Goal: Task Accomplishment & Management: Use online tool/utility

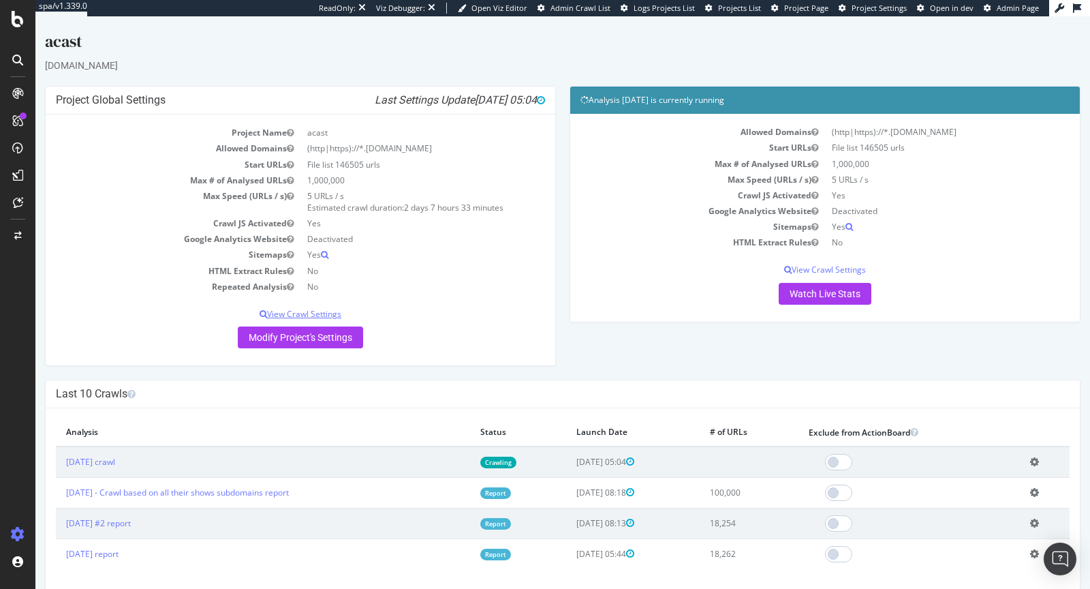
click at [296, 316] on p "View Crawl Settings" at bounding box center [300, 314] width 489 height 12
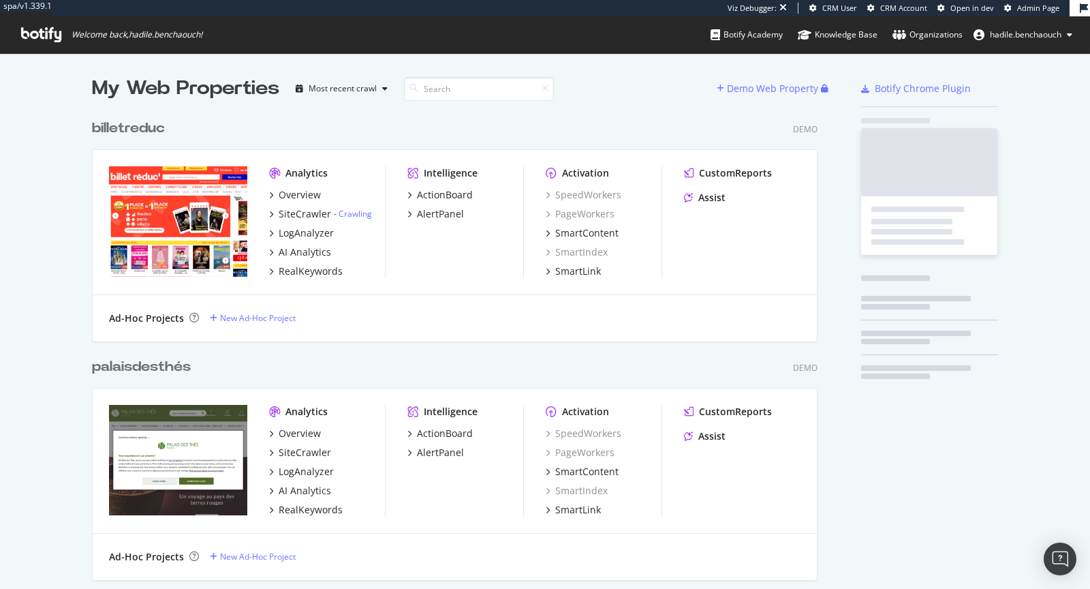
scroll to position [15156, 736]
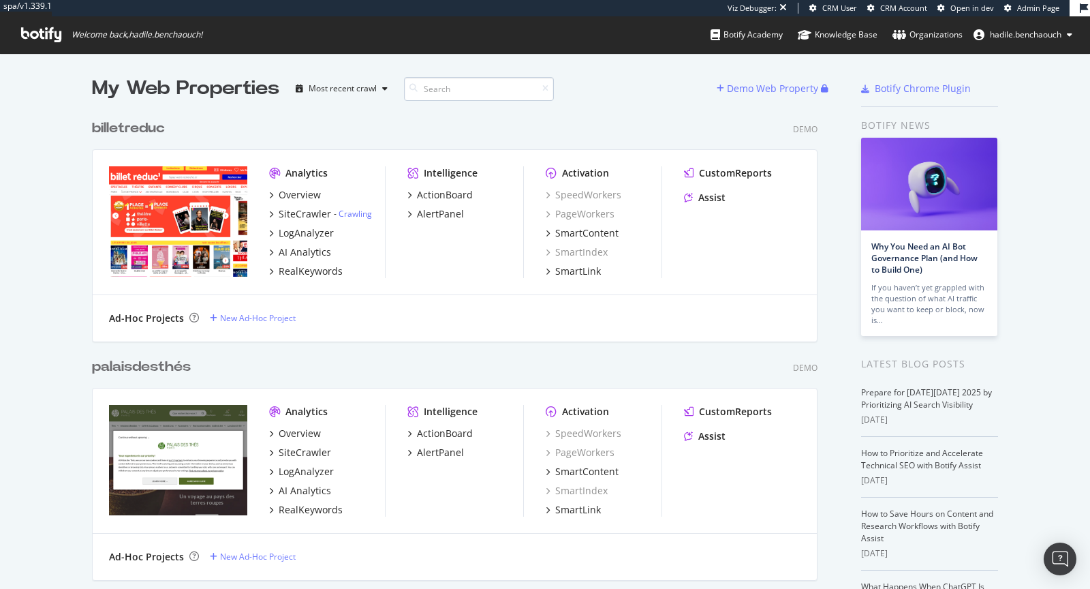
click at [509, 84] on input at bounding box center [479, 89] width 150 height 24
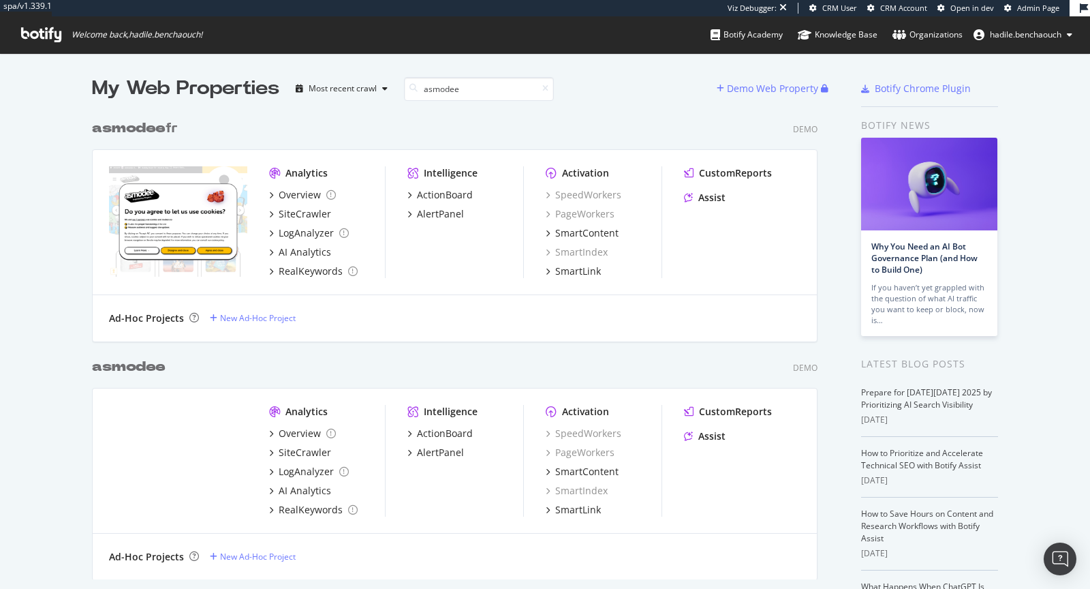
scroll to position [101, 0]
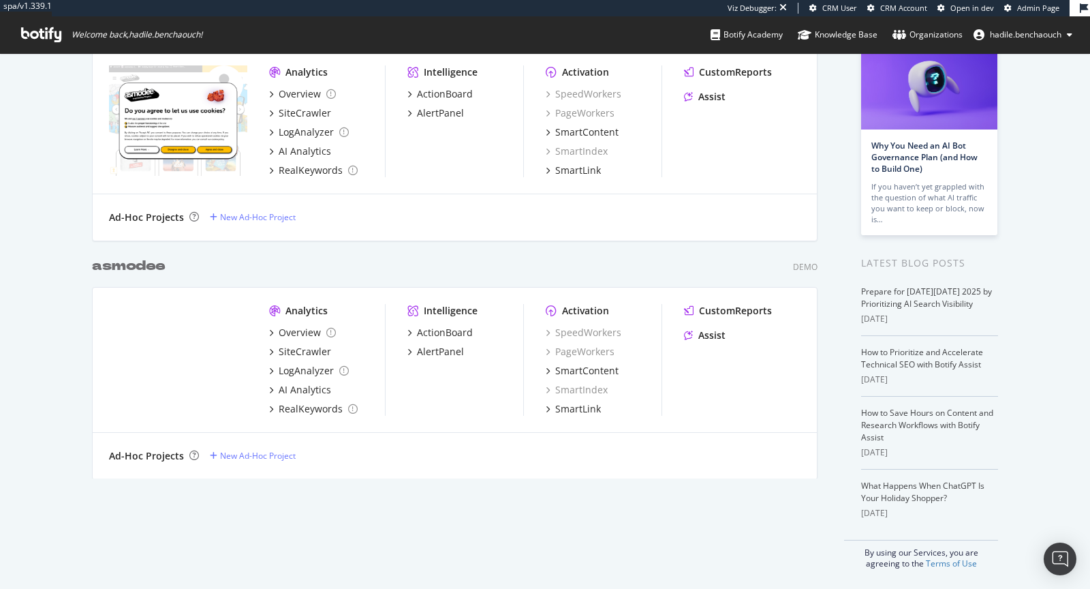
type input "asmodee"
click at [131, 265] on b "asmodee" at bounding box center [129, 266] width 74 height 14
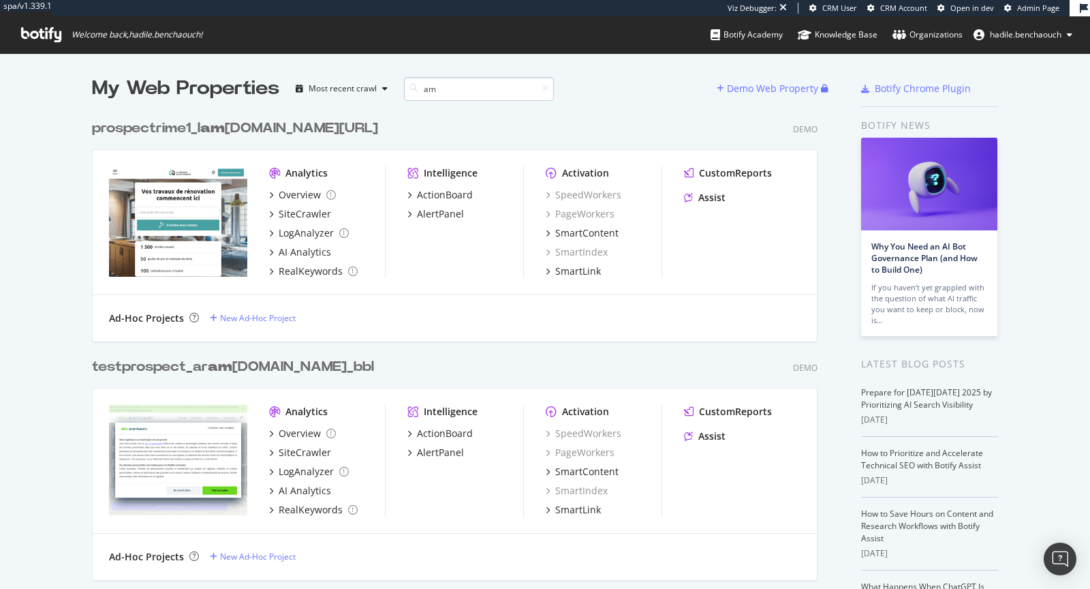
scroll to position [3468, 736]
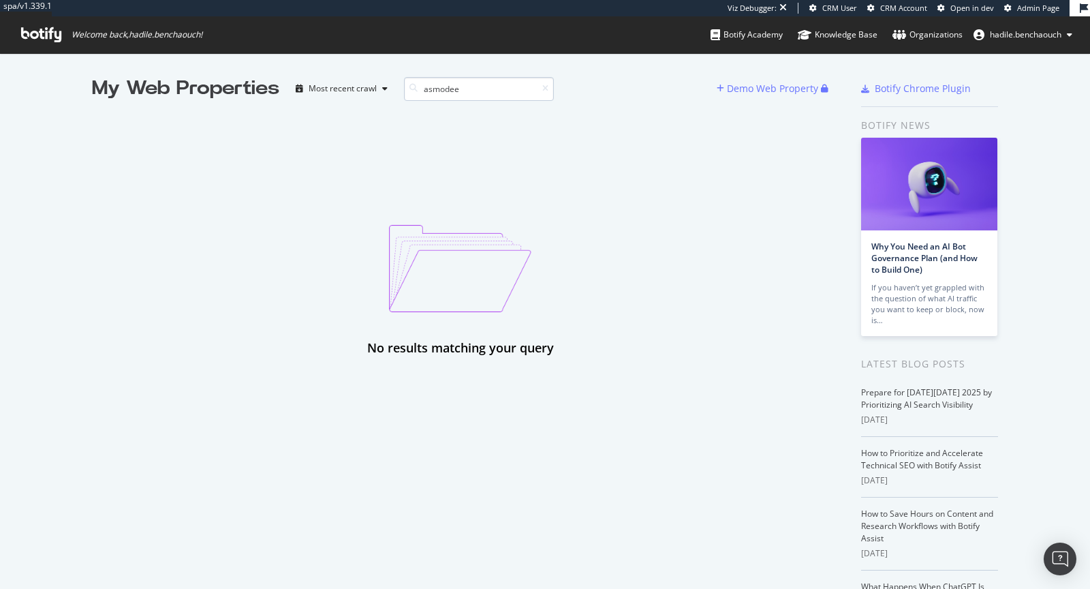
type input "asmodee"
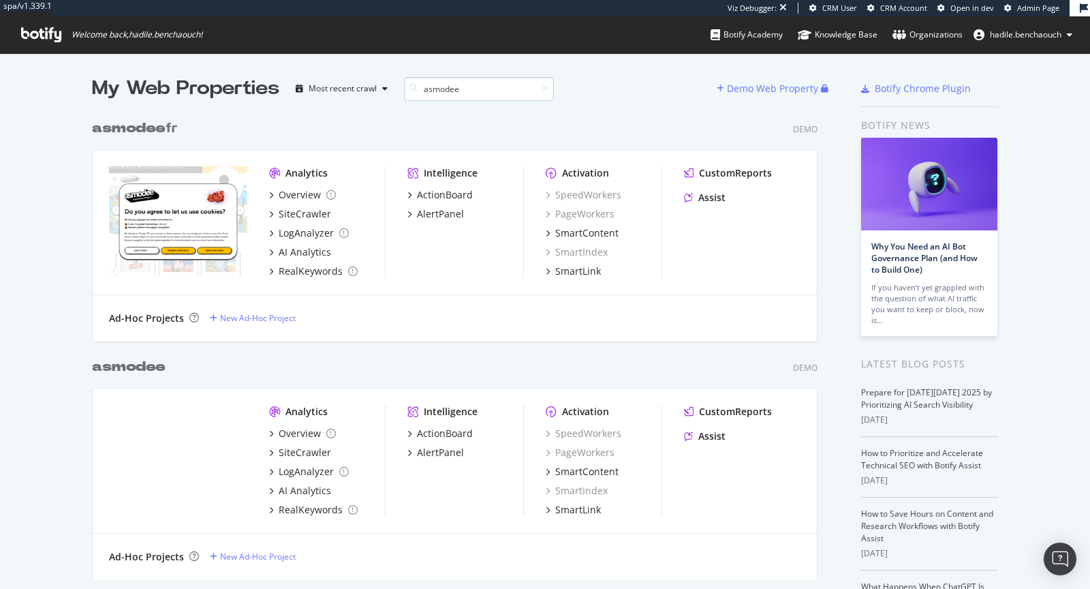
scroll to position [477, 736]
click at [145, 369] on b "asmodee" at bounding box center [129, 367] width 74 height 14
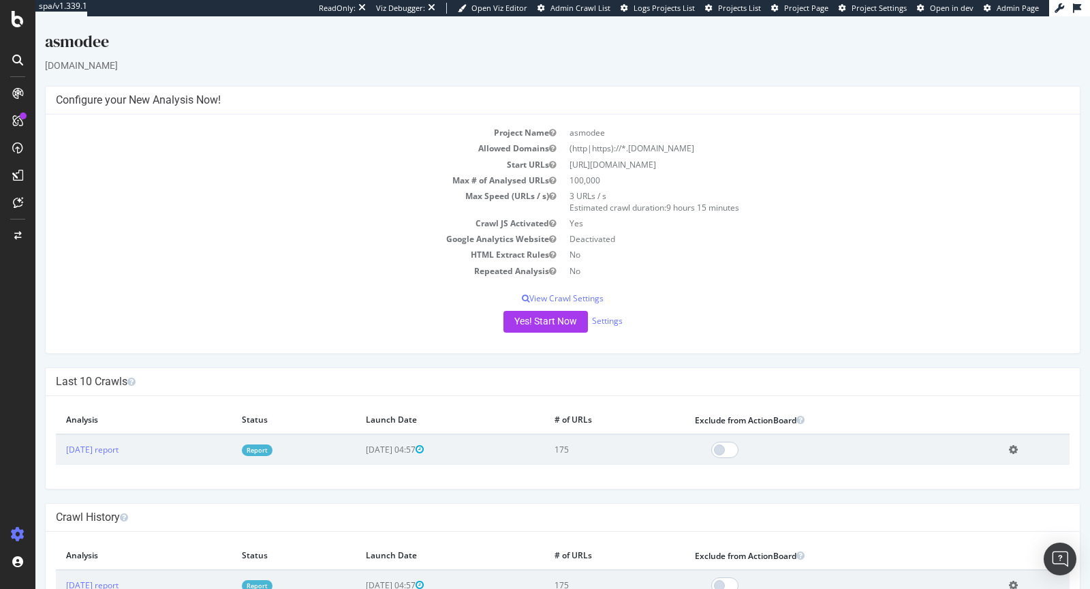
scroll to position [47, 0]
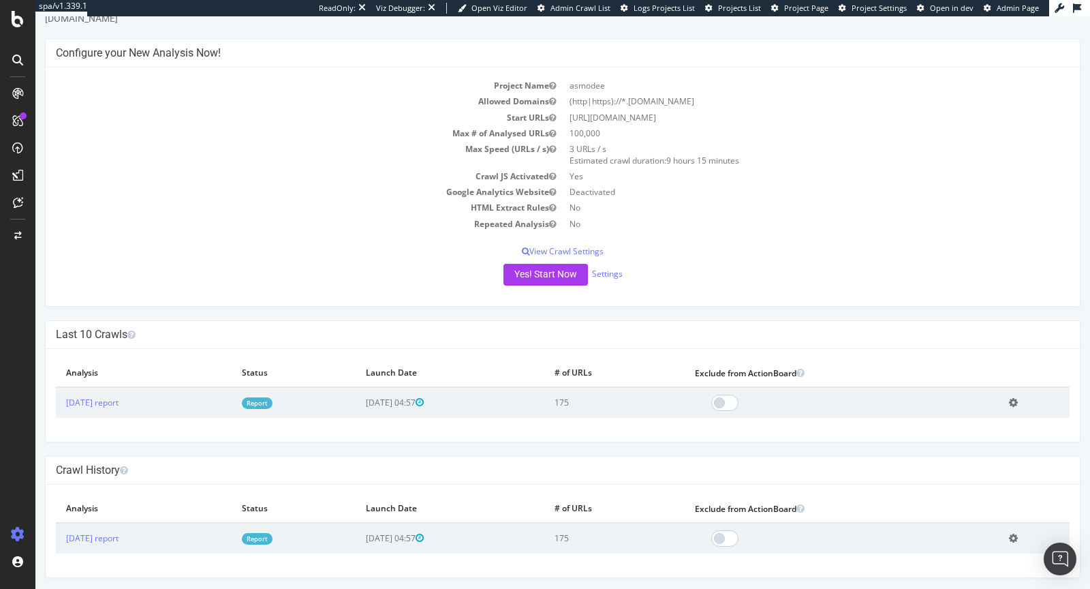
drag, startPoint x: 622, startPoint y: 101, endPoint x: 707, endPoint y: 108, distance: 85.4
click at [707, 108] on td "(http|https)://*.asmodee.com" at bounding box center [816, 101] width 507 height 16
click at [646, 97] on td "(http|https)://*.asmodee.com" at bounding box center [816, 101] width 507 height 16
click at [272, 400] on link "Report" at bounding box center [257, 403] width 31 height 12
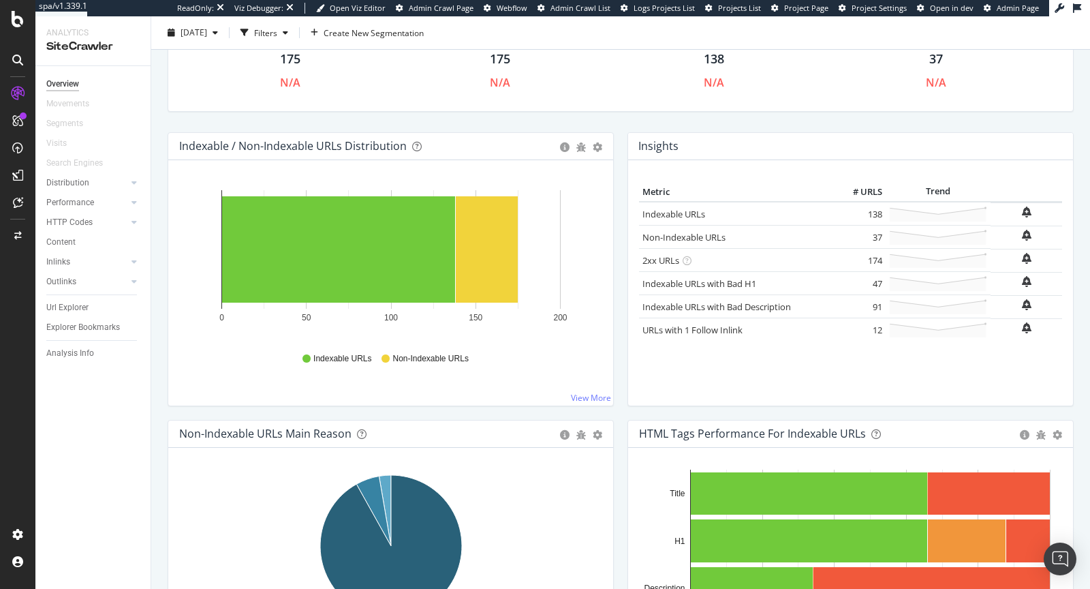
scroll to position [192, 0]
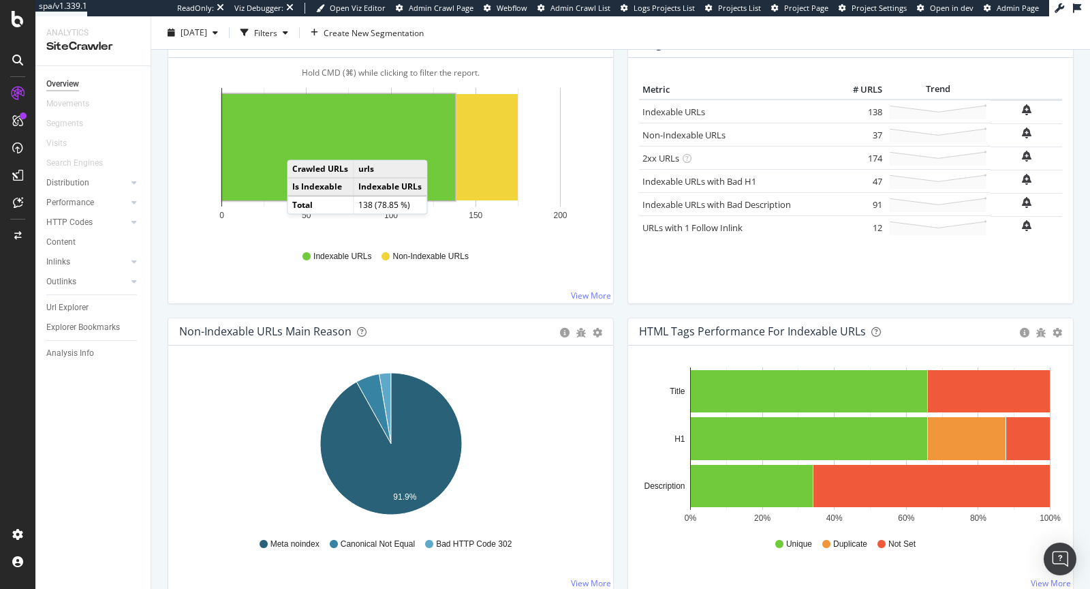
click at [300, 144] on rect "A chart." at bounding box center [338, 147] width 233 height 106
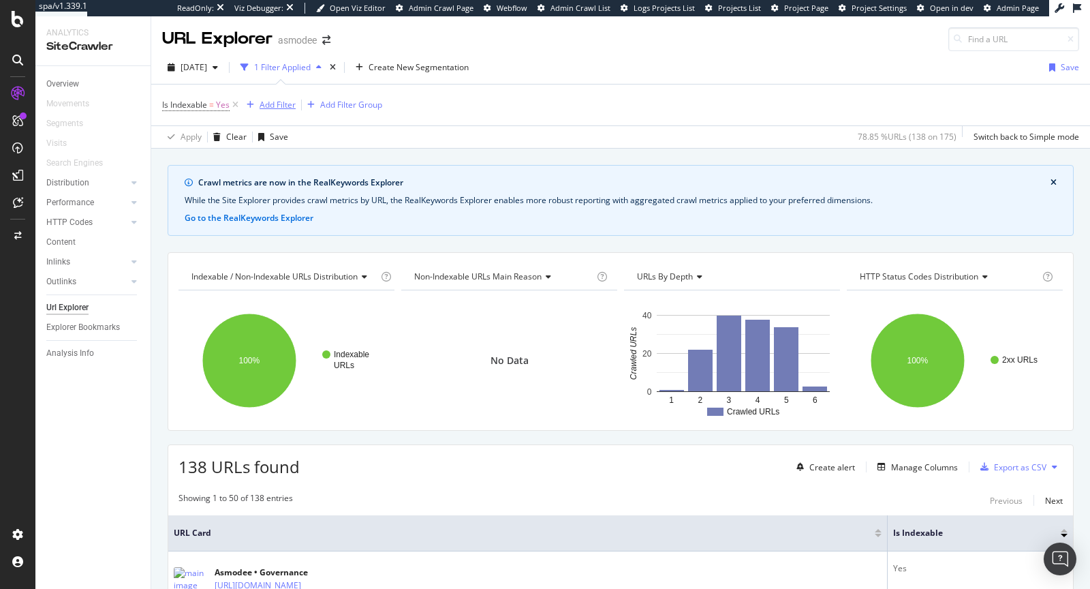
click at [283, 99] on div "Add Filter" at bounding box center [278, 105] width 36 height 12
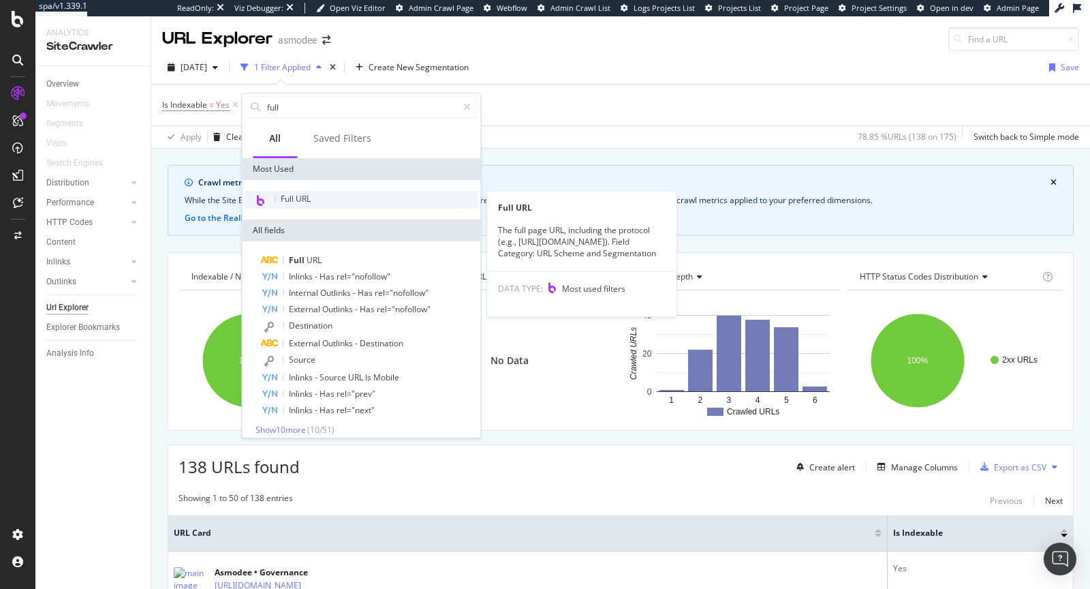
type input "full"
click at [377, 196] on div "Full URL" at bounding box center [361, 200] width 233 height 18
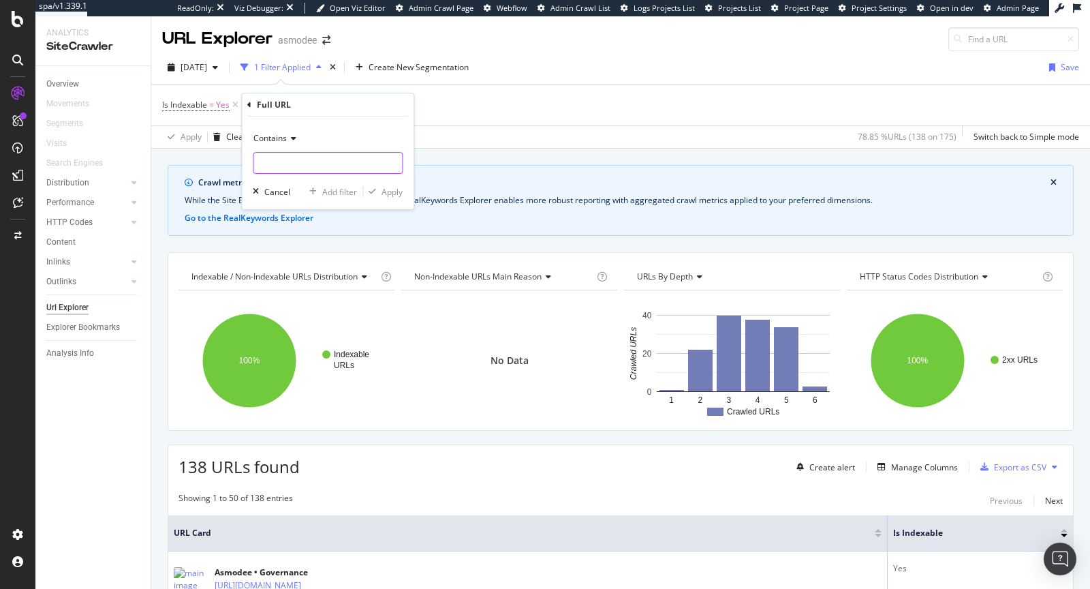
click at [287, 168] on input "text" at bounding box center [327, 163] width 149 height 22
type input "store"
click at [401, 193] on div "Apply" at bounding box center [391, 192] width 21 height 12
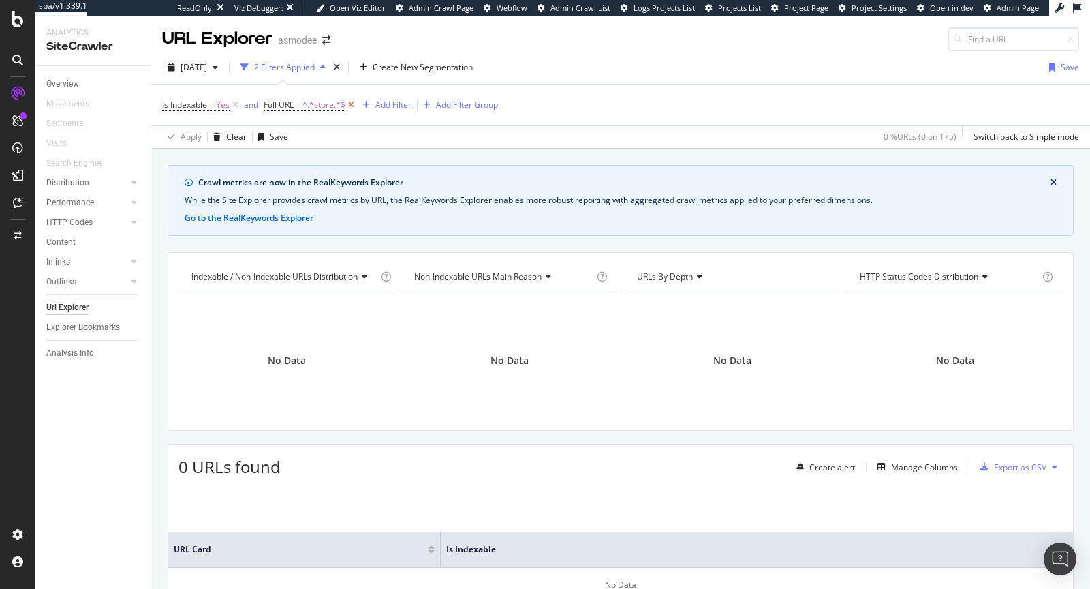
click at [354, 101] on icon at bounding box center [351, 105] width 12 height 14
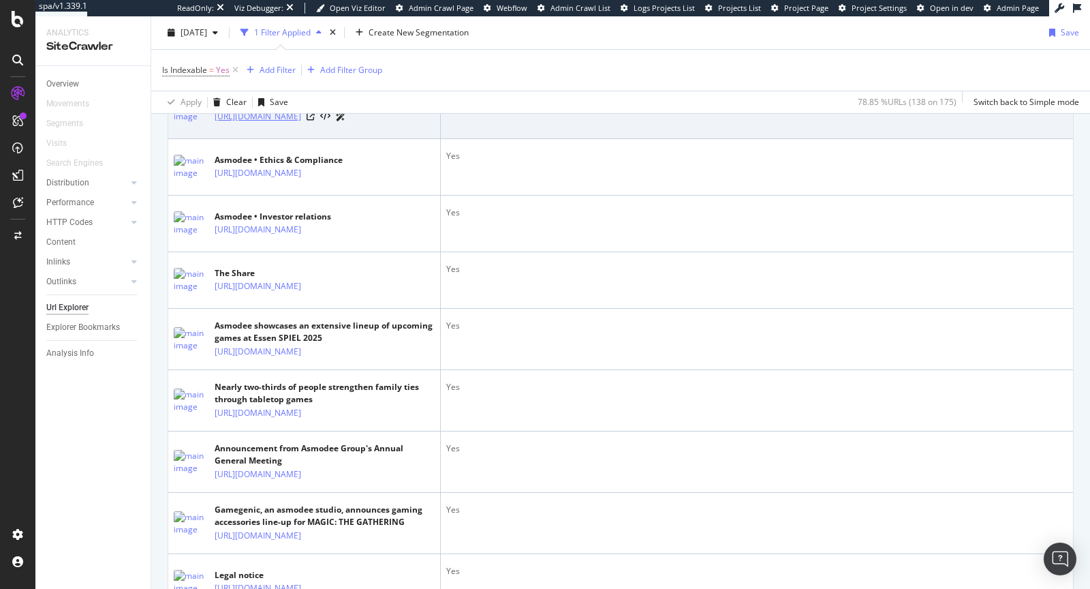
scroll to position [499, 0]
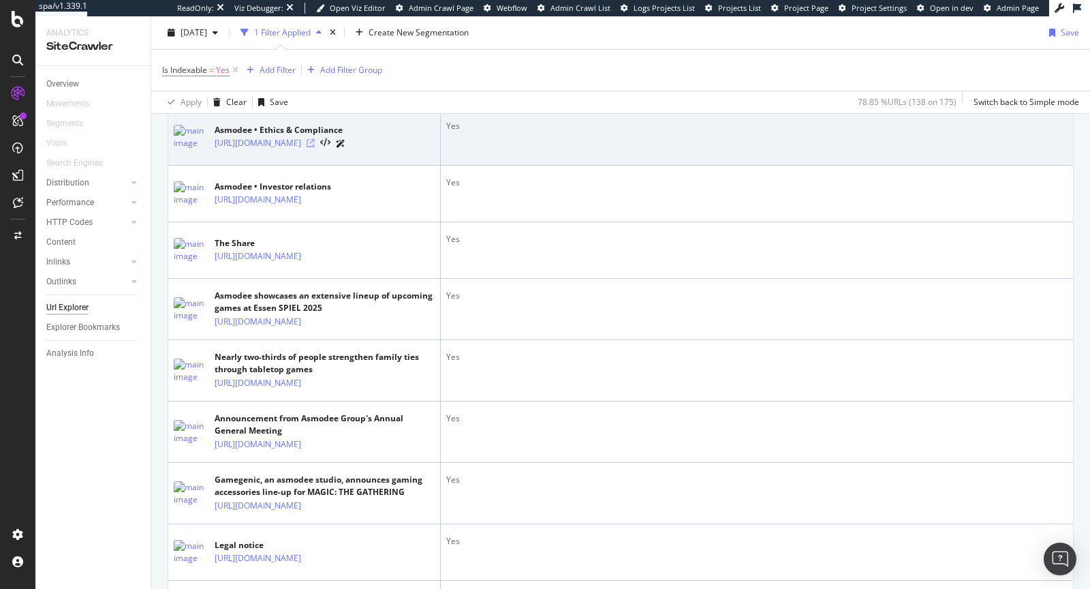
click at [315, 144] on icon at bounding box center [311, 143] width 8 height 8
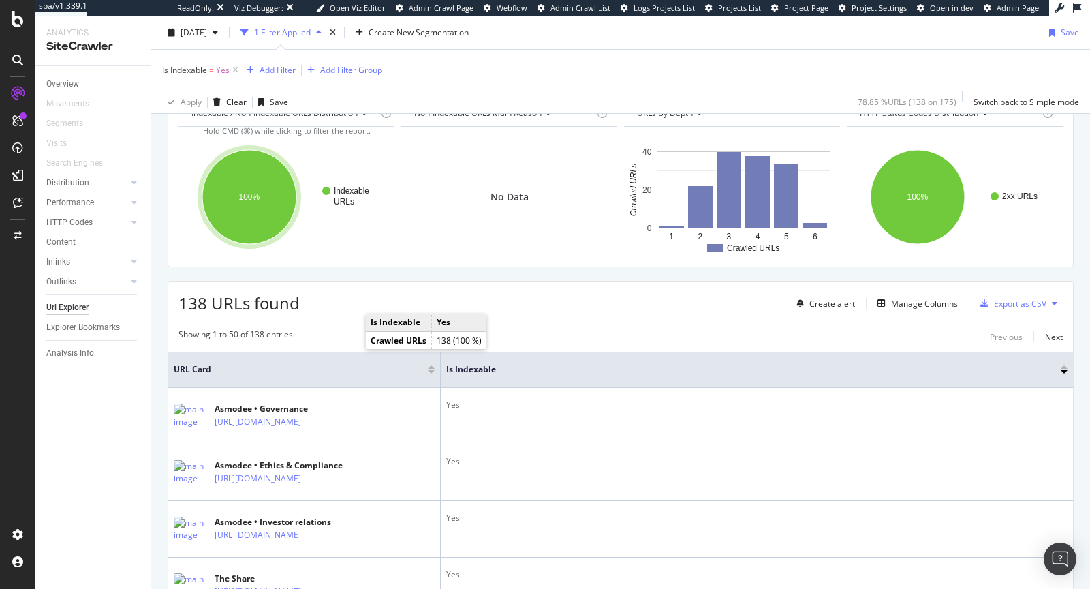
scroll to position [168, 0]
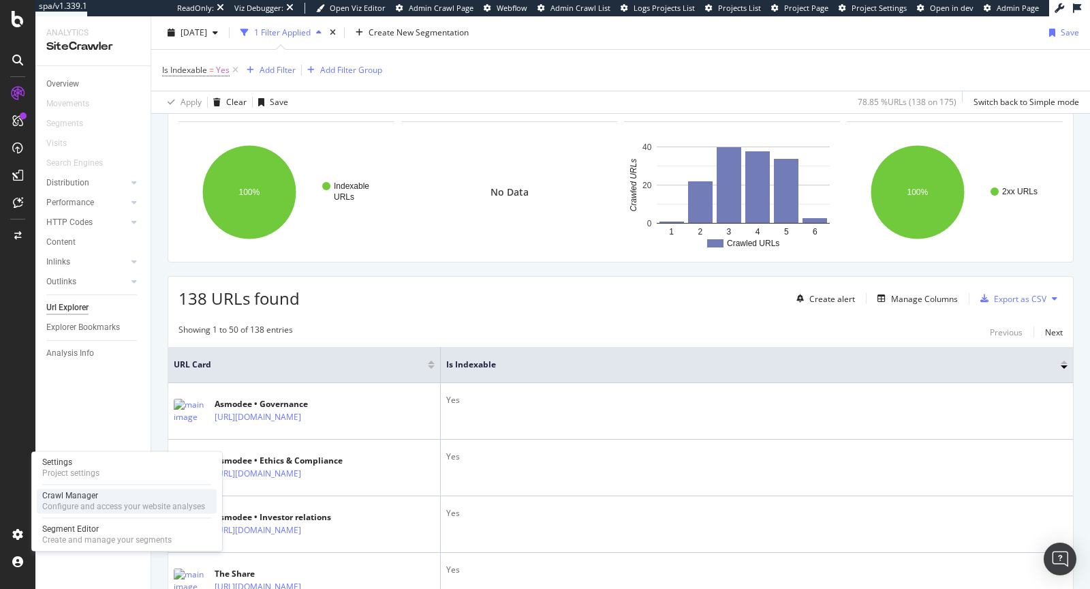
click at [74, 497] on div "Crawl Manager" at bounding box center [123, 495] width 163 height 11
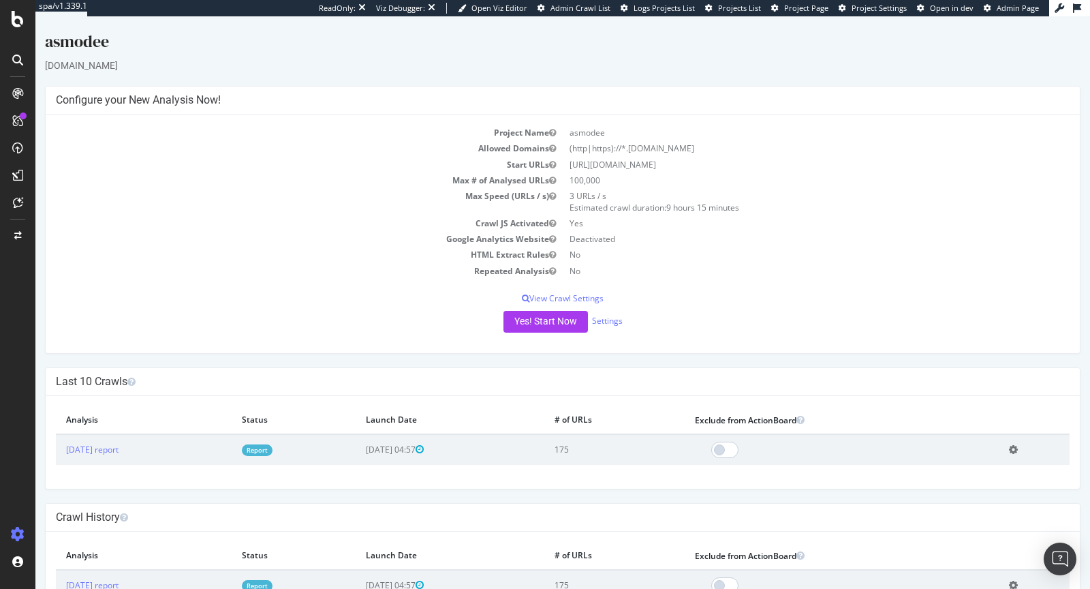
click at [22, 23] on icon at bounding box center [18, 19] width 12 height 16
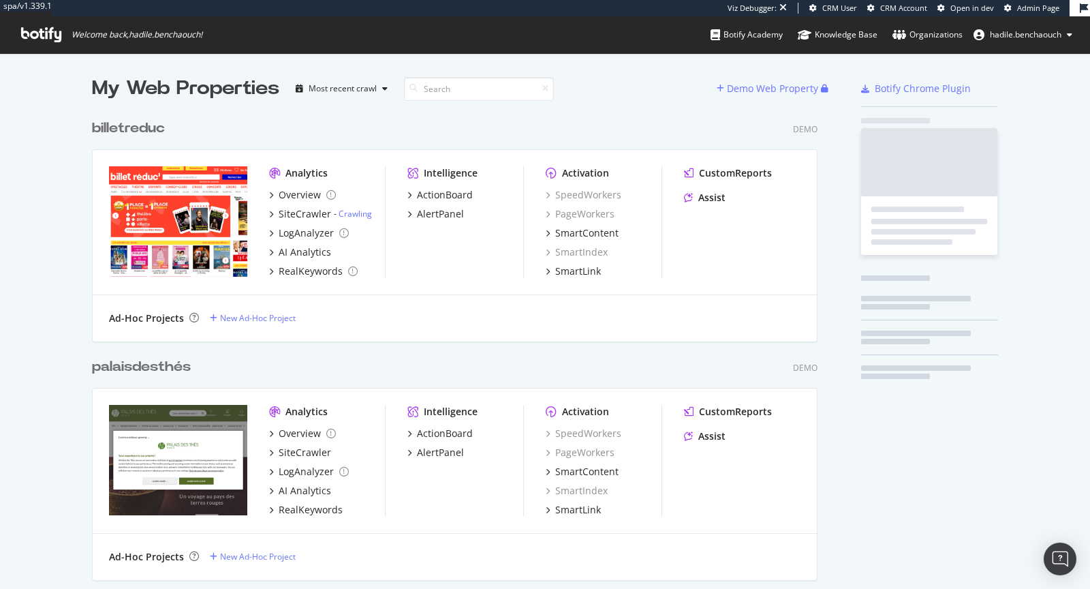
scroll to position [589, 1090]
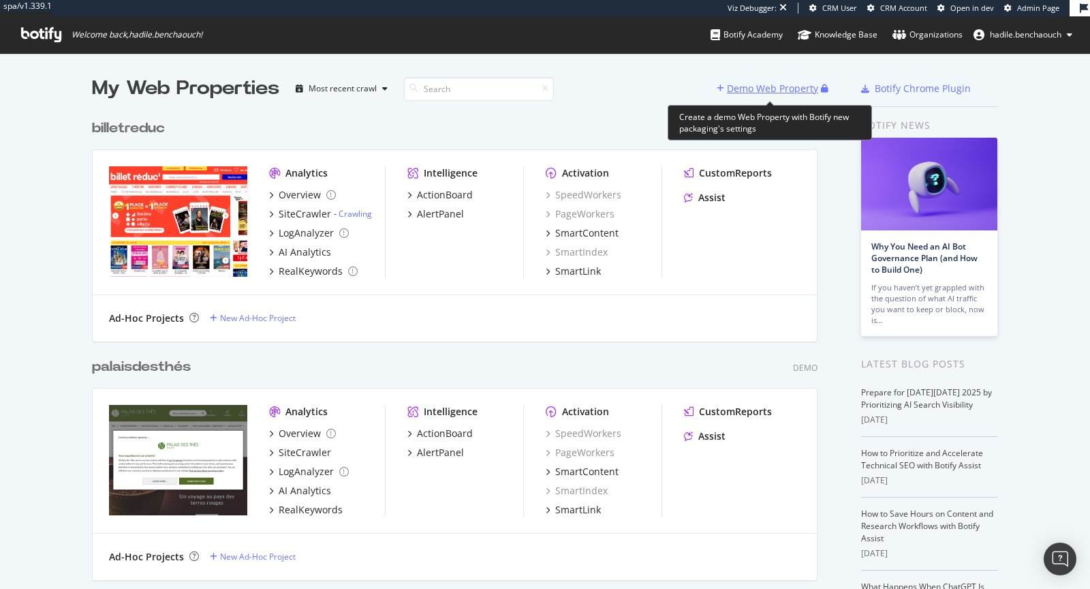
click at [751, 78] on div "Demo Web Property" at bounding box center [769, 88] width 104 height 20
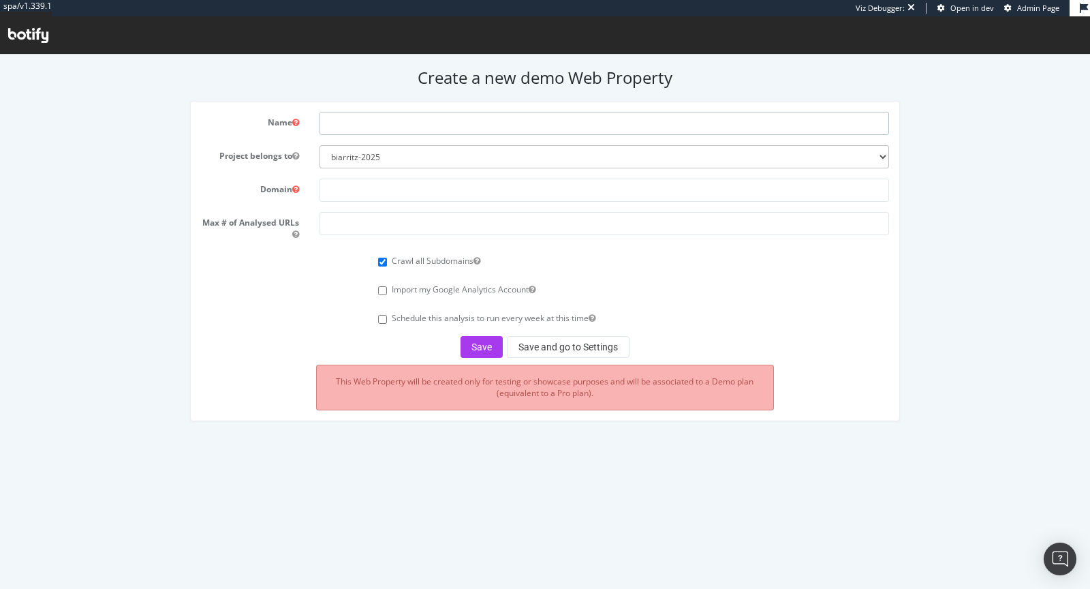
click at [349, 119] on input "text" at bounding box center [605, 123] width 570 height 23
type input "asmodee store"
click at [383, 190] on input "text" at bounding box center [605, 189] width 570 height 23
click at [365, 192] on input "store.asmodee.com" at bounding box center [605, 189] width 570 height 23
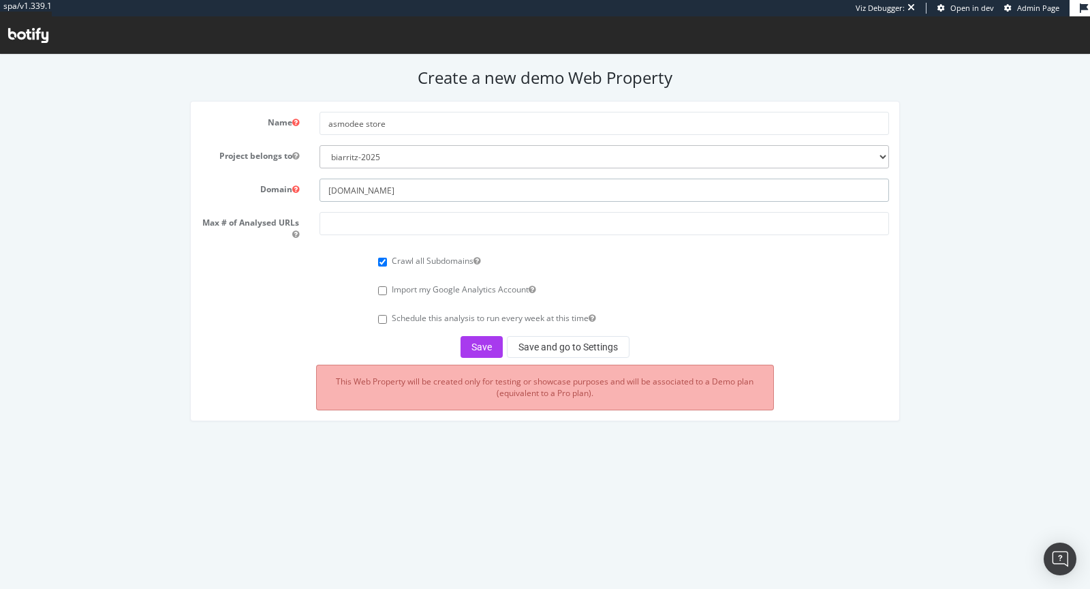
click at [365, 192] on input "store.asmodee.com" at bounding box center [605, 189] width 570 height 23
type input "store.asmodee.com"
click at [388, 222] on input "number" at bounding box center [605, 223] width 570 height 23
type input "100000"
click at [537, 336] on button "Save and go to Settings" at bounding box center [568, 347] width 123 height 22
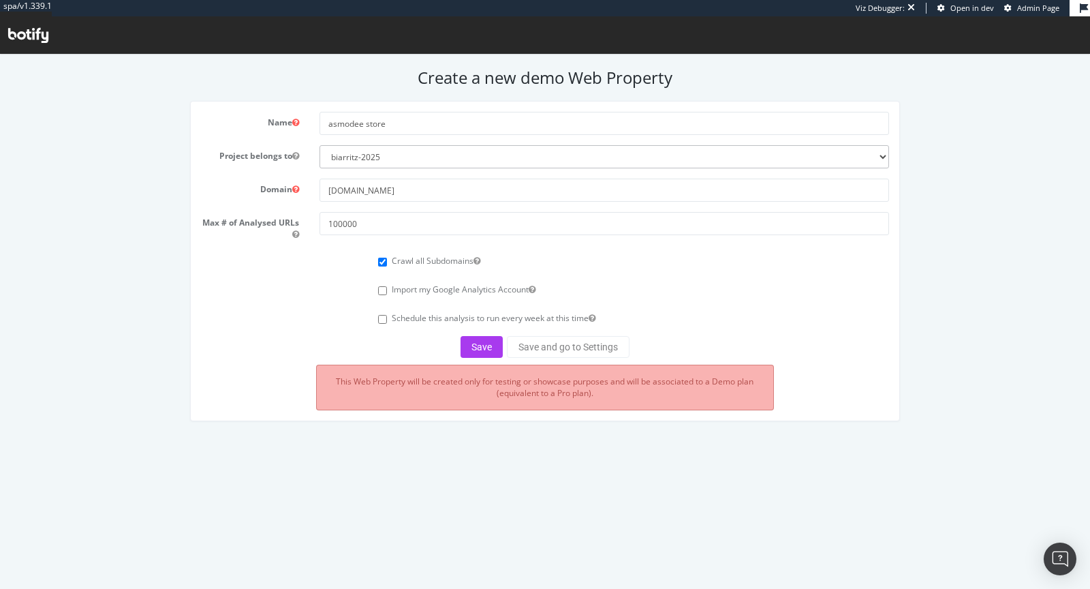
click at [542, 344] on div "Save Save and go to Settings" at bounding box center [544, 347] width 687 height 22
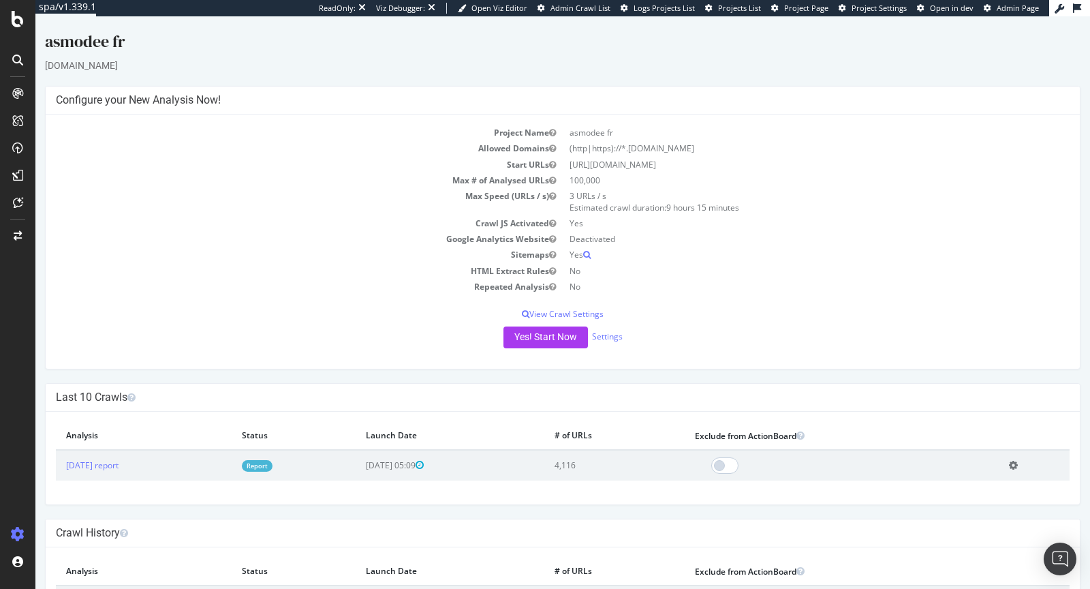
click at [272, 461] on link "Report" at bounding box center [257, 466] width 31 height 12
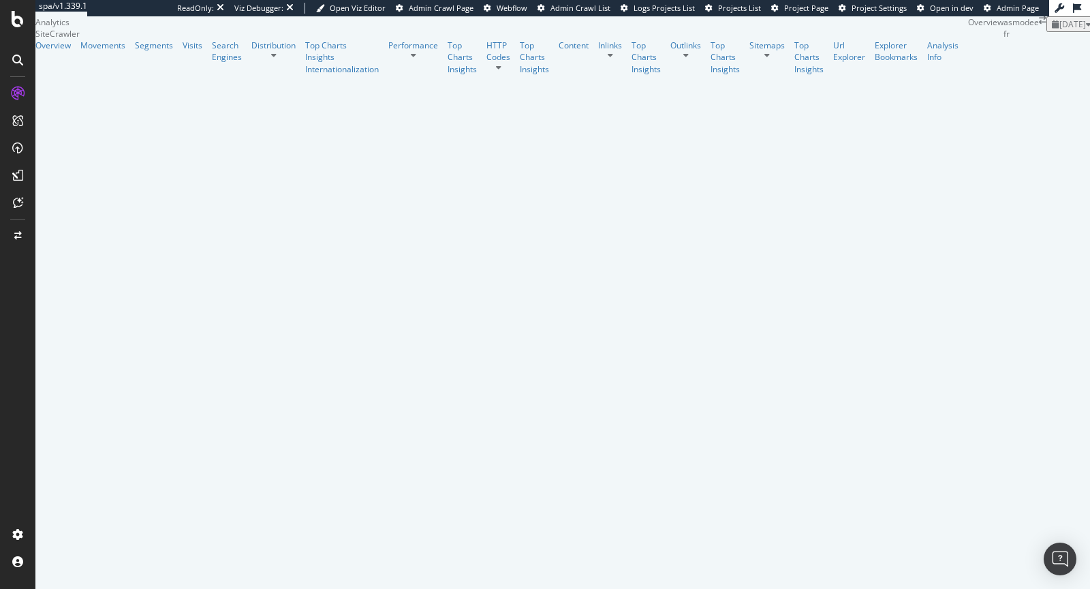
scroll to position [99, 0]
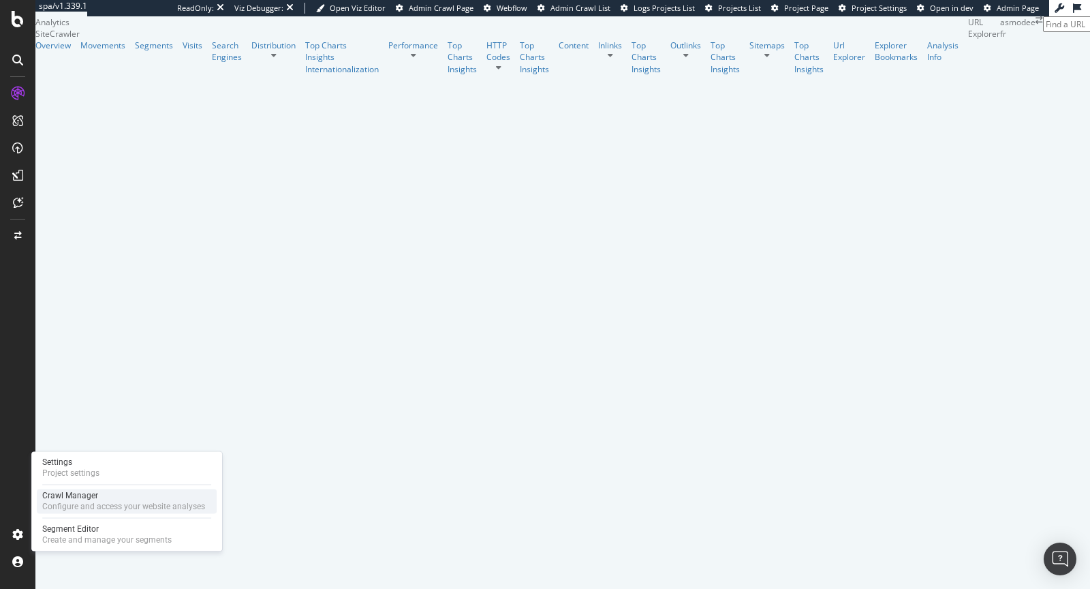
click at [50, 509] on div "Configure and access your website analyses" at bounding box center [123, 506] width 163 height 11
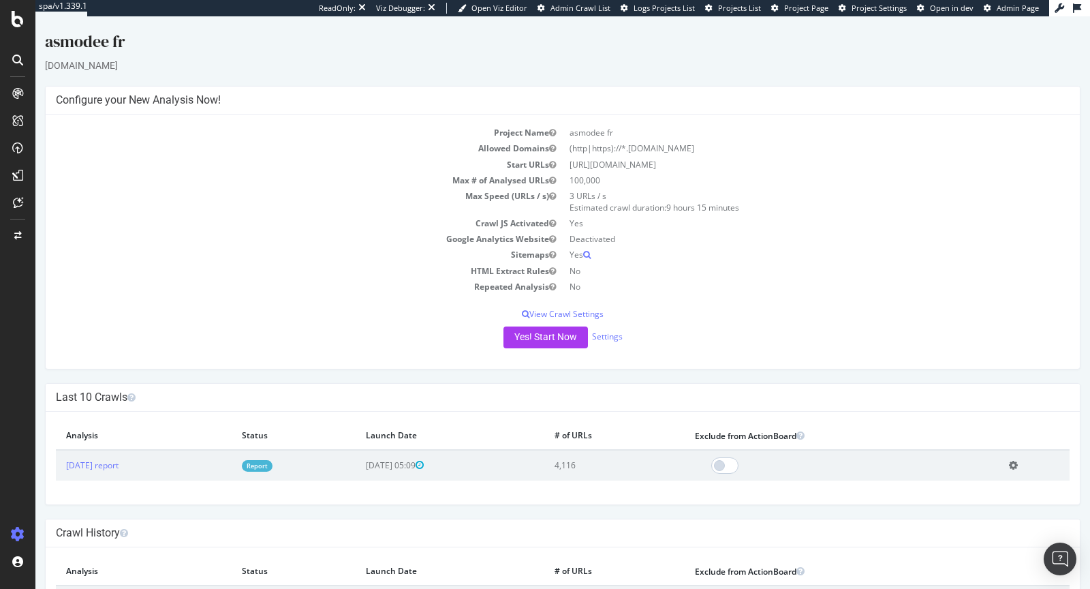
drag, startPoint x: 627, startPoint y: 150, endPoint x: 719, endPoint y: 149, distance: 91.3
click at [719, 149] on td "(http|https)://*.asmodee.fr" at bounding box center [816, 148] width 507 height 16
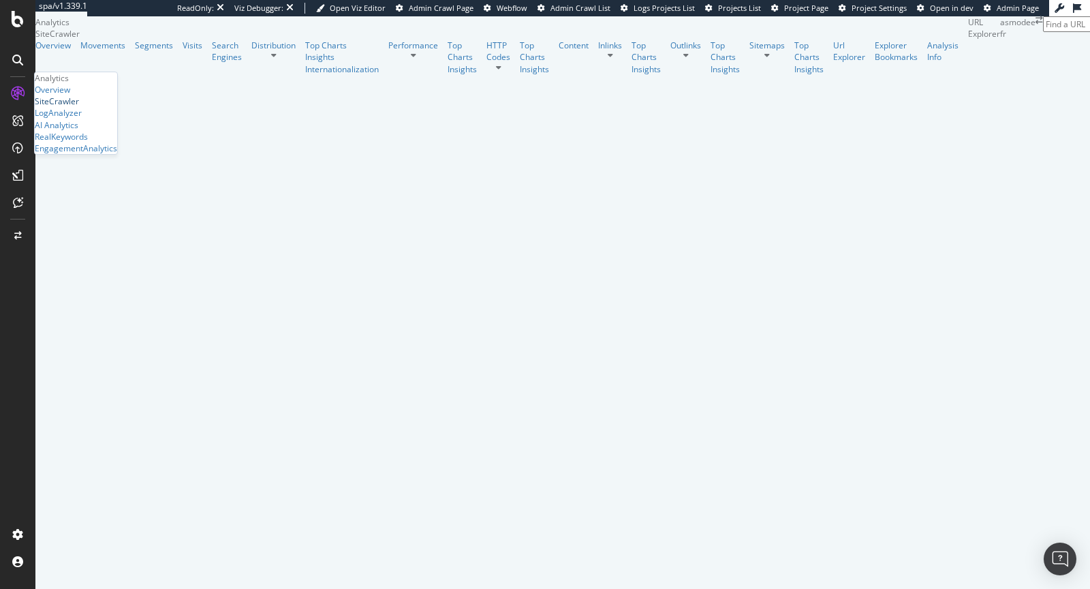
click at [79, 107] on div "SiteCrawler" at bounding box center [57, 101] width 44 height 12
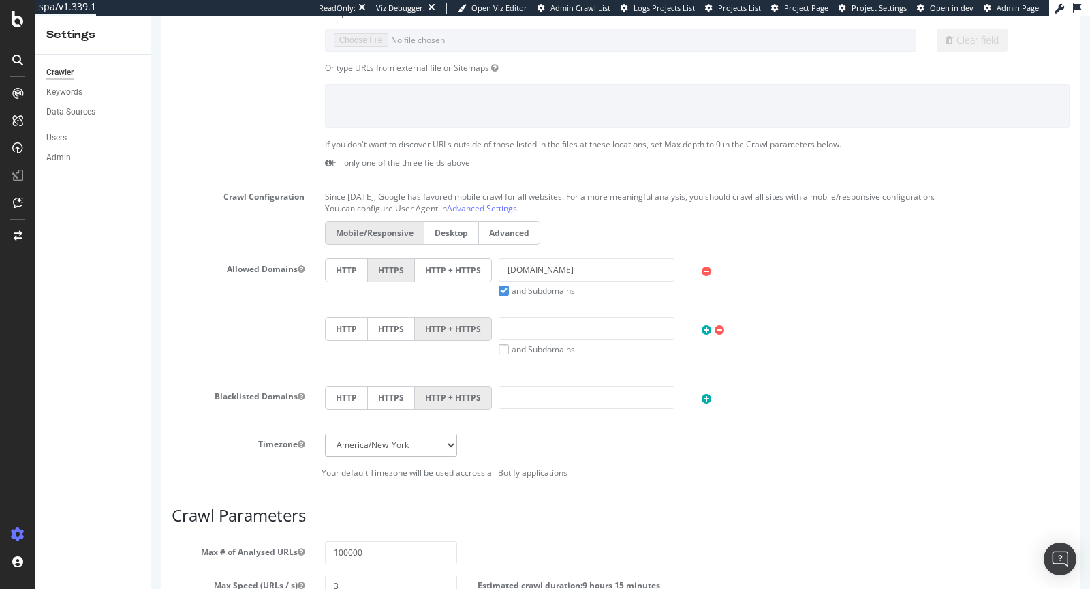
scroll to position [631, 0]
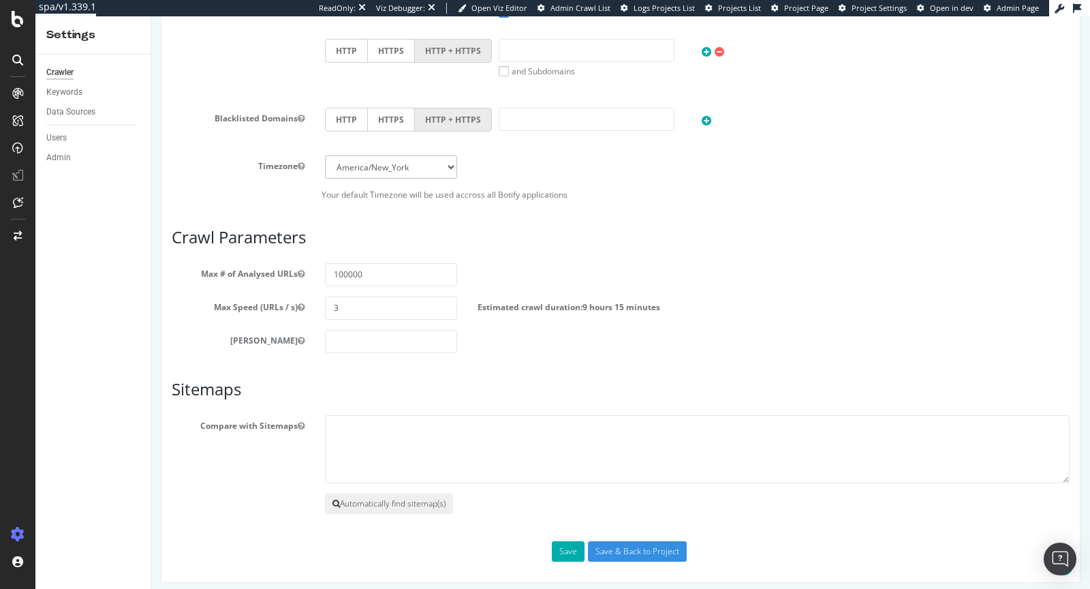
click at [403, 495] on button "Automatically find sitemap(s)" at bounding box center [389, 503] width 128 height 20
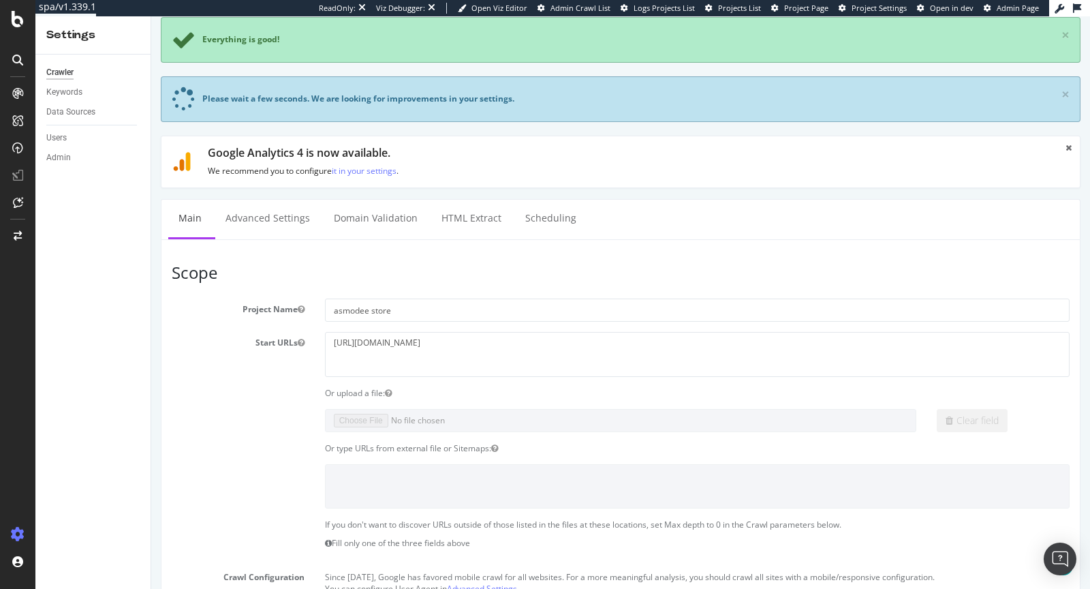
scroll to position [0, 0]
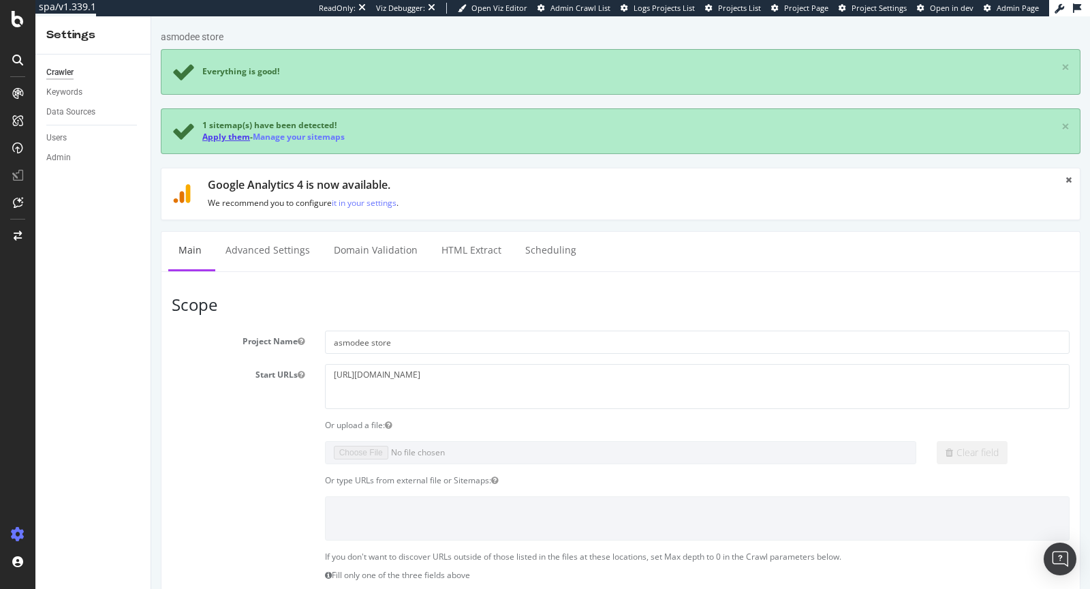
click at [238, 137] on link "Apply them" at bounding box center [226, 137] width 48 height 12
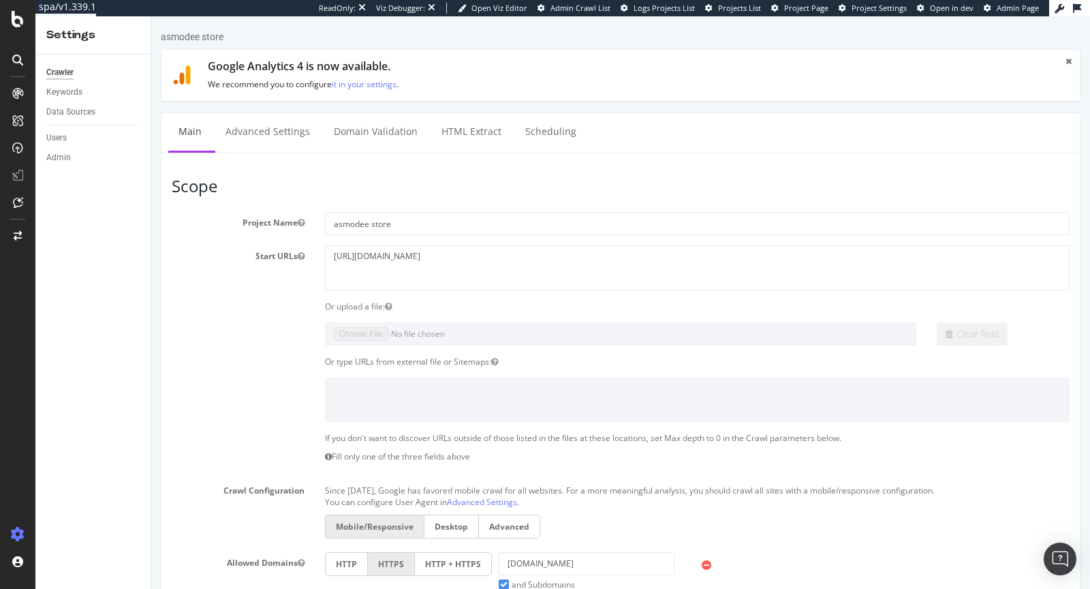
click at [271, 251] on label "Start URLs" at bounding box center [237, 253] width 153 height 16
click at [298, 251] on button "Start URLs" at bounding box center [301, 256] width 7 height 12
click at [249, 132] on link "Advanced Settings" at bounding box center [267, 131] width 105 height 37
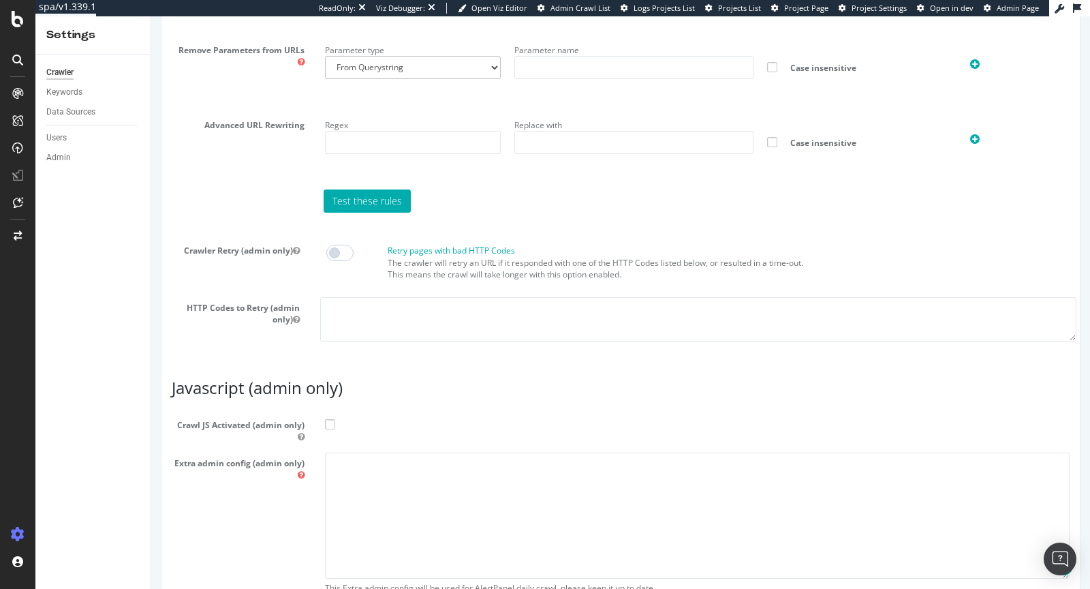
scroll to position [1087, 0]
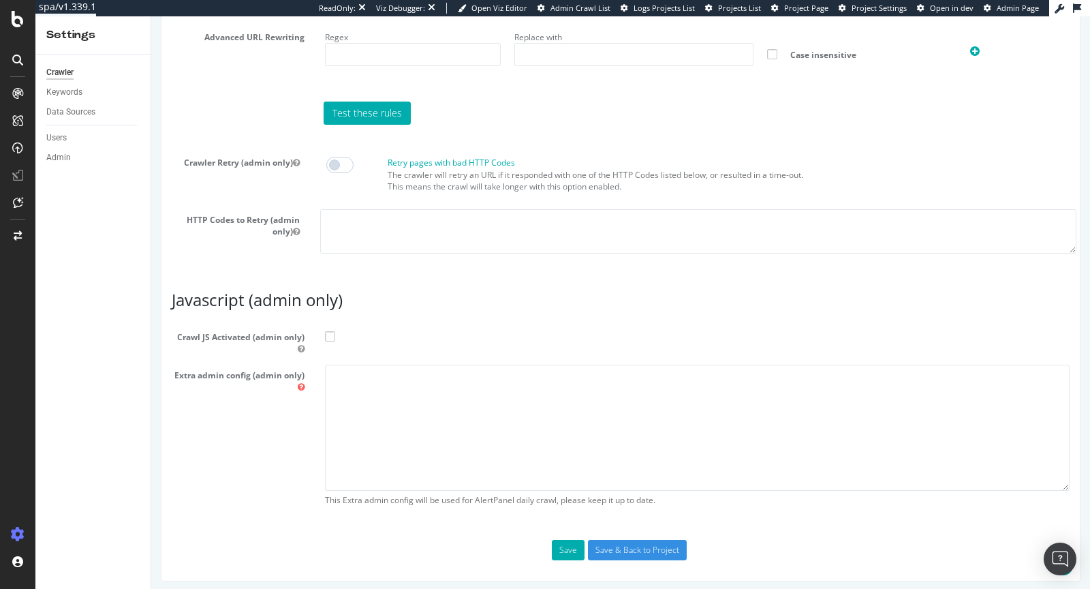
click at [326, 333] on span at bounding box center [330, 336] width 10 height 10
click at [151, 16] on input "Crawl JS Activated (admin only)" at bounding box center [151, 16] width 0 height 0
click at [384, 384] on textarea at bounding box center [697, 427] width 745 height 126
paste textarea "{ "flags": [ "cube" ], "beta": { "pap_mini_rules": [ "+* #everything else" ] } }"
type textarea "{ "flags": [ "cube" ], "beta": { "pap_mini_rules": [ "+* #everything else" ] } }"
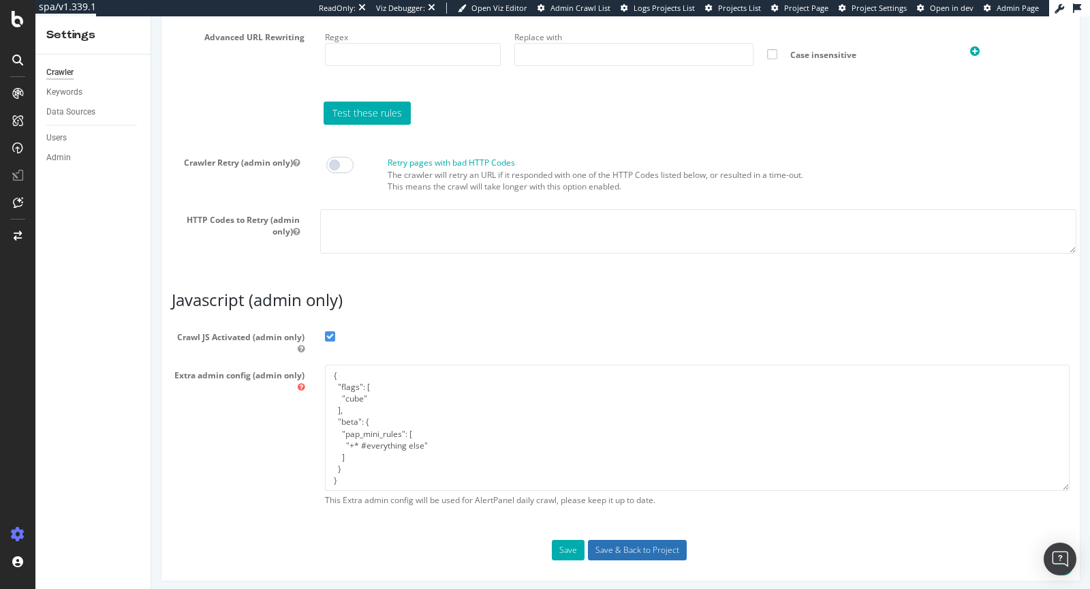
click at [627, 540] on input "Save & Back to Project" at bounding box center [637, 550] width 99 height 20
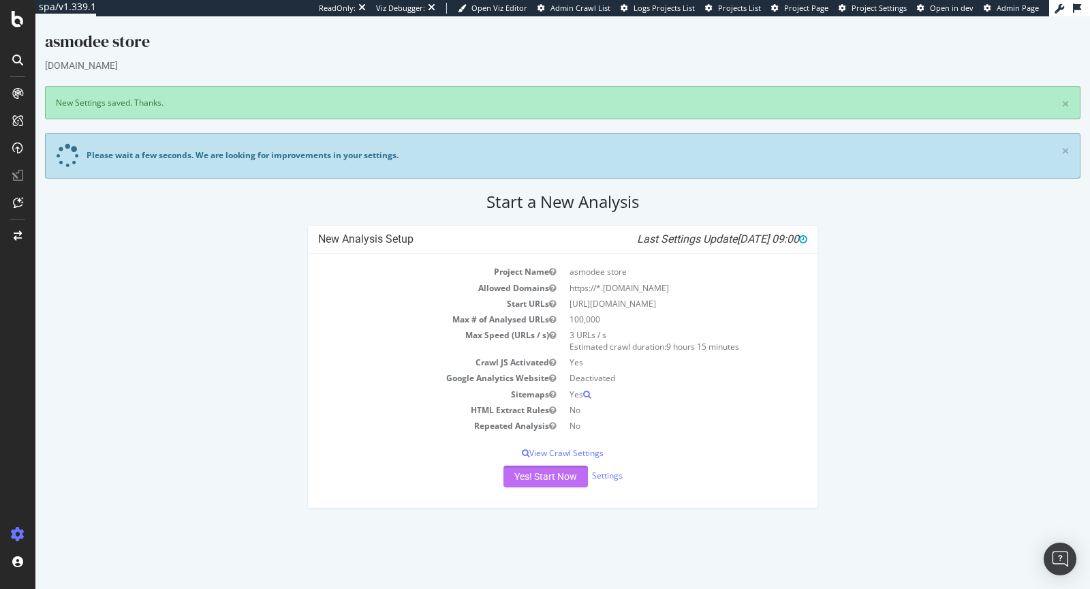
click at [563, 478] on button "Yes! Start Now" at bounding box center [545, 476] width 84 height 22
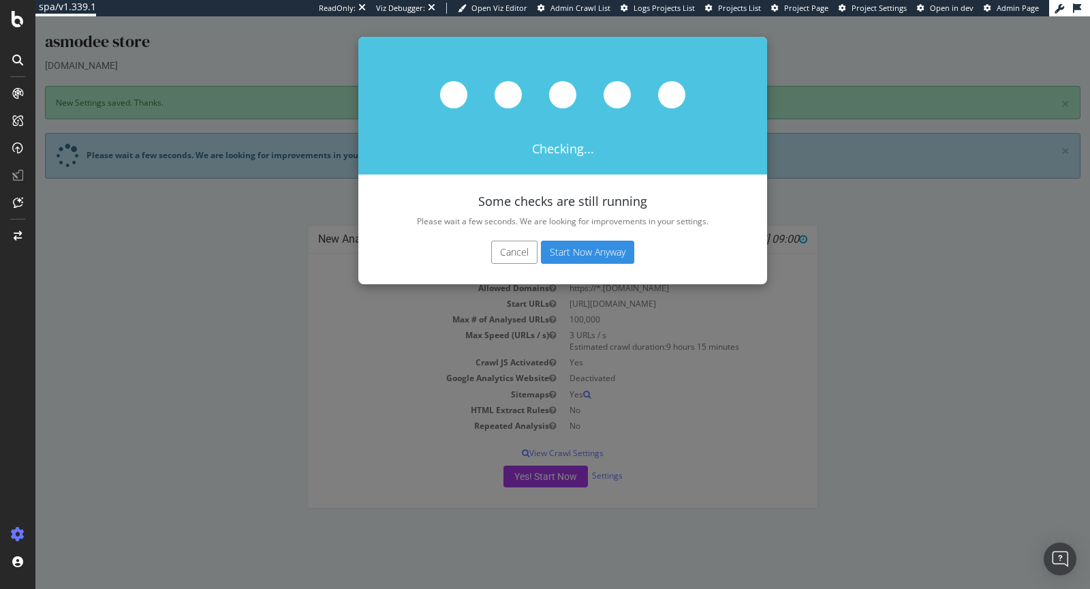
click at [606, 249] on button "Start Now Anyway" at bounding box center [587, 251] width 93 height 23
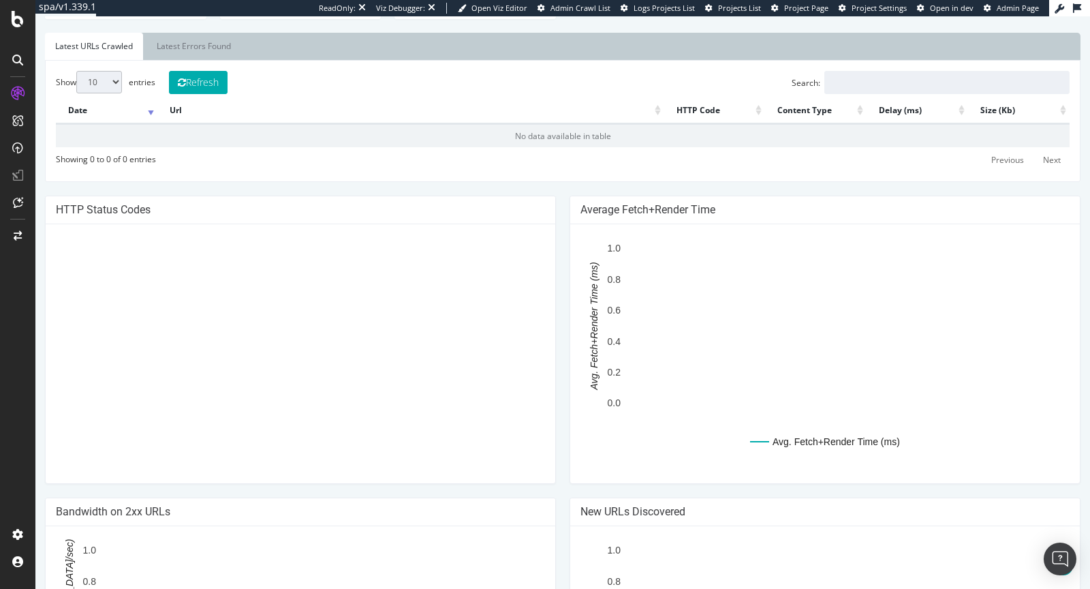
scroll to position [485, 0]
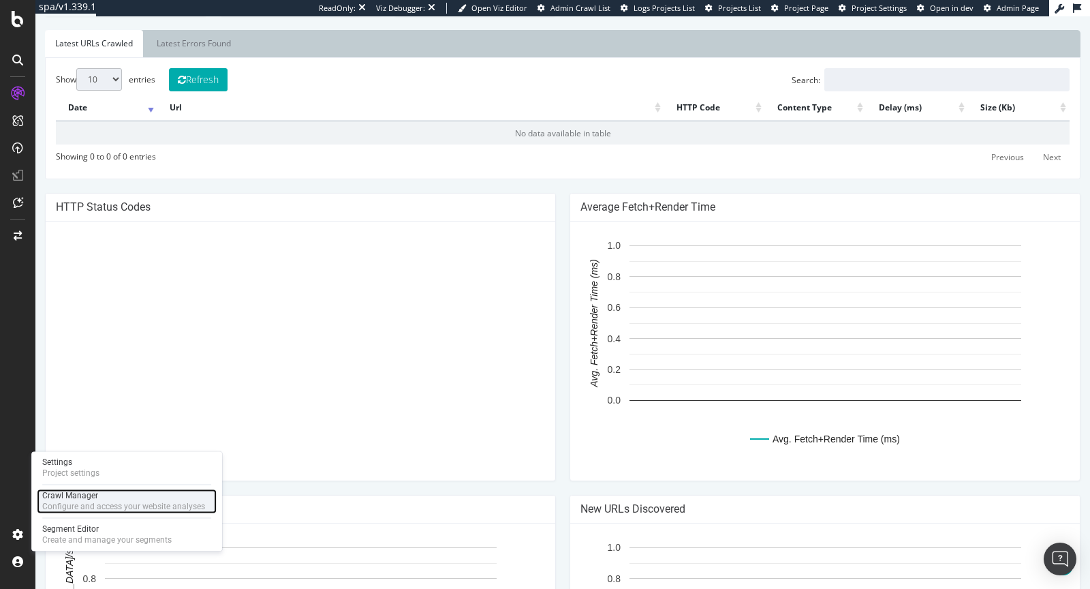
click at [48, 501] on div "Configure and access your website analyses" at bounding box center [123, 506] width 163 height 11
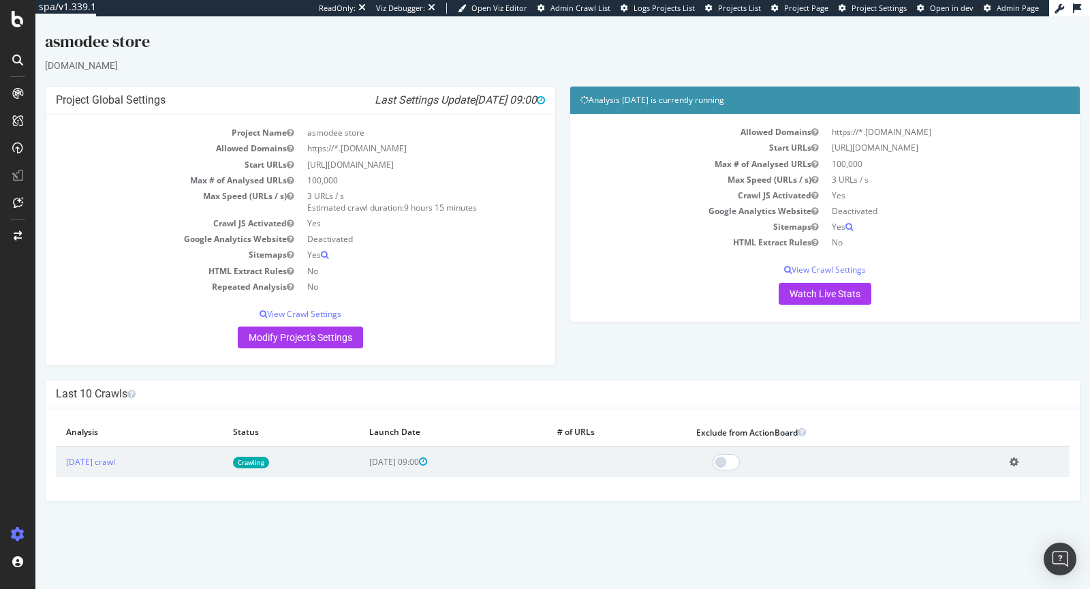
click at [269, 461] on link "Crawling" at bounding box center [251, 462] width 36 height 12
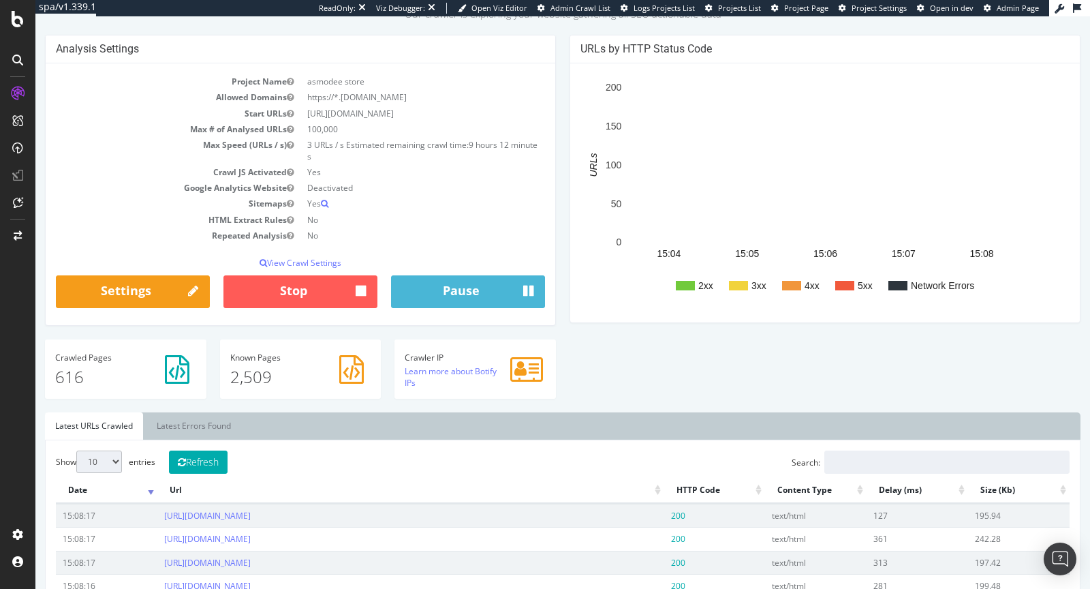
scroll to position [110, 0]
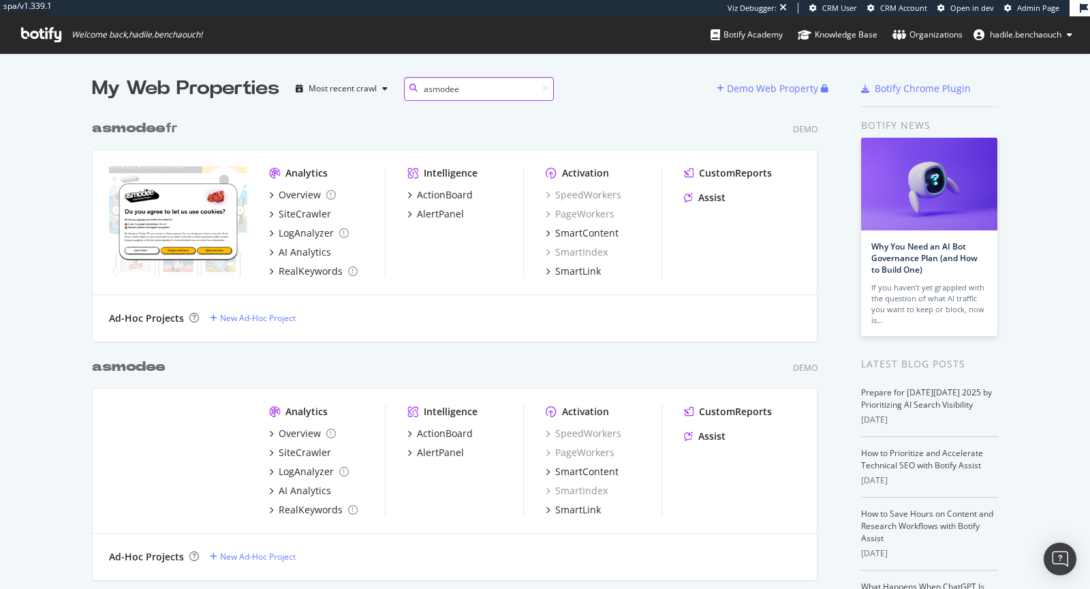
scroll to position [250, 0]
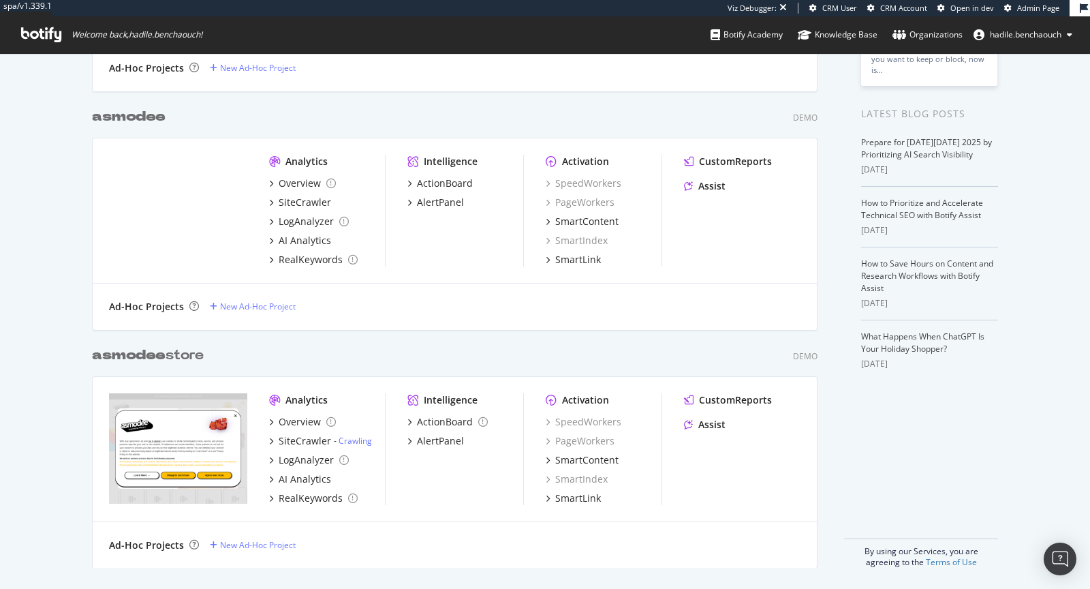
type input "asmodee"
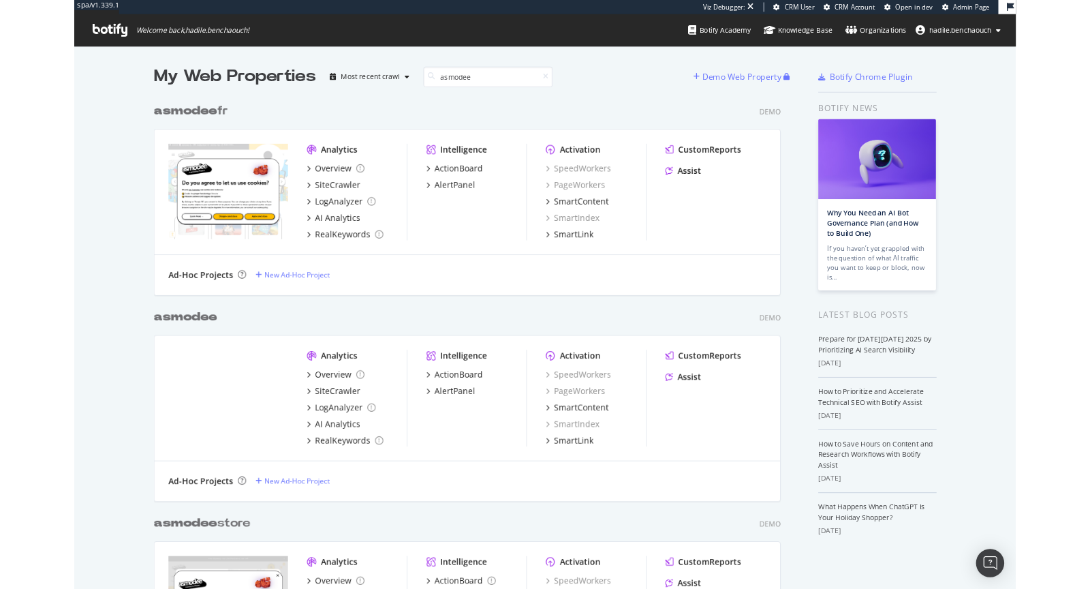
scroll to position [0, 1]
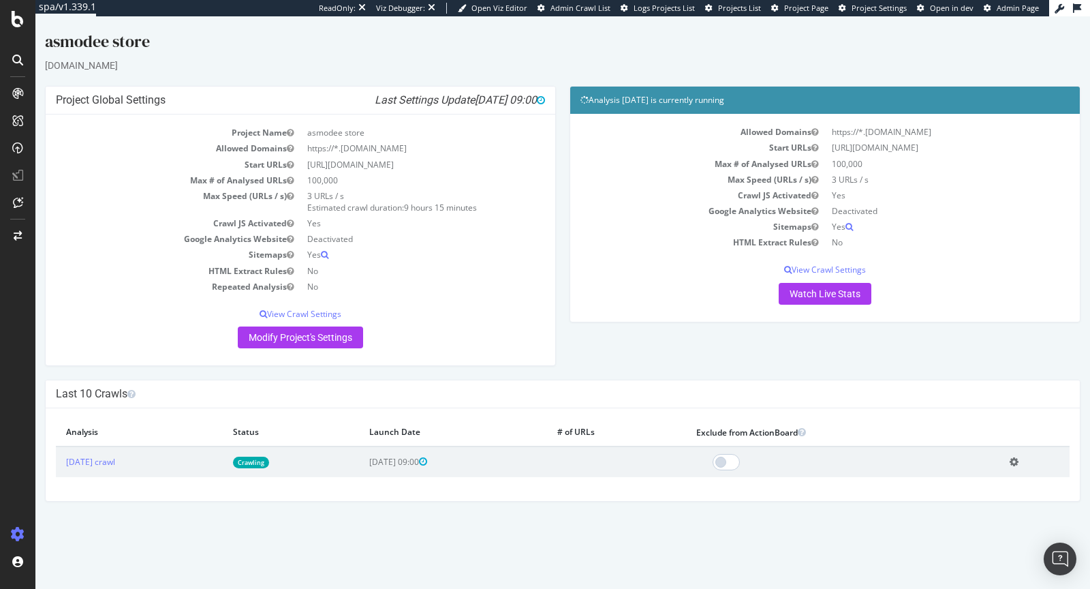
click at [269, 457] on link "Crawling" at bounding box center [251, 462] width 36 height 12
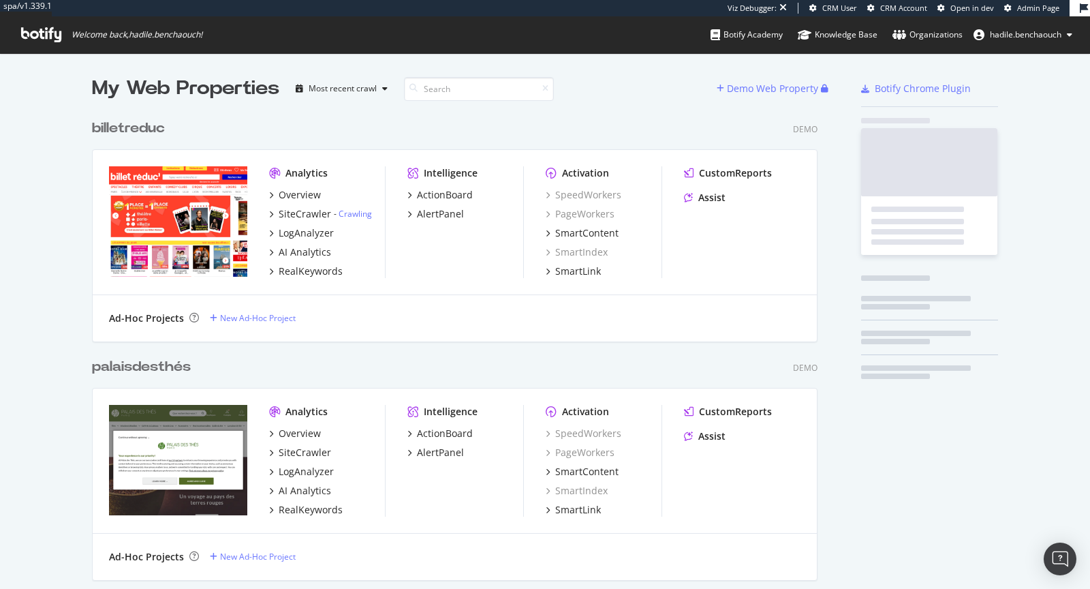
scroll to position [15177, 736]
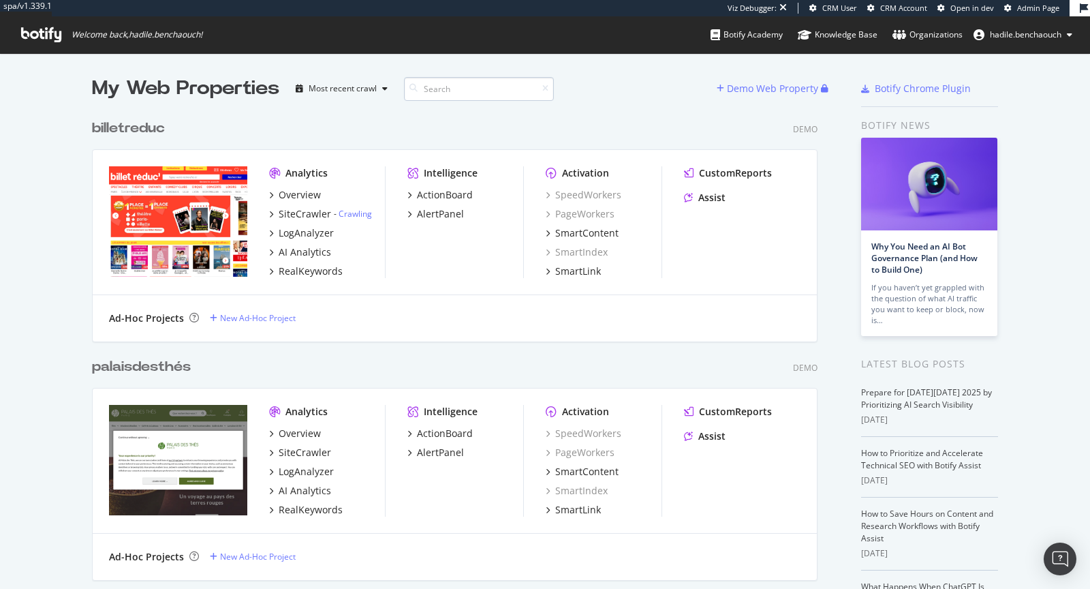
click at [461, 97] on input at bounding box center [479, 89] width 150 height 24
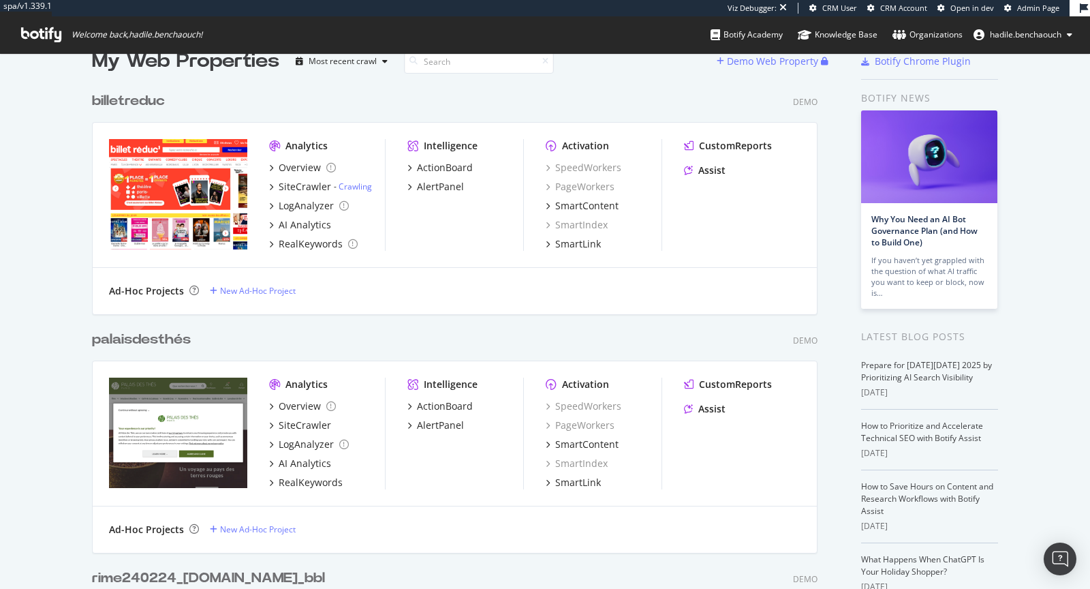
scroll to position [0, 0]
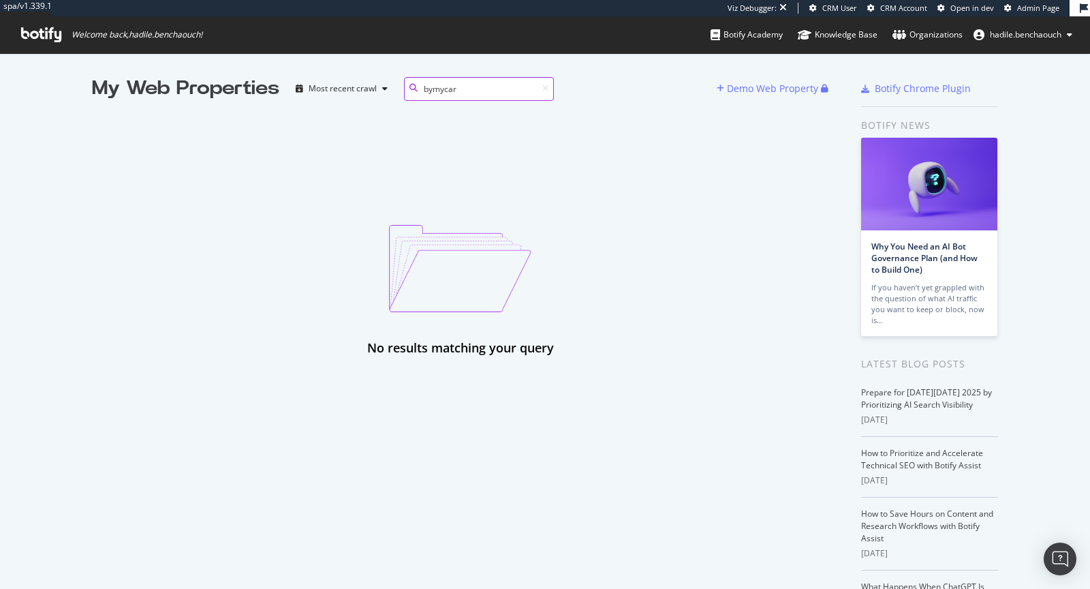
click at [548, 89] on input "bymycar" at bounding box center [479, 89] width 150 height 24
type input "bymycar"
click at [546, 88] on icon at bounding box center [545, 88] width 6 height 8
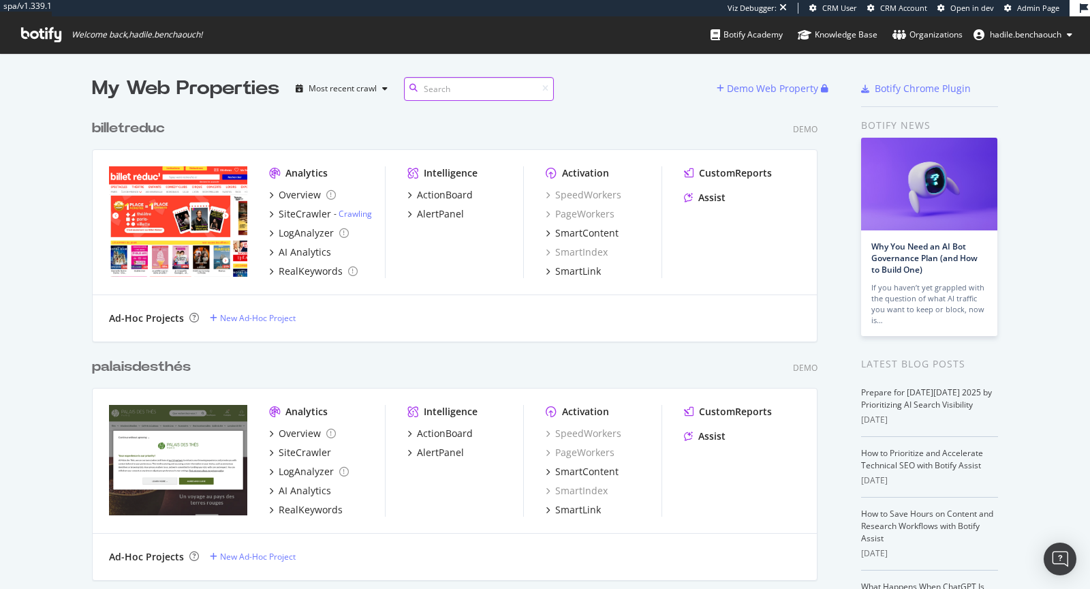
click at [495, 78] on input at bounding box center [479, 89] width 150 height 24
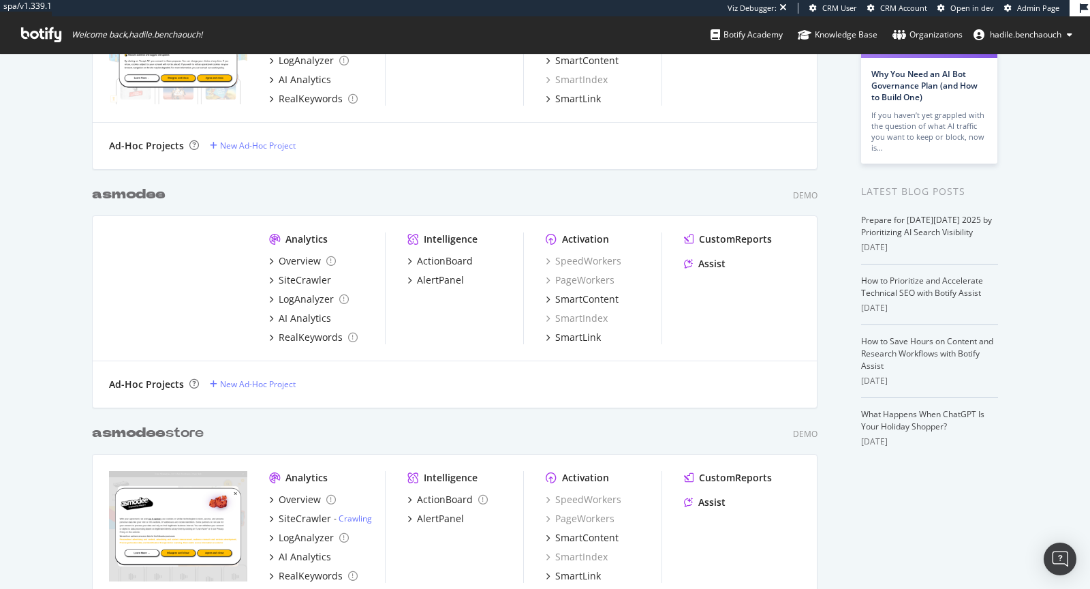
scroll to position [250, 0]
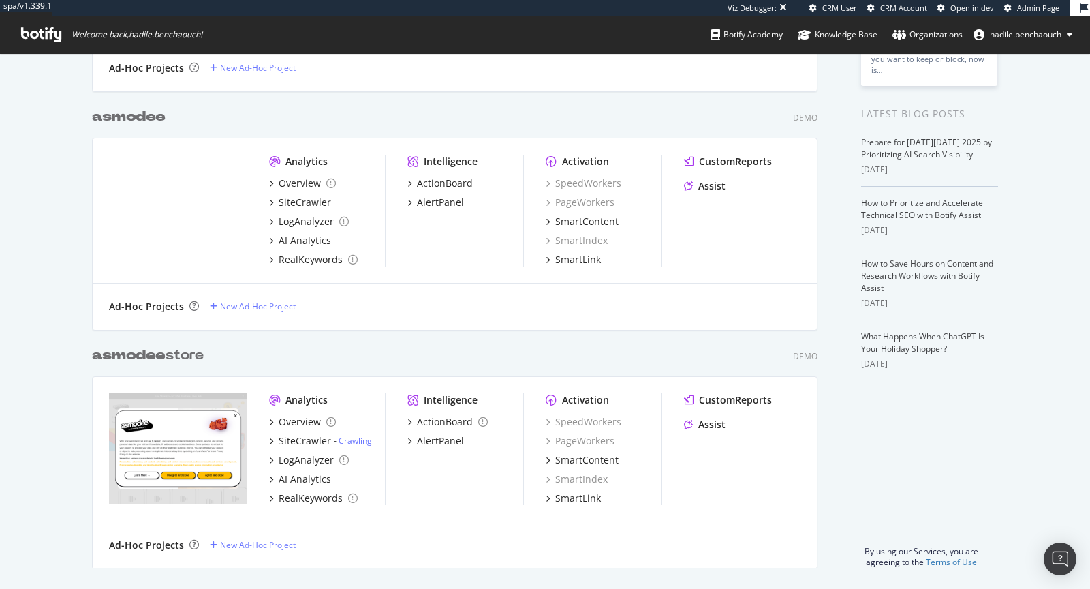
type input "asmodee"
click at [197, 353] on div "asmodee store" at bounding box center [148, 355] width 112 height 20
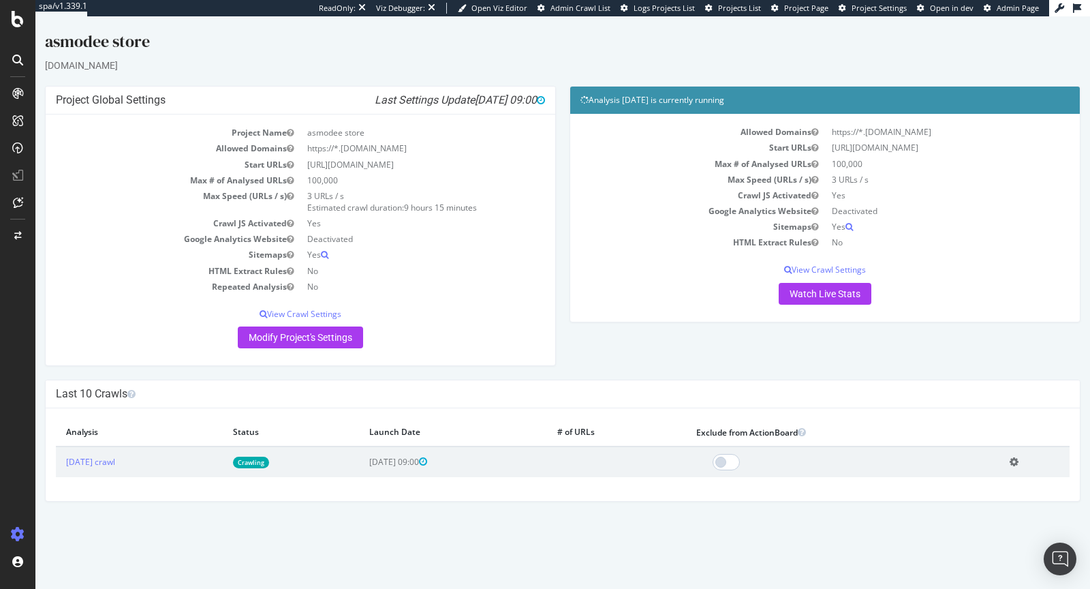
click at [269, 462] on link "Crawling" at bounding box center [251, 462] width 36 height 12
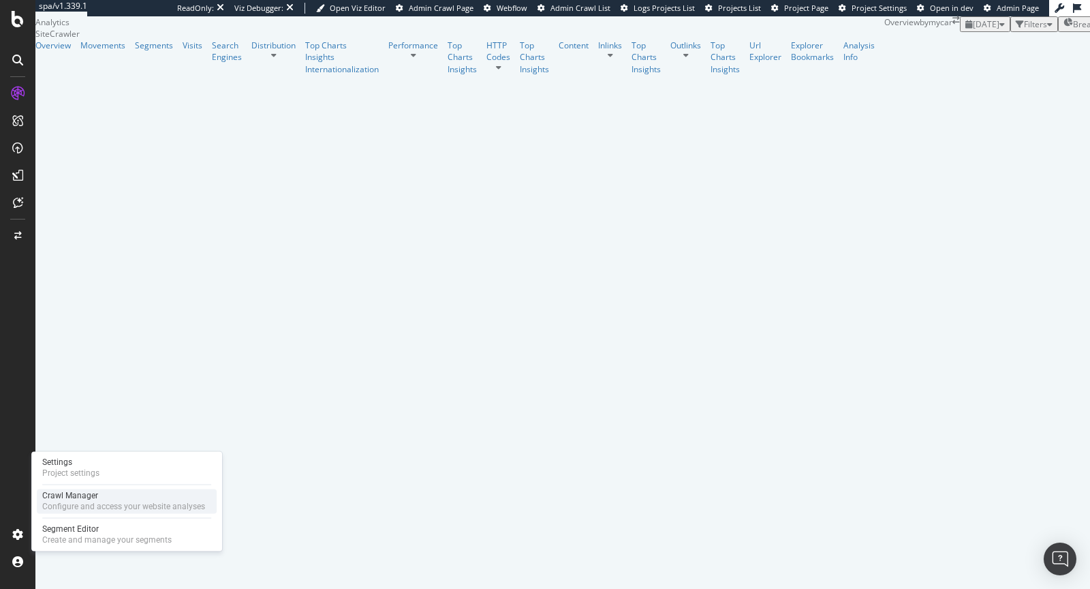
click at [54, 505] on div "Configure and access your website analyses" at bounding box center [123, 506] width 163 height 11
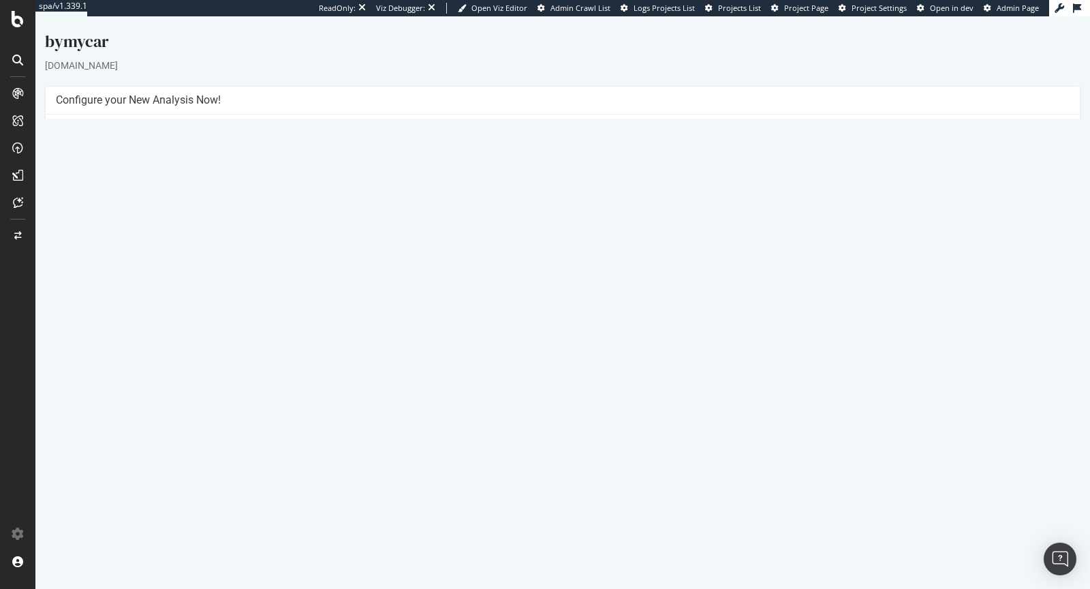
click at [561, 318] on button "Yes! Start Now" at bounding box center [545, 322] width 84 height 22
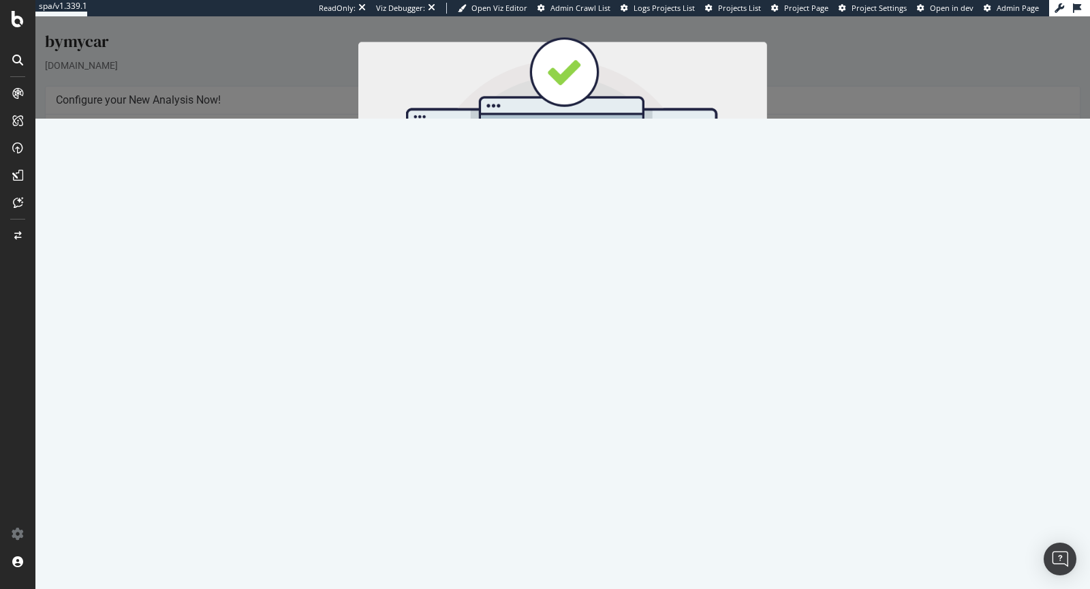
click at [597, 236] on button "Start Now" at bounding box center [588, 242] width 60 height 23
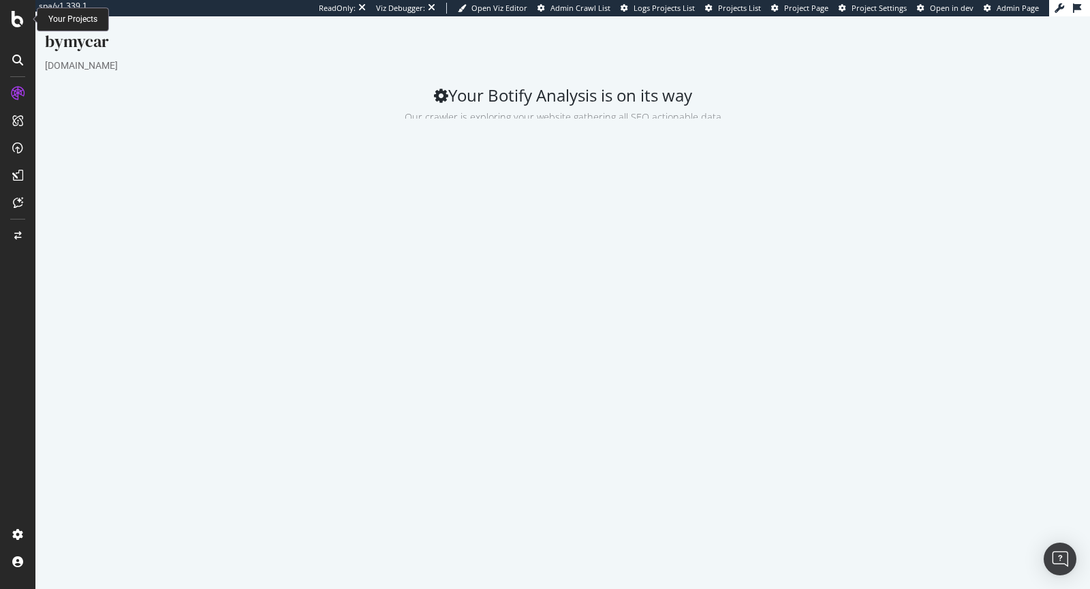
click at [15, 16] on icon at bounding box center [18, 19] width 12 height 16
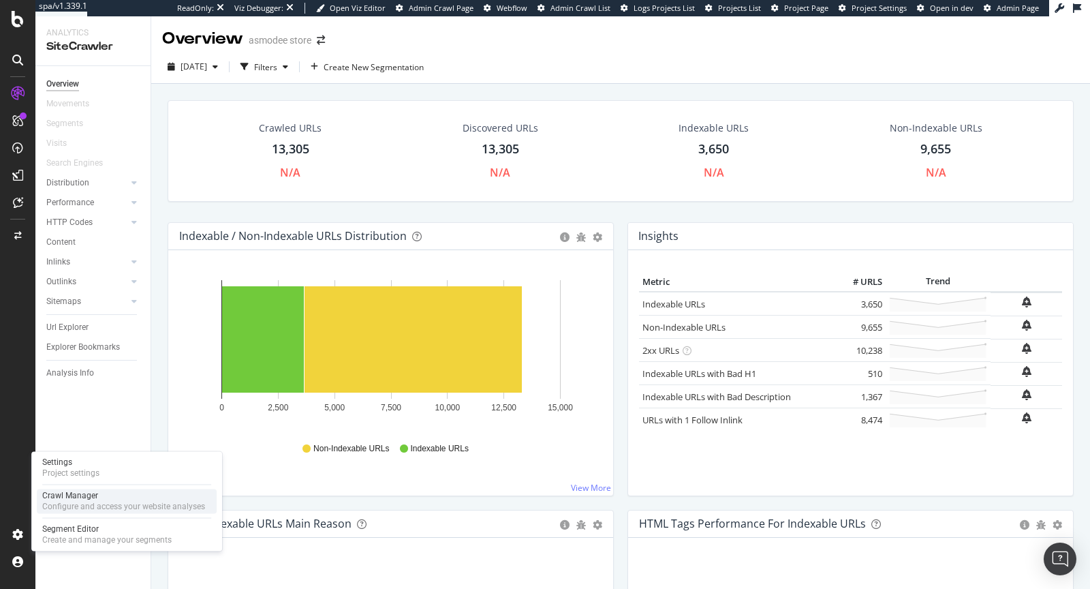
click at [69, 502] on div "Configure and access your website analyses" at bounding box center [123, 506] width 163 height 11
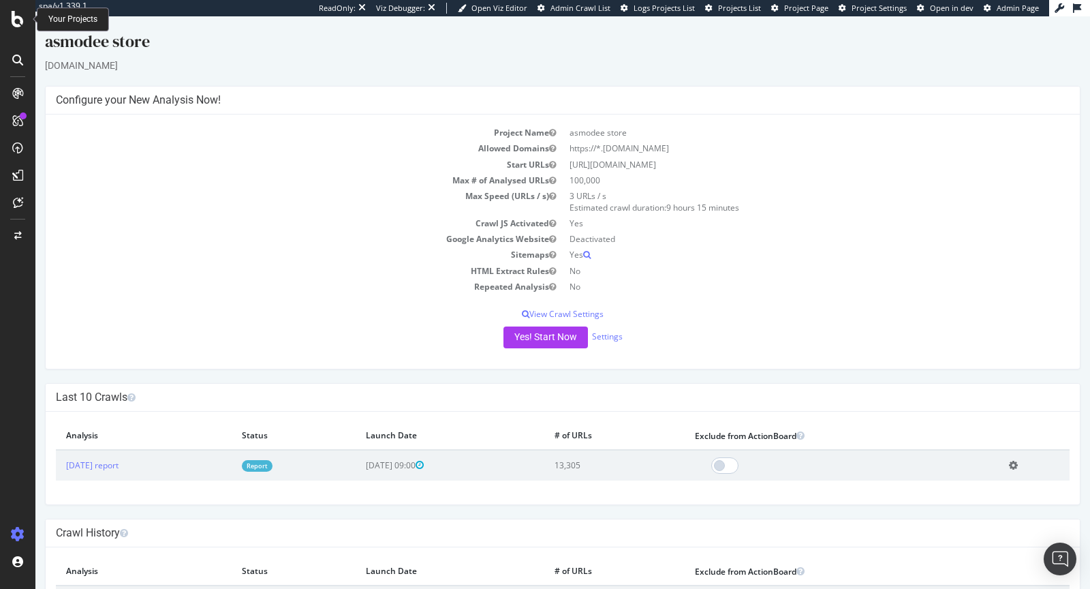
click at [21, 16] on icon at bounding box center [18, 19] width 12 height 16
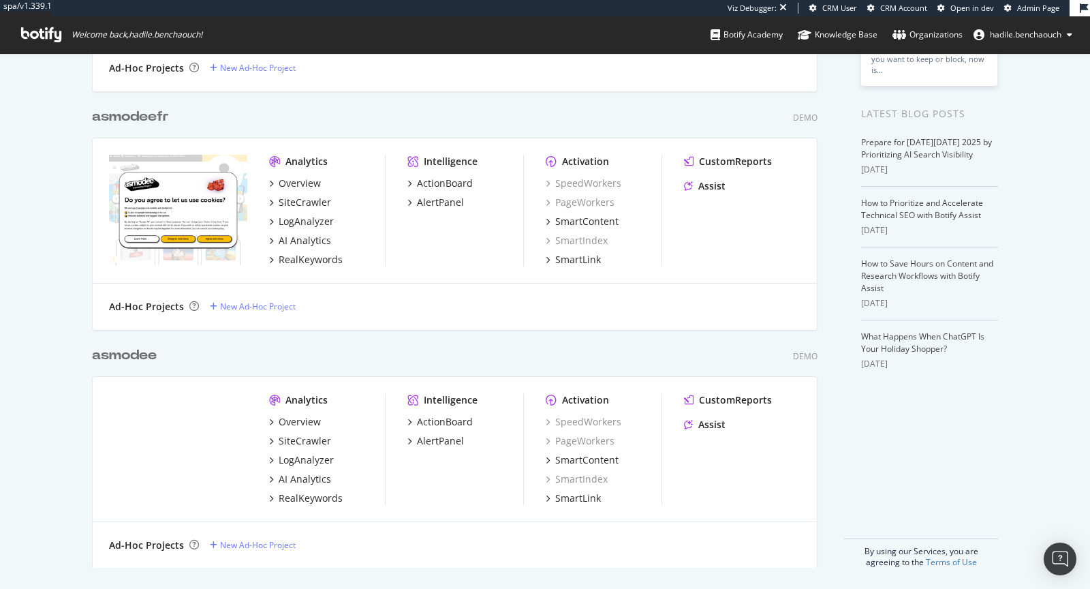
scroll to position [66, 0]
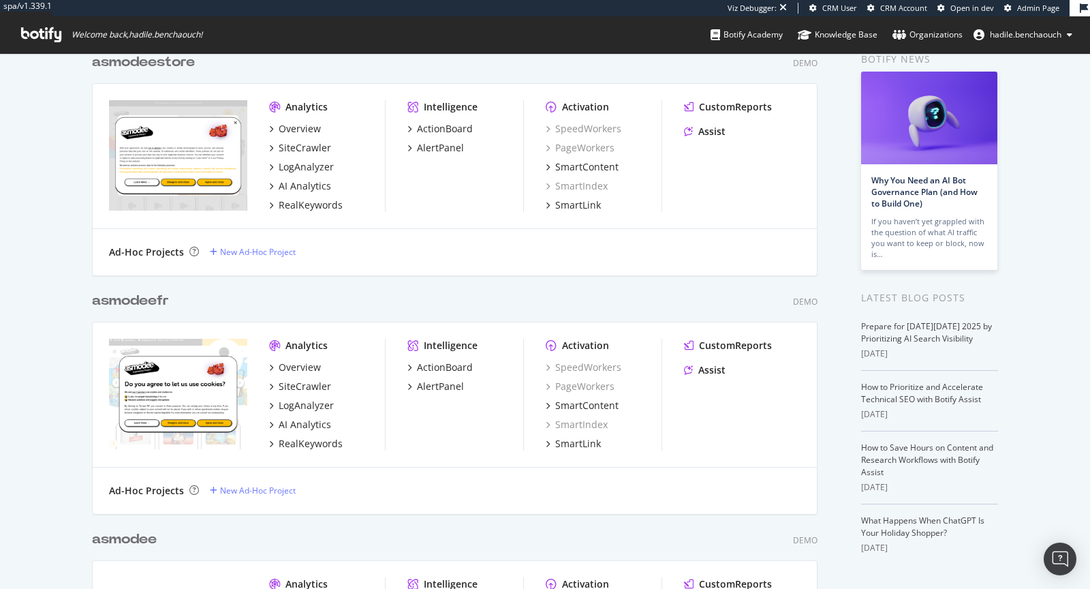
type input "asmodee"
click at [142, 302] on b "asmodee" at bounding box center [124, 301] width 65 height 14
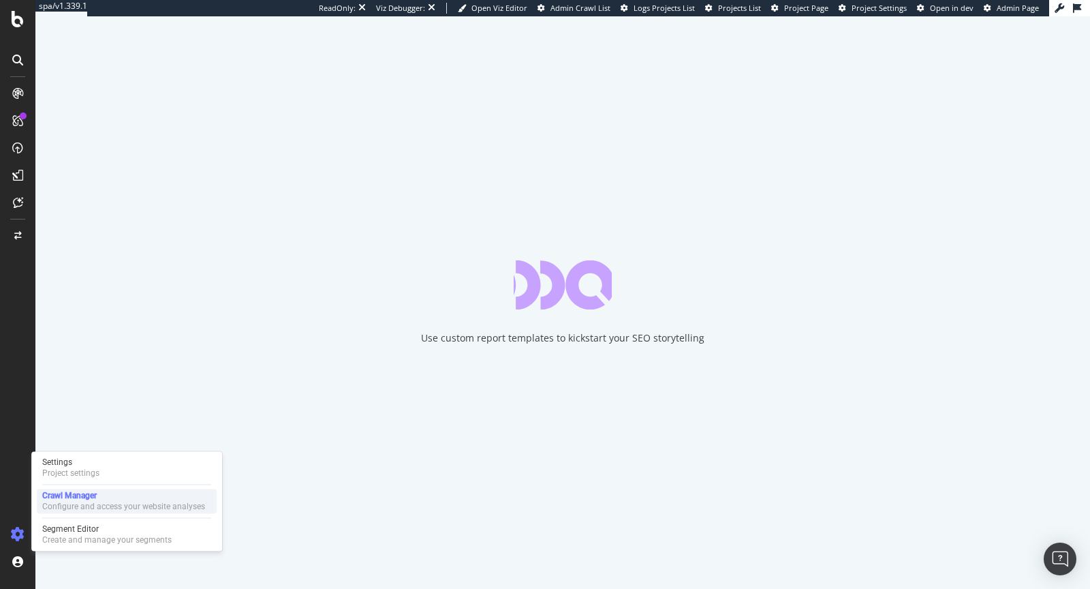
click at [53, 508] on div "Configure and access your website analyses" at bounding box center [123, 506] width 163 height 11
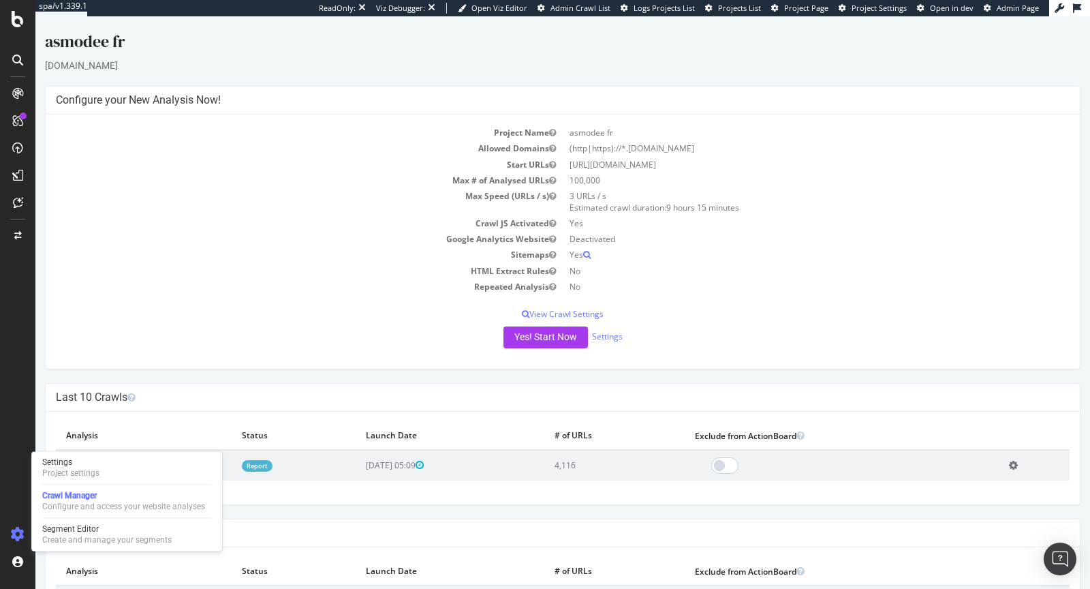
click at [272, 470] on link "Report" at bounding box center [257, 466] width 31 height 12
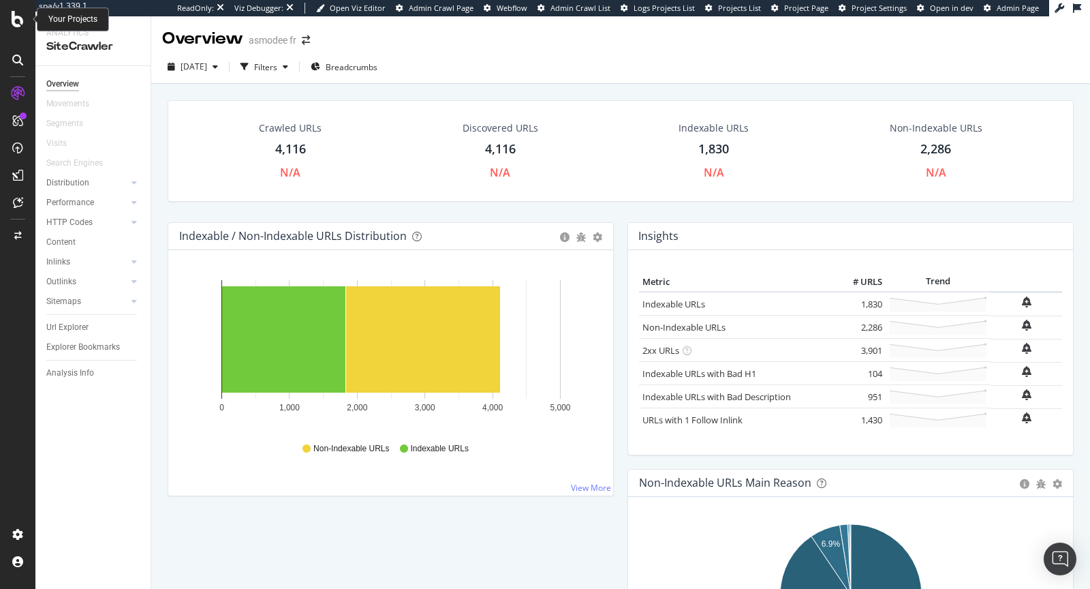
click at [21, 23] on icon at bounding box center [18, 19] width 12 height 16
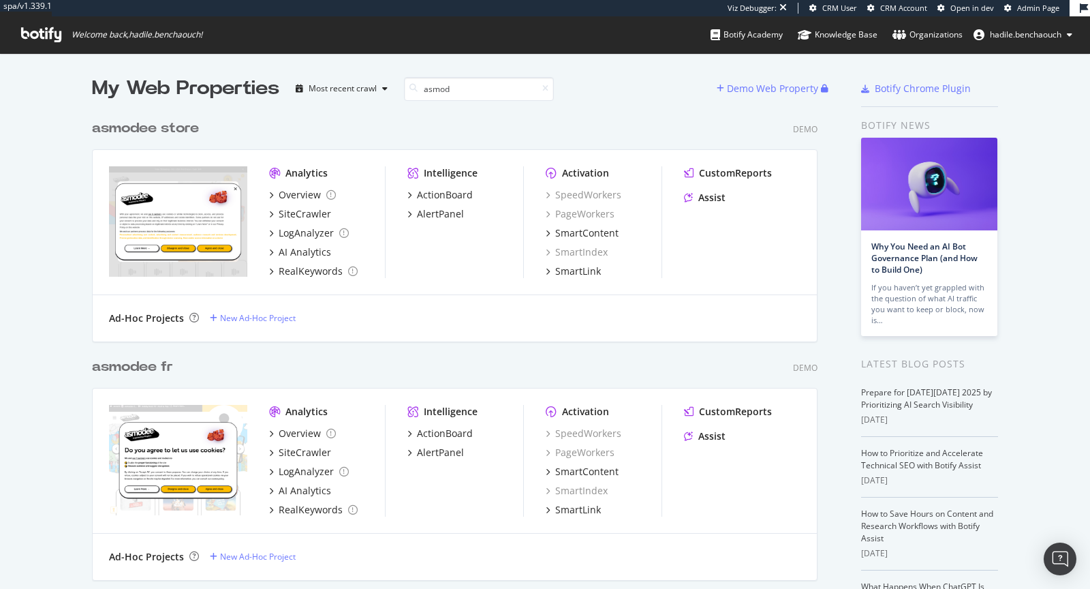
type input "asmod"
click at [186, 130] on div "asmod ee store" at bounding box center [145, 129] width 107 height 20
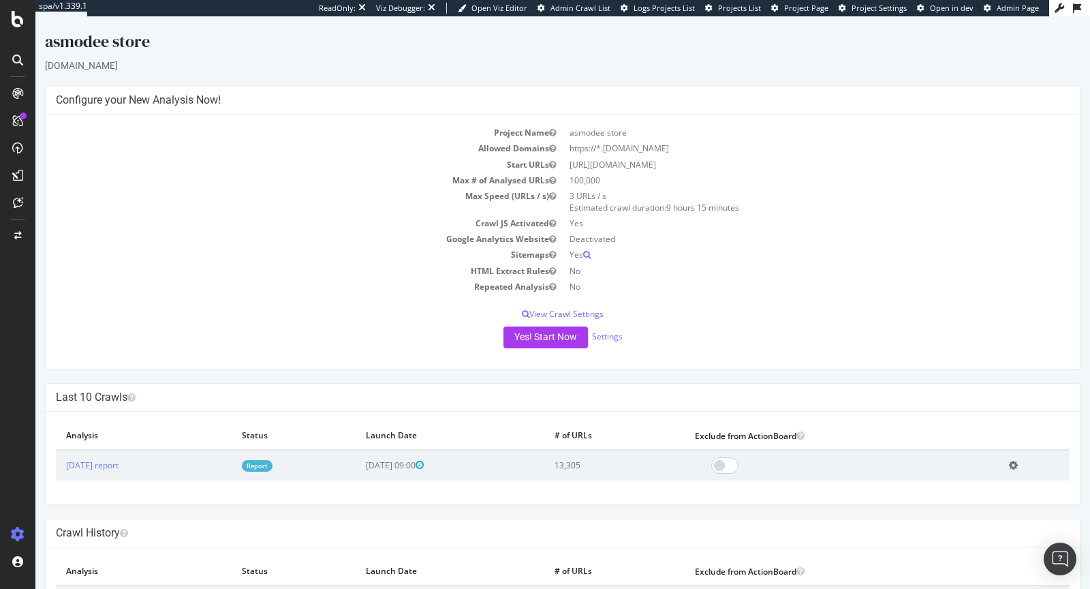
click at [272, 464] on link "Report" at bounding box center [257, 466] width 31 height 12
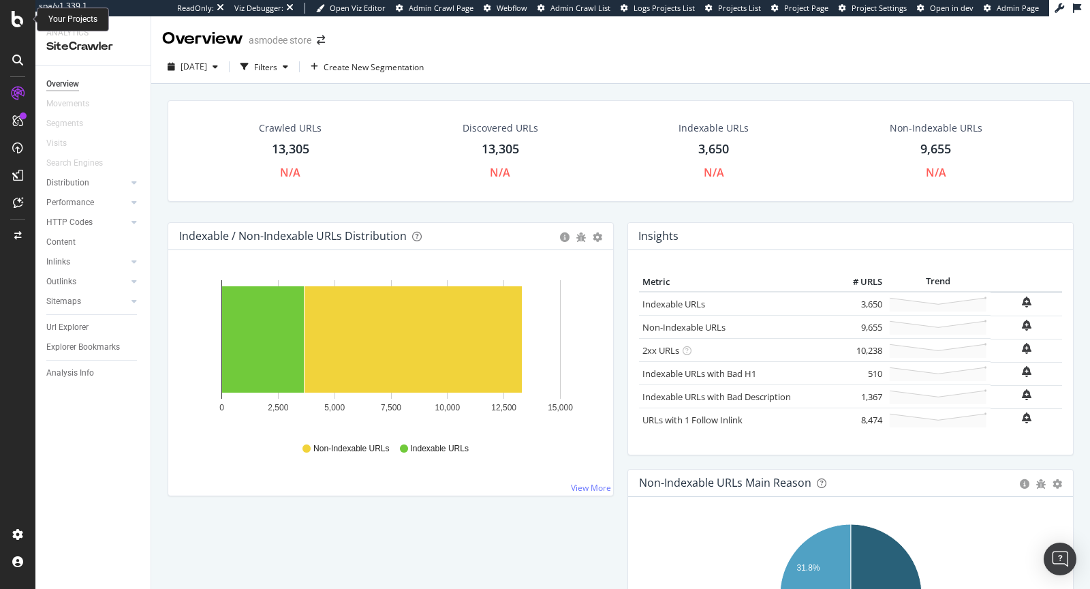
click at [18, 25] on icon at bounding box center [18, 19] width 12 height 16
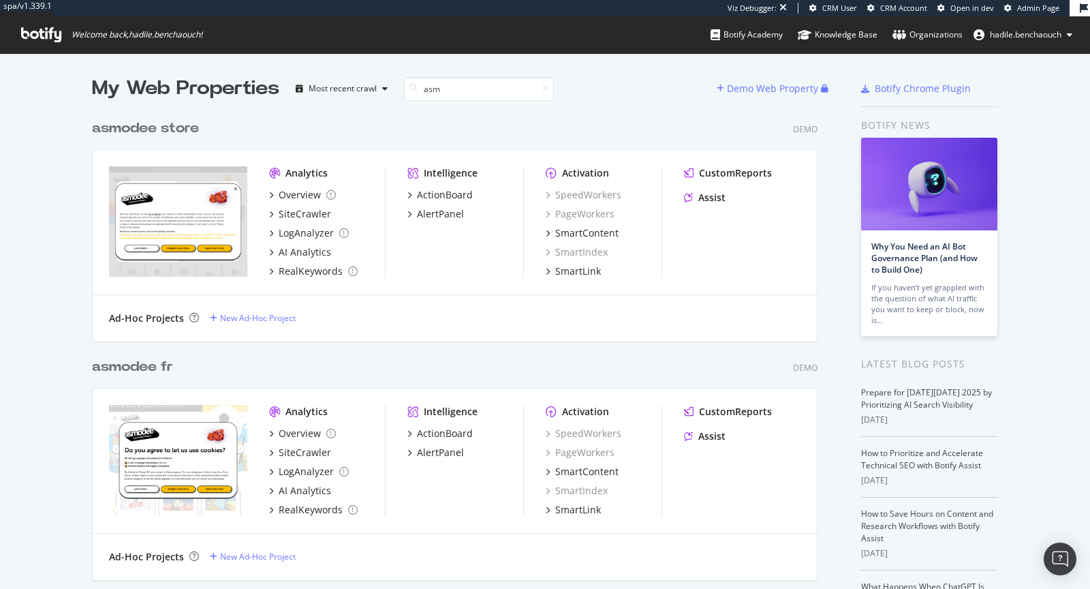
scroll to position [228, 0]
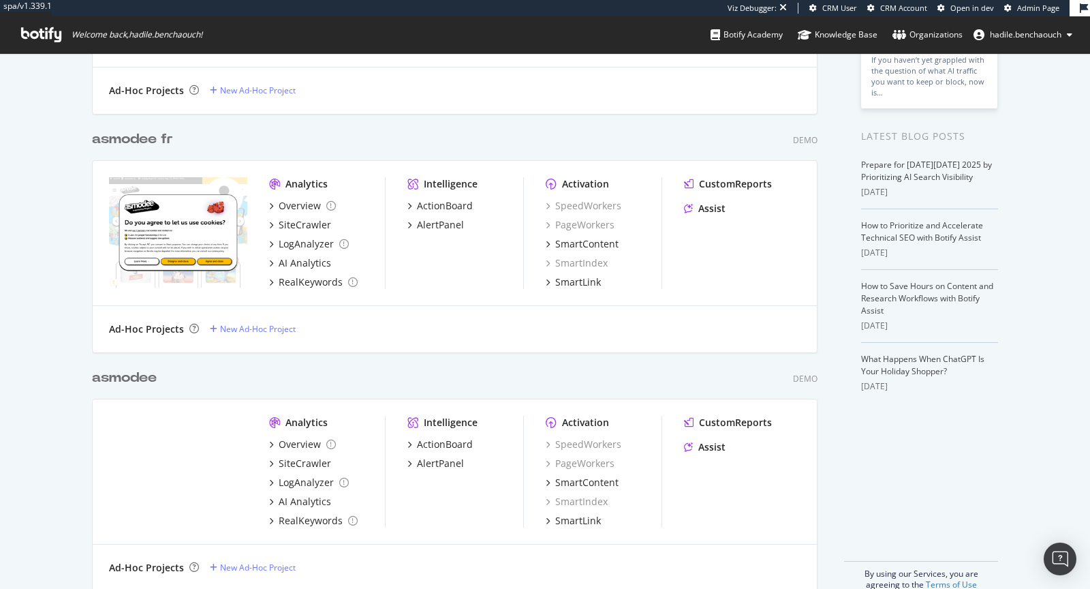
type input "asm"
click at [155, 142] on div "asm odee fr" at bounding box center [132, 139] width 81 height 20
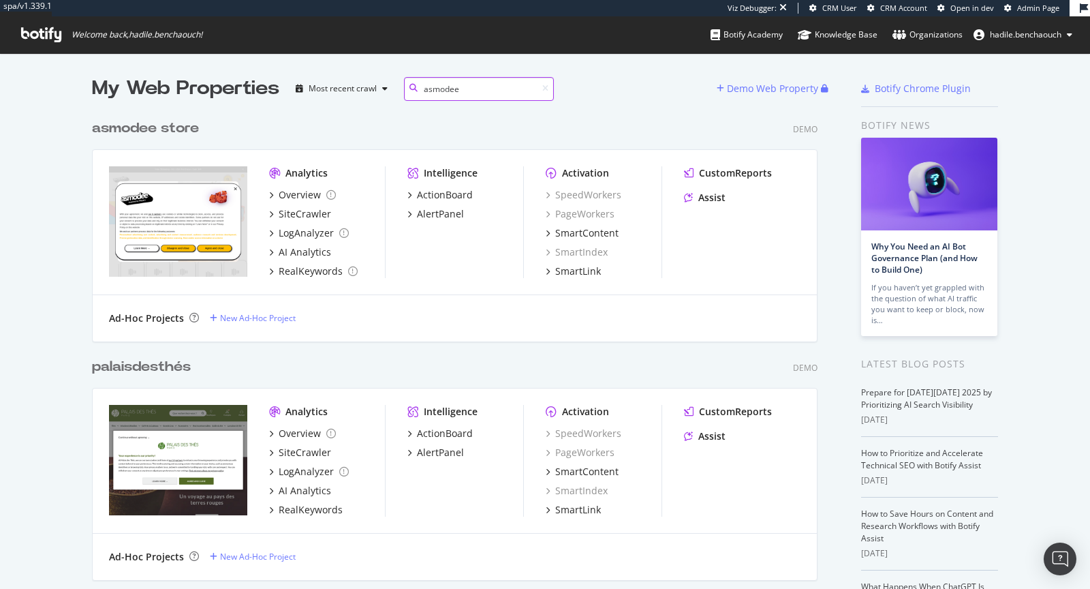
scroll to position [715, 736]
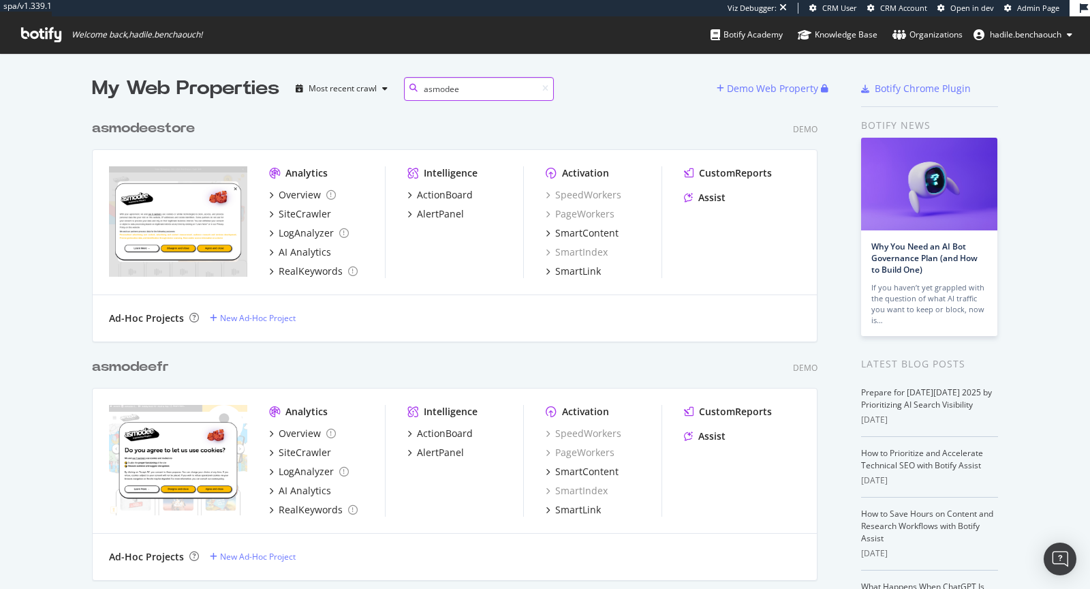
type input "asmodee"
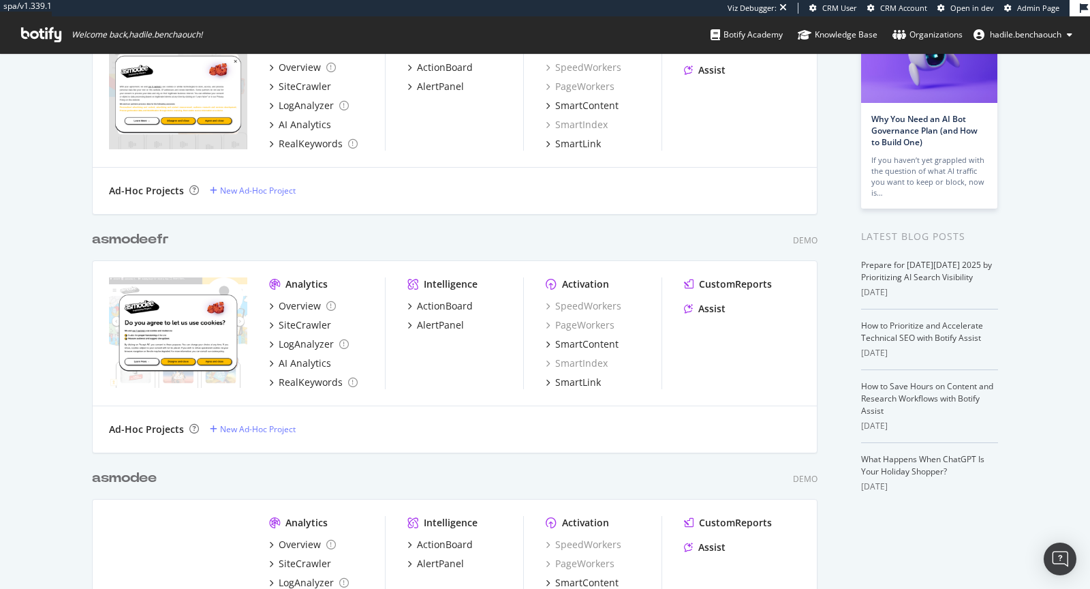
scroll to position [151, 0]
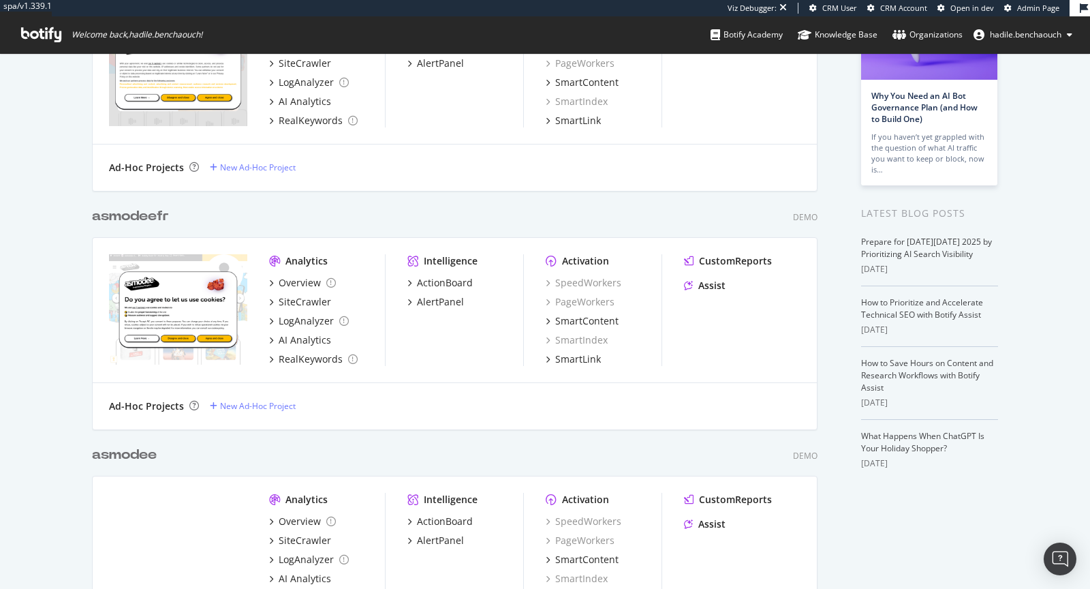
click at [165, 208] on div "asmodee fr" at bounding box center [130, 216] width 77 height 20
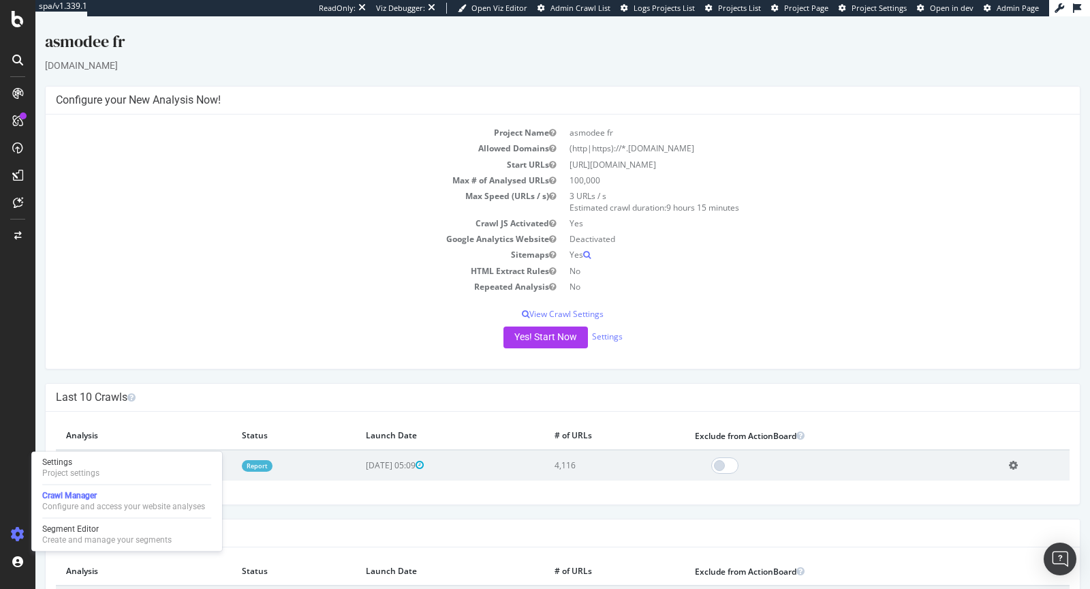
click at [272, 463] on link "Report" at bounding box center [257, 466] width 31 height 12
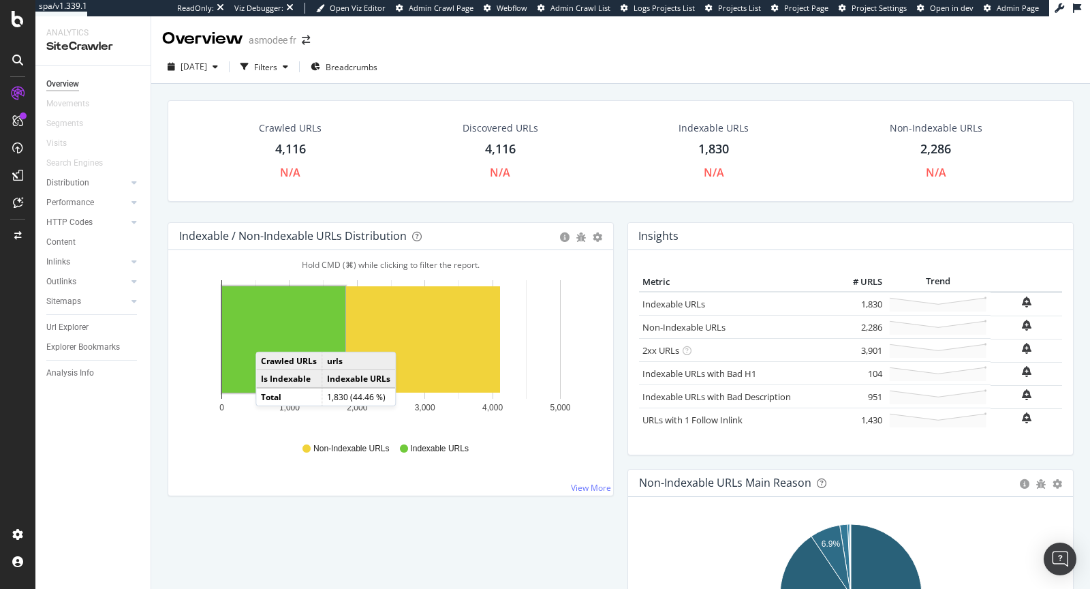
click at [269, 337] on rect "A chart." at bounding box center [283, 339] width 123 height 106
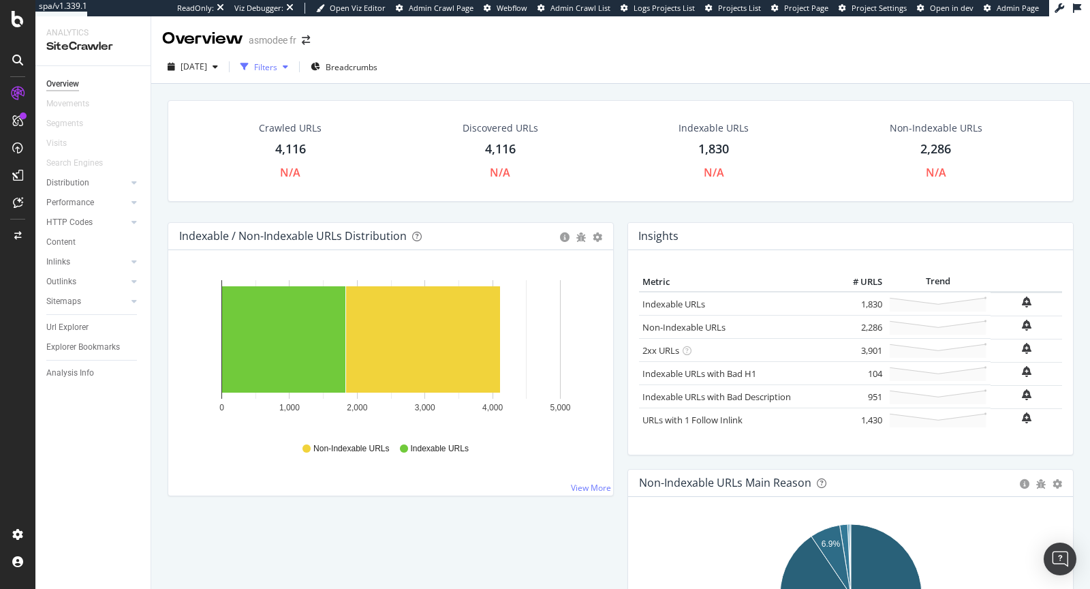
click at [249, 69] on icon "button" at bounding box center [244, 67] width 8 height 8
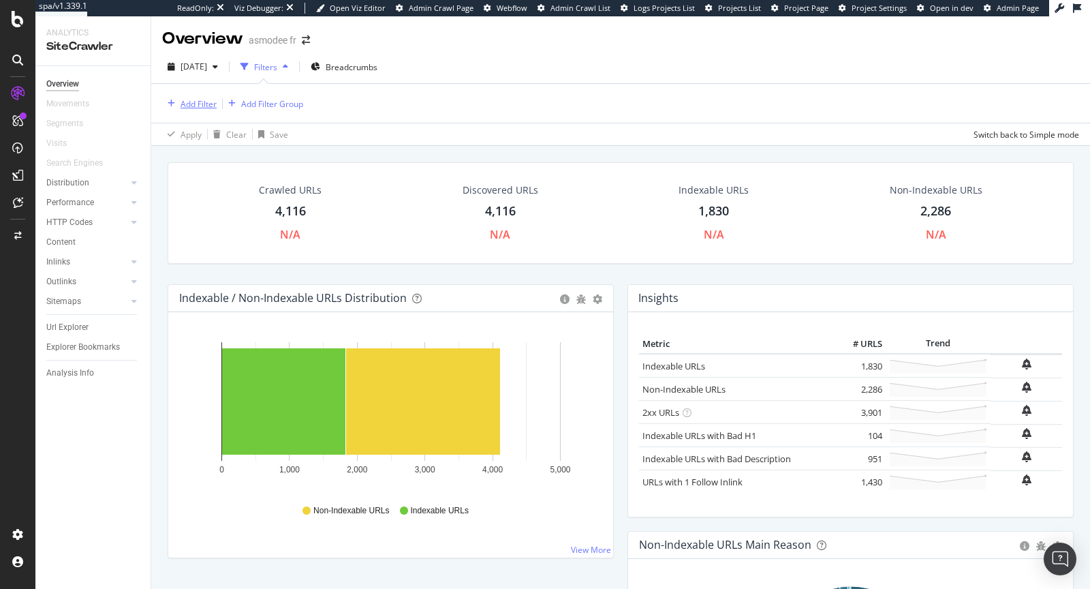
click at [208, 105] on div "Add Filter" at bounding box center [199, 104] width 36 height 12
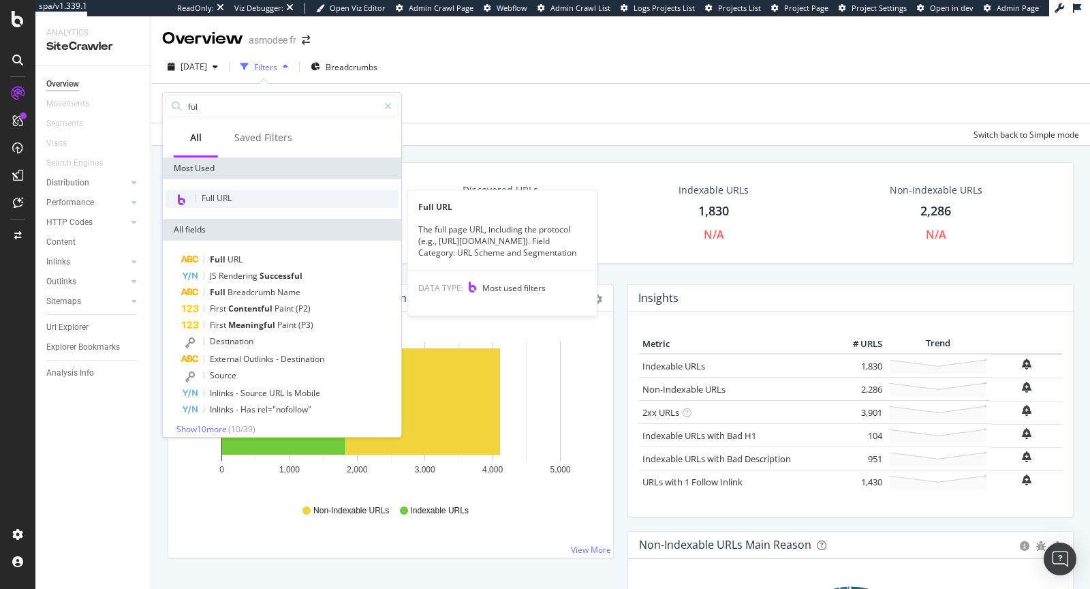
type input "ful"
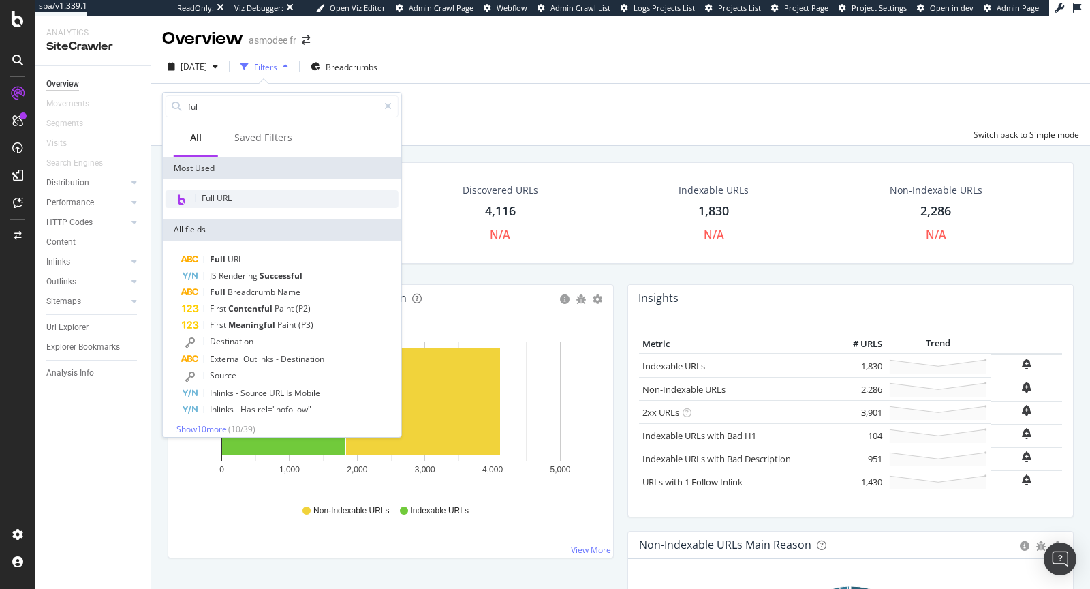
click at [290, 199] on div "Full URL" at bounding box center [282, 199] width 233 height 18
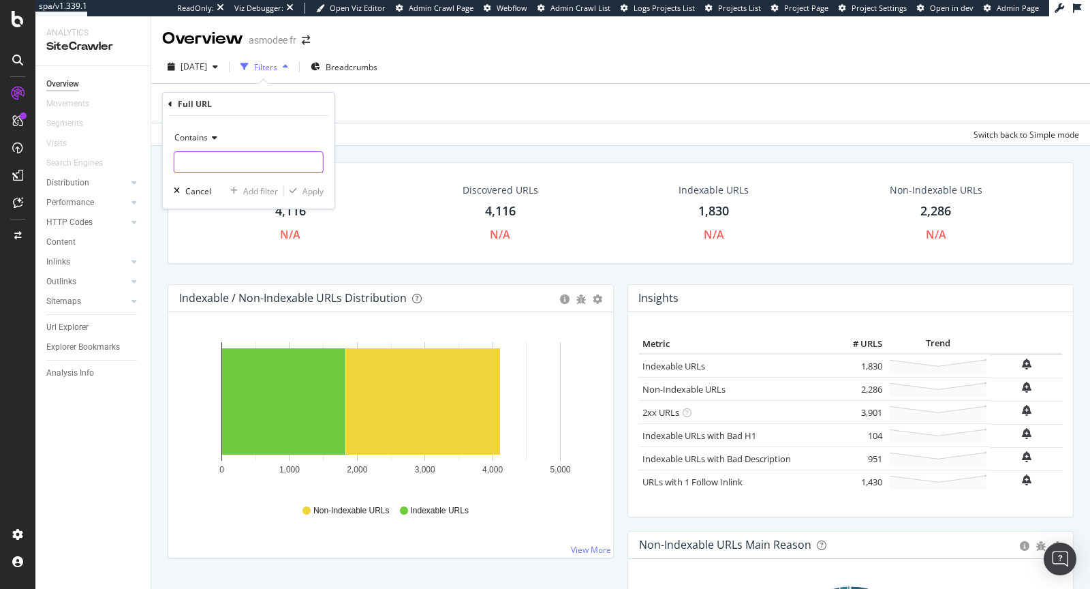
click at [221, 168] on input "text" at bounding box center [248, 162] width 149 height 22
type input "shop"
click at [312, 193] on div "Apply" at bounding box center [312, 191] width 21 height 12
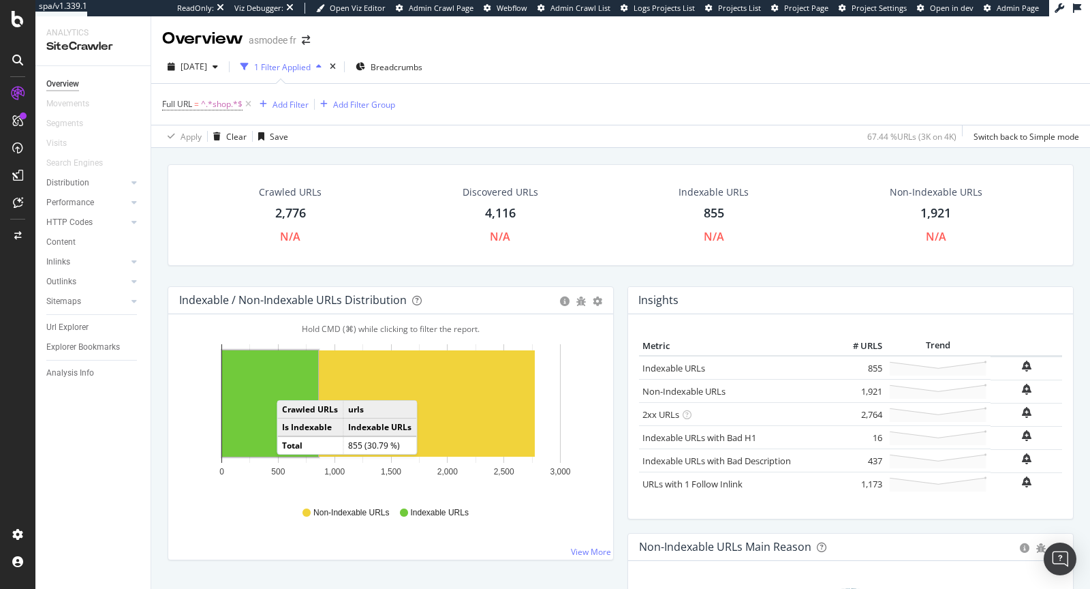
click at [290, 384] on rect "A chart." at bounding box center [270, 403] width 96 height 106
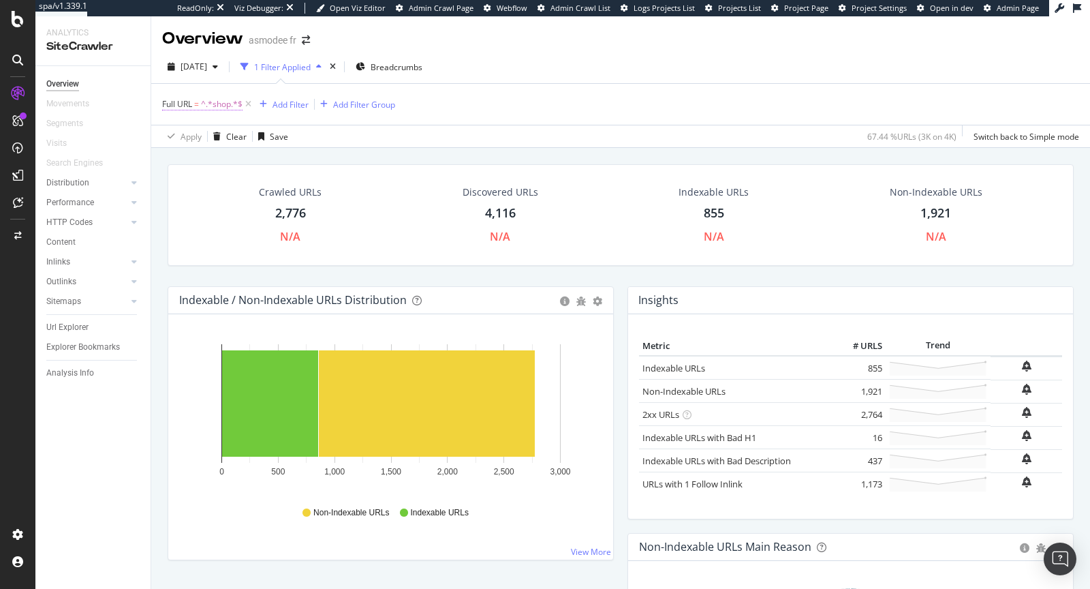
click at [226, 105] on span "^.*shop.*$" at bounding box center [222, 104] width 42 height 19
click at [249, 158] on input "shop" at bounding box center [238, 160] width 129 height 22
type input "shop."
click at [308, 190] on div "Apply" at bounding box center [312, 189] width 21 height 12
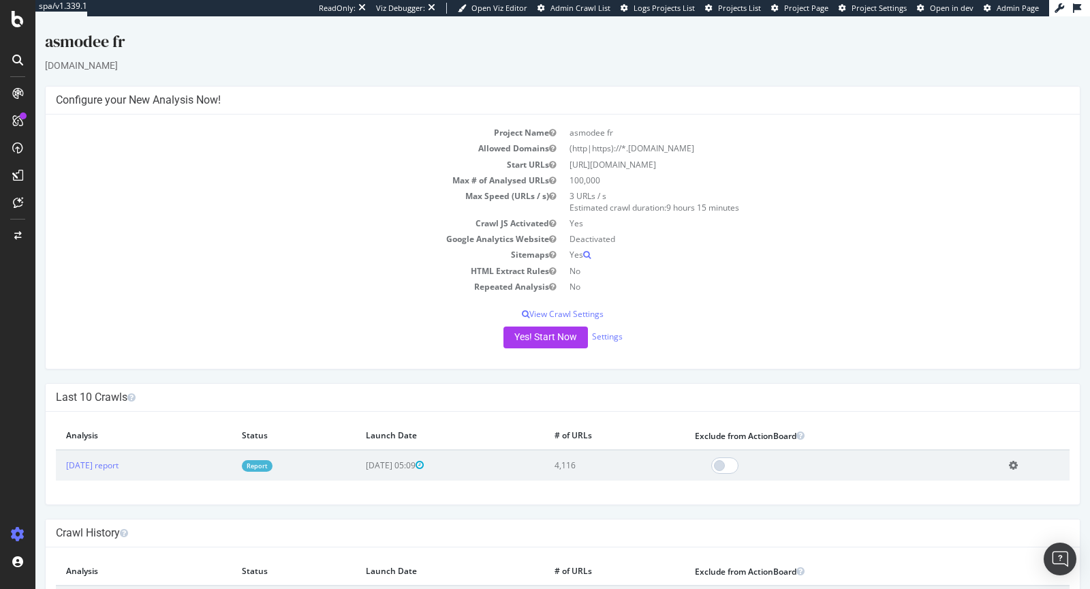
drag, startPoint x: 623, startPoint y: 148, endPoint x: 711, endPoint y: 149, distance: 87.9
click at [711, 149] on td "(http|https)://*.[DOMAIN_NAME]" at bounding box center [816, 148] width 507 height 16
copy td "*.asmodee.fr"
click at [663, 154] on td "(http|https)://*.[DOMAIN_NAME]" at bounding box center [816, 148] width 507 height 16
click at [272, 463] on link "Report" at bounding box center [257, 466] width 31 height 12
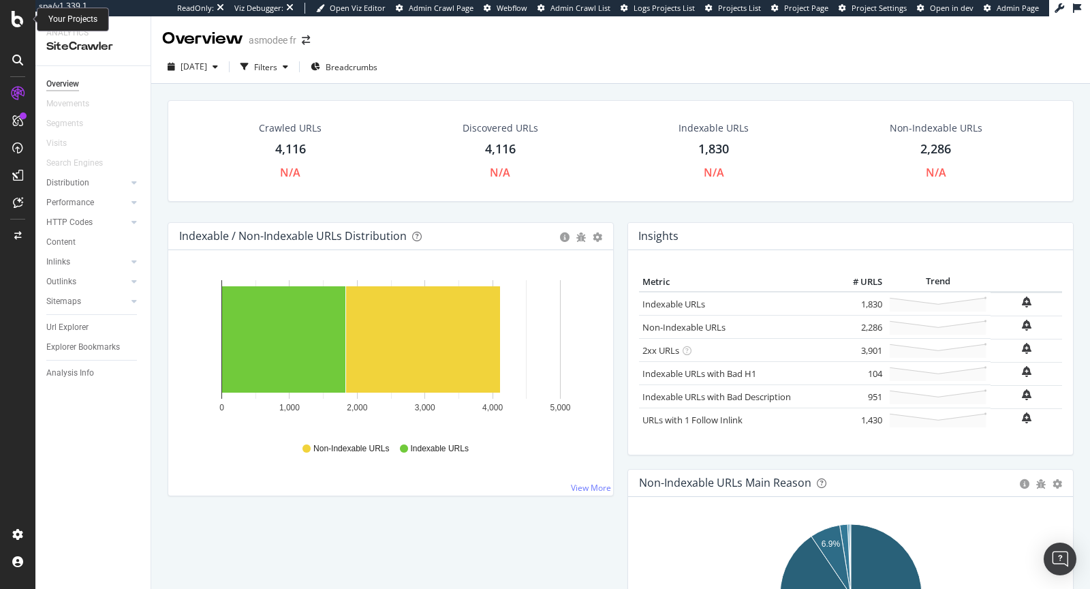
click at [15, 16] on icon at bounding box center [18, 19] width 12 height 16
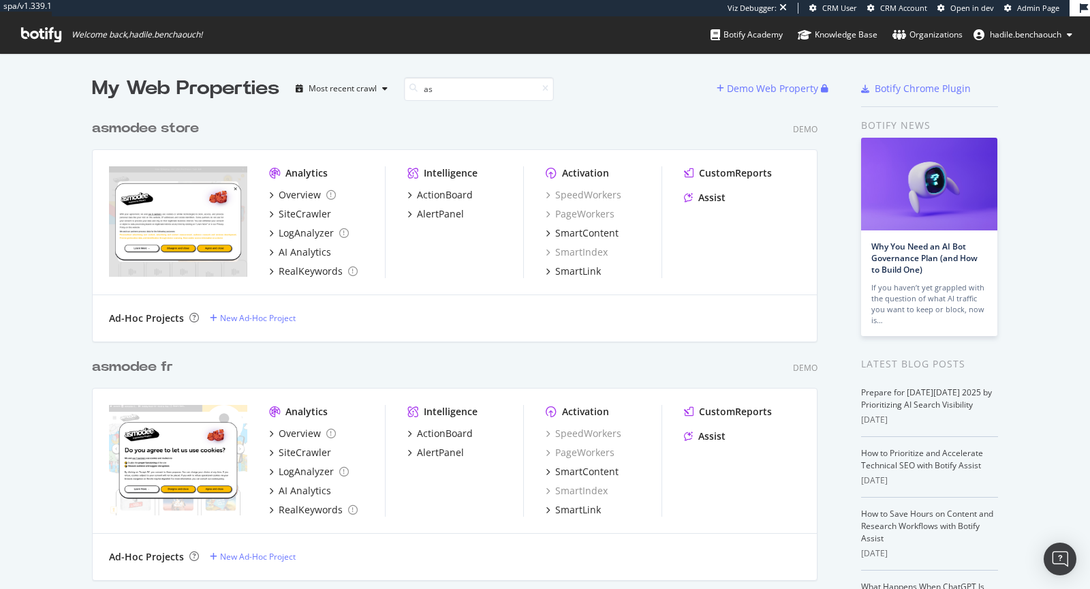
scroll to position [3345, 736]
type input "a"
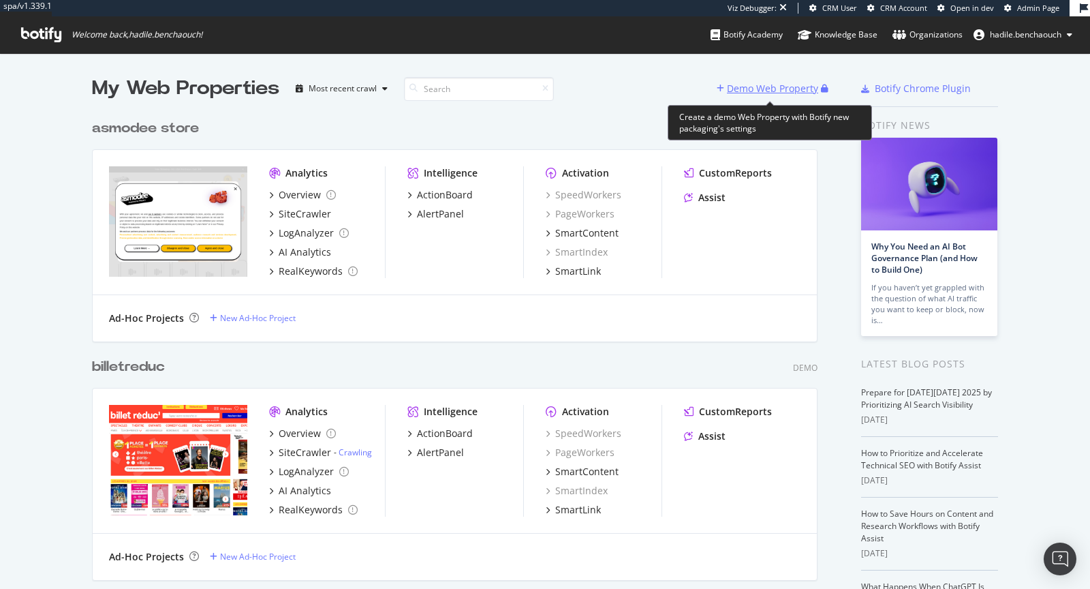
click at [732, 83] on div "Demo Web Property" at bounding box center [772, 89] width 91 height 14
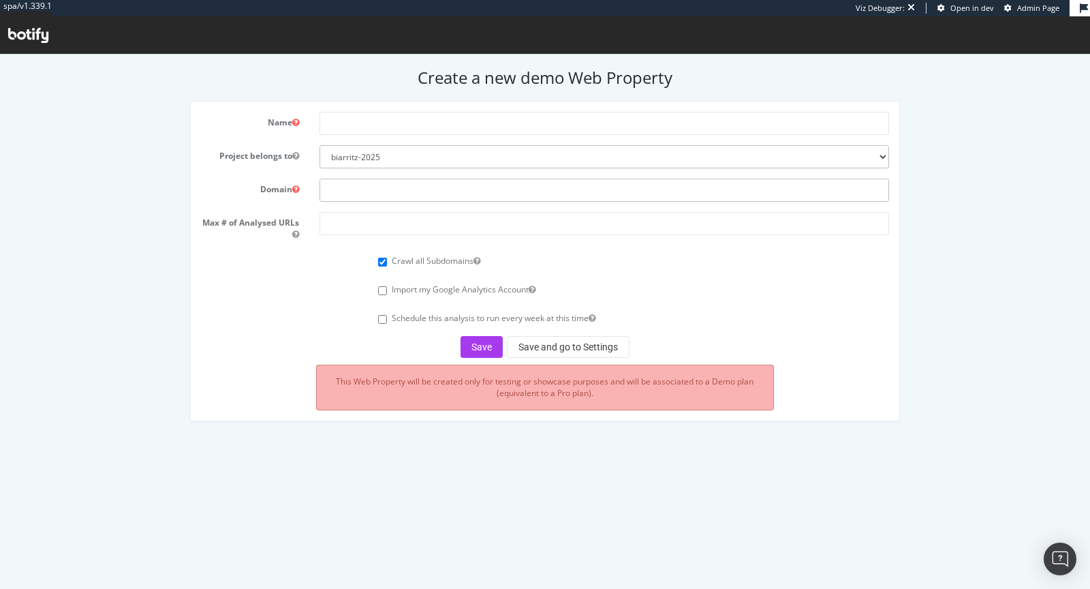
click at [394, 183] on input "text" at bounding box center [605, 189] width 570 height 23
paste input "https://shop.asmodee.fr"
type input "https://shop.asmodee.fr"
click at [409, 127] on input "text" at bounding box center [605, 123] width 570 height 23
type input "shop fr"
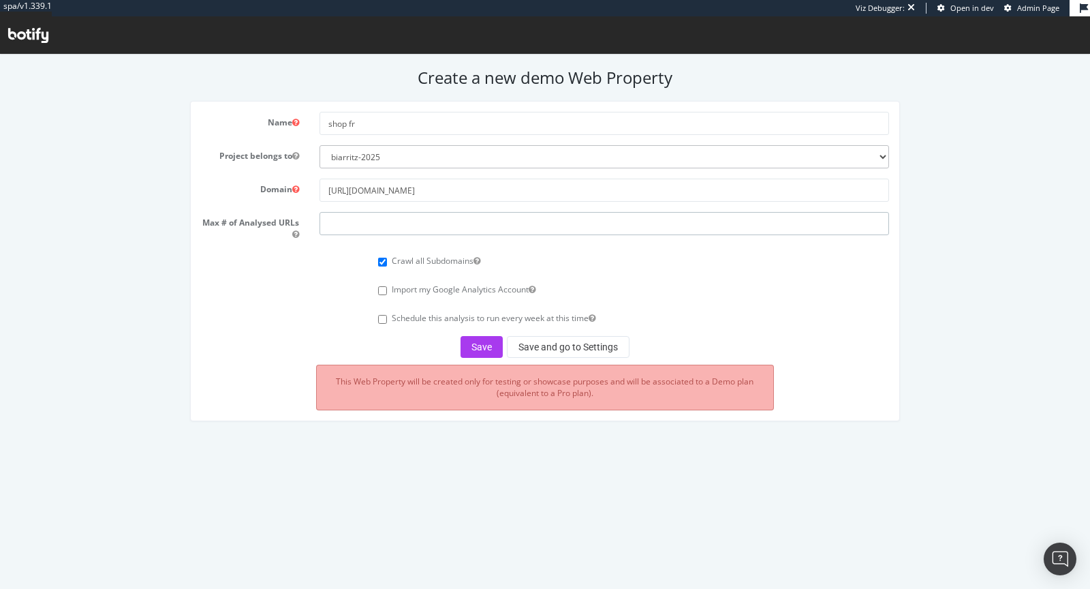
click at [372, 228] on input "number" at bounding box center [605, 223] width 570 height 23
type input "100000"
click at [537, 340] on button "Save and go to Settings" at bounding box center [568, 347] width 123 height 22
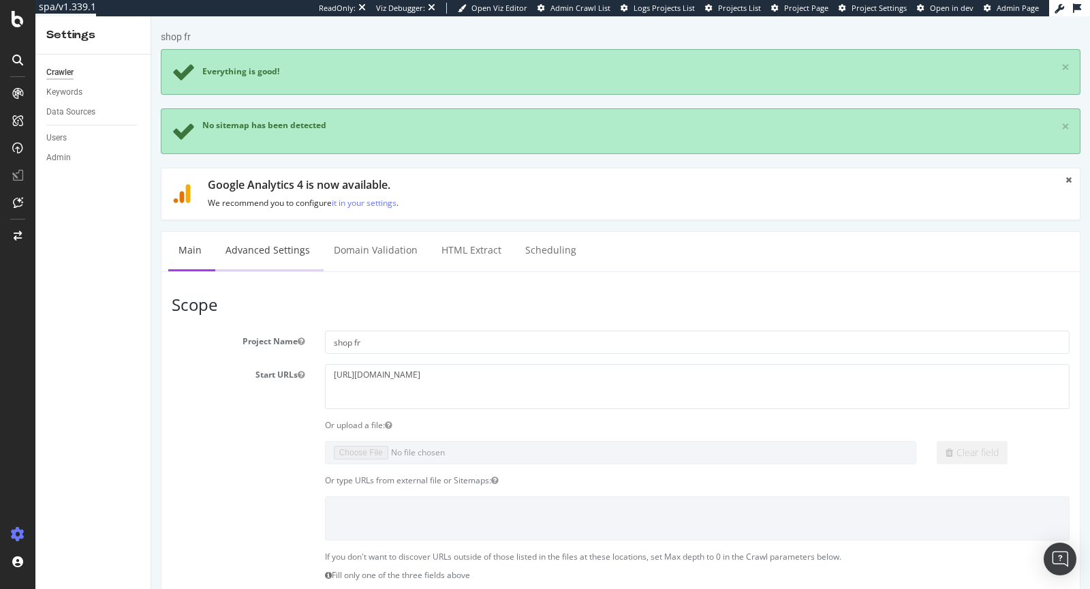
click at [270, 243] on link "Advanced Settings" at bounding box center [267, 250] width 105 height 37
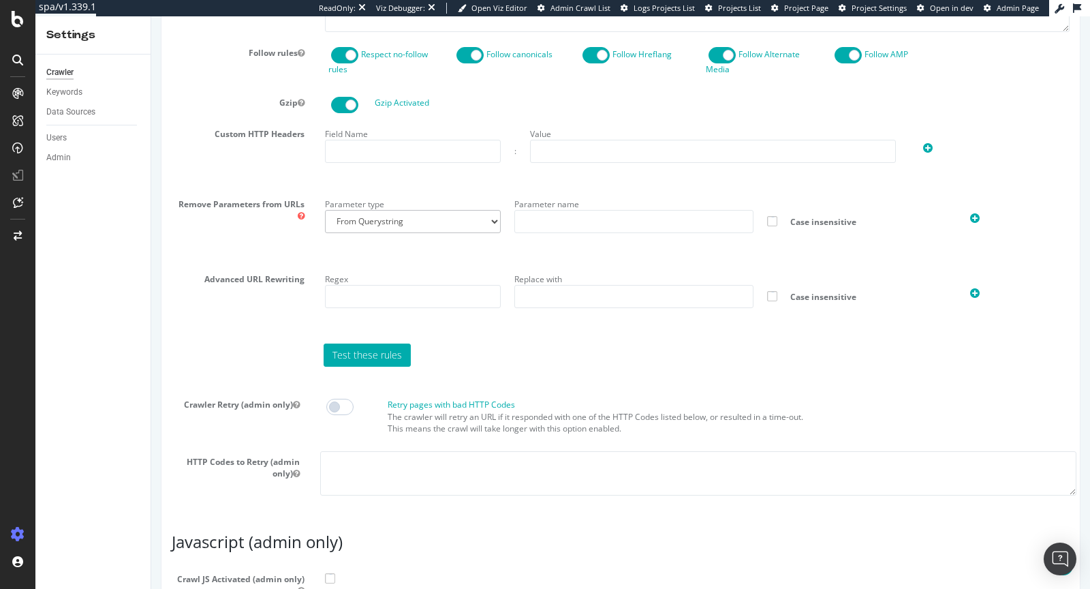
scroll to position [1087, 0]
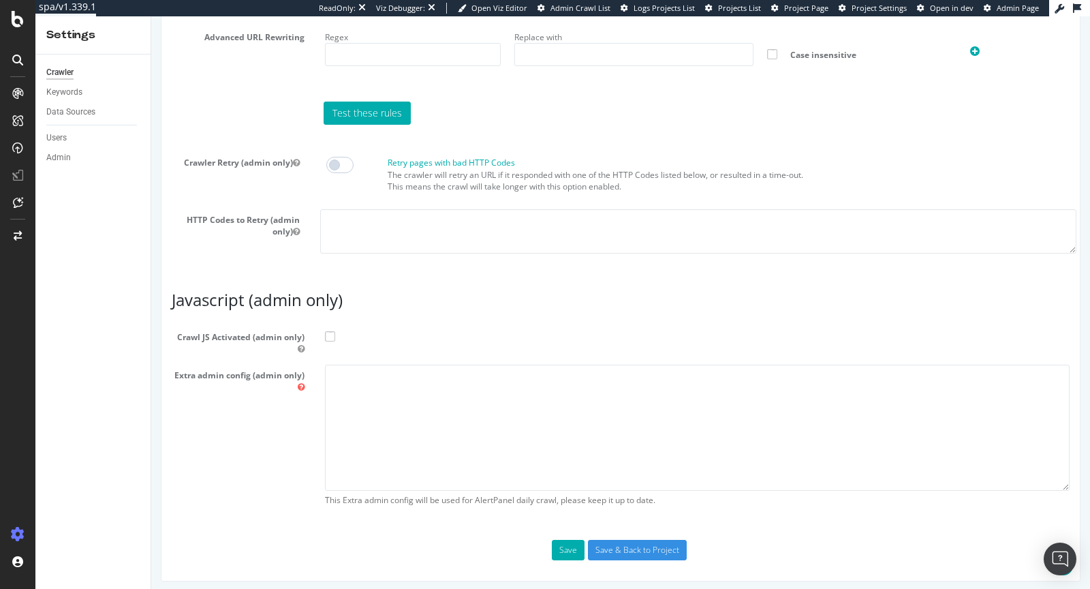
click at [329, 334] on span at bounding box center [330, 336] width 10 height 10
click at [151, 16] on input "Crawl JS Activated (admin only)" at bounding box center [151, 16] width 0 height 0
click at [362, 385] on textarea at bounding box center [697, 427] width 745 height 126
paste textarea "{ "flags": [ "cube" ], "beta": { "pap_mini_rules": [ "+* #everything else" ] } }"
type textarea "{ "flags": [ "cube" ], "beta": { "pap_mini_rules": [ "+* #everything else" ] } }"
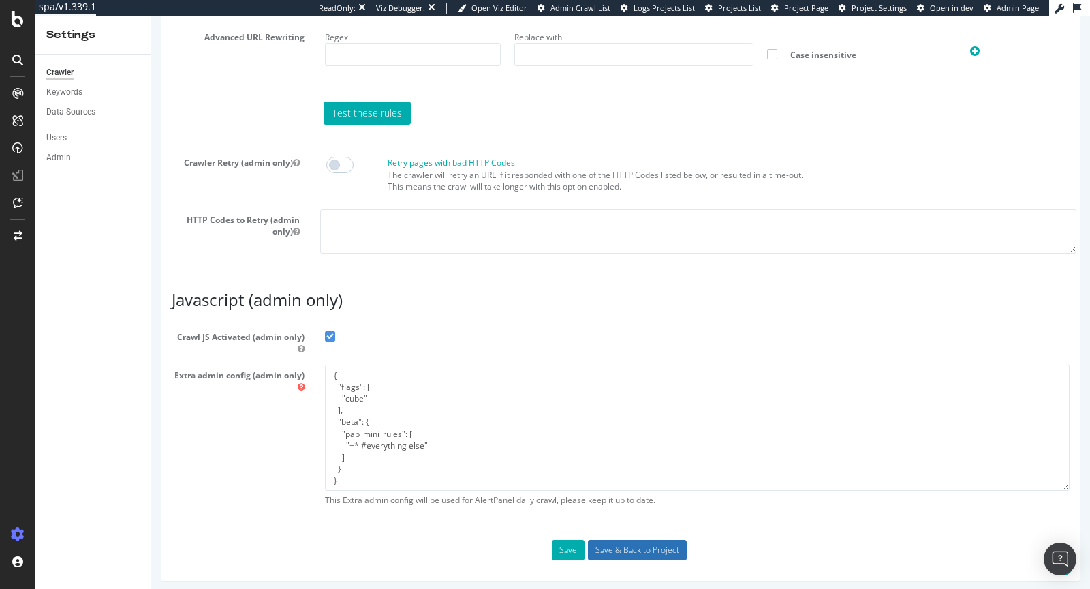
click at [643, 543] on input "Save & Back to Project" at bounding box center [637, 550] width 99 height 20
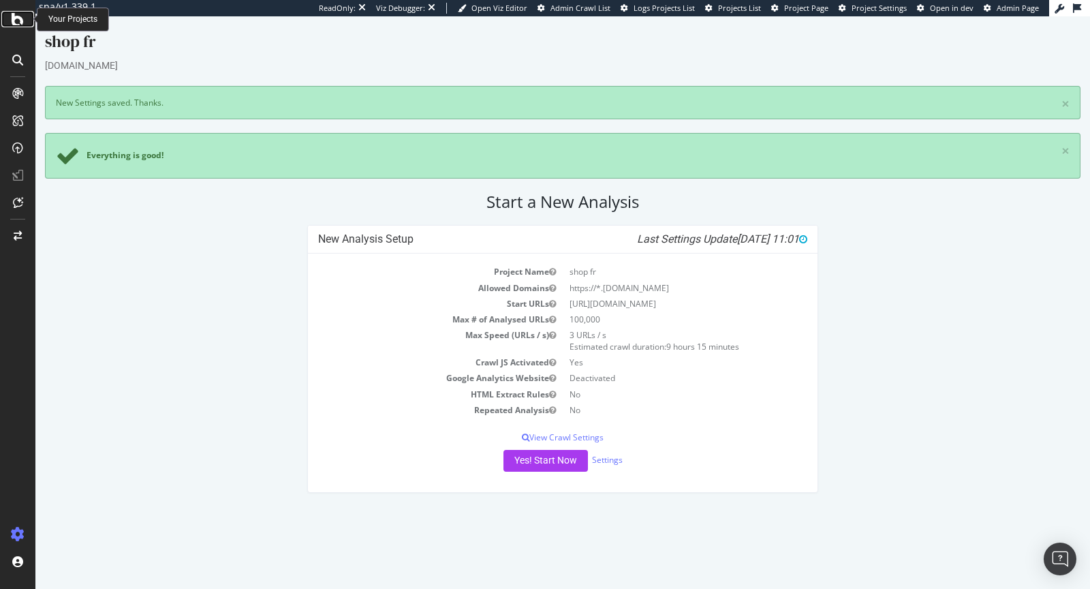
click at [14, 18] on icon at bounding box center [18, 19] width 12 height 16
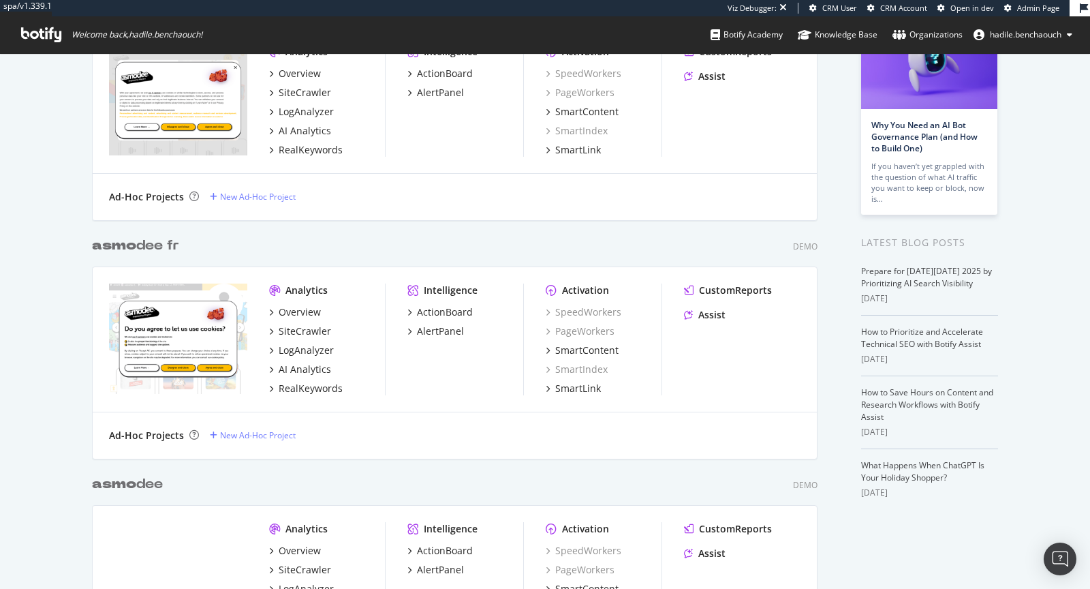
scroll to position [205, 0]
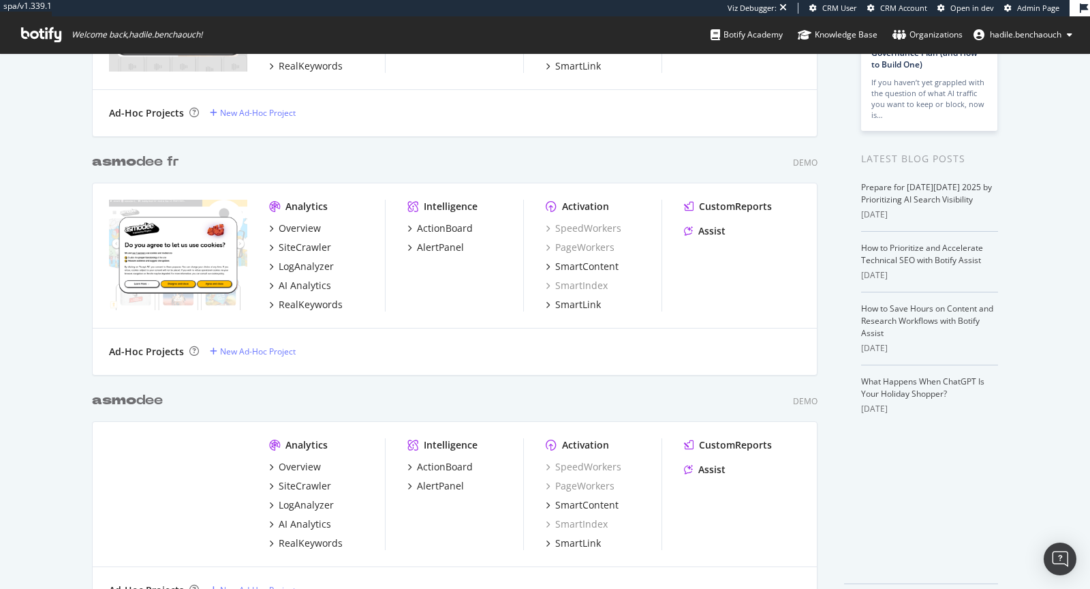
type input "ASMO"
click at [155, 162] on div "[PERSON_NAME] fr" at bounding box center [135, 162] width 87 height 20
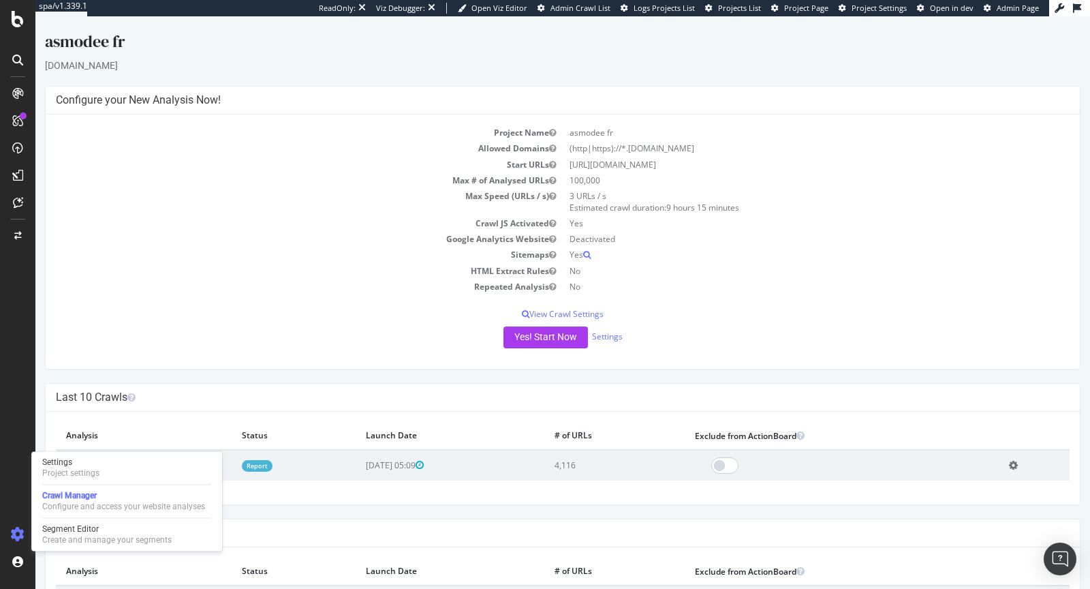
click at [272, 463] on link "Report" at bounding box center [257, 466] width 31 height 12
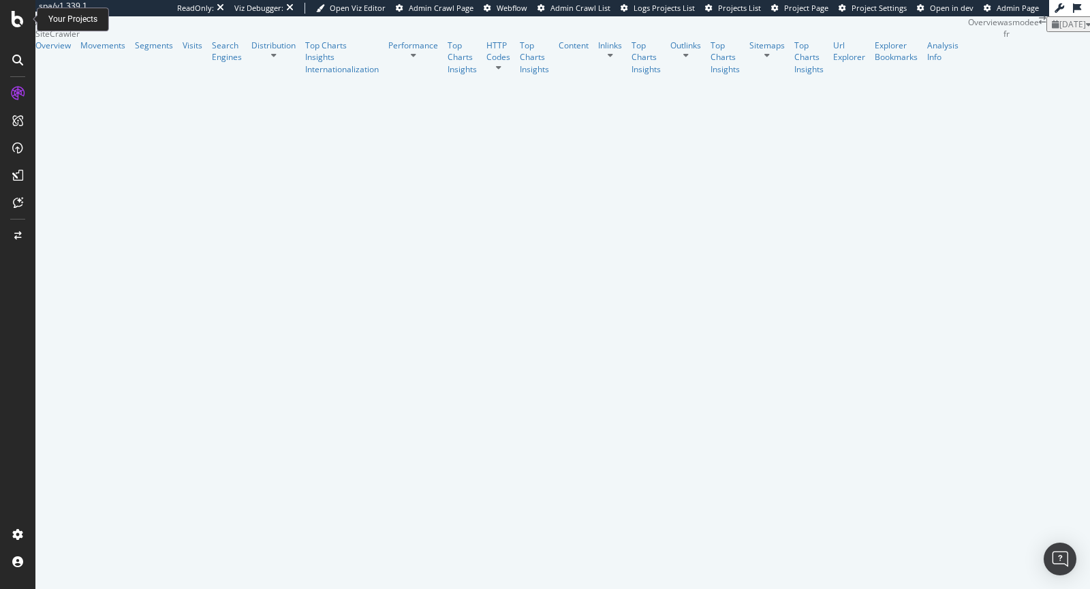
click at [24, 21] on div at bounding box center [17, 19] width 33 height 16
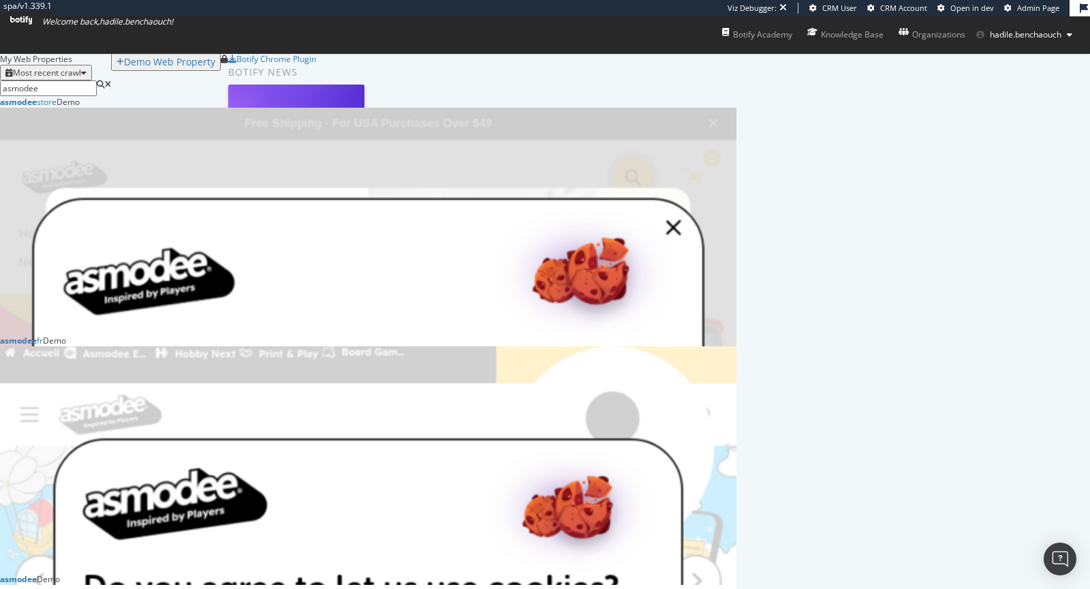
scroll to position [250, 0]
type input "asmodee"
click at [37, 573] on b "asmodee" at bounding box center [18, 579] width 37 height 12
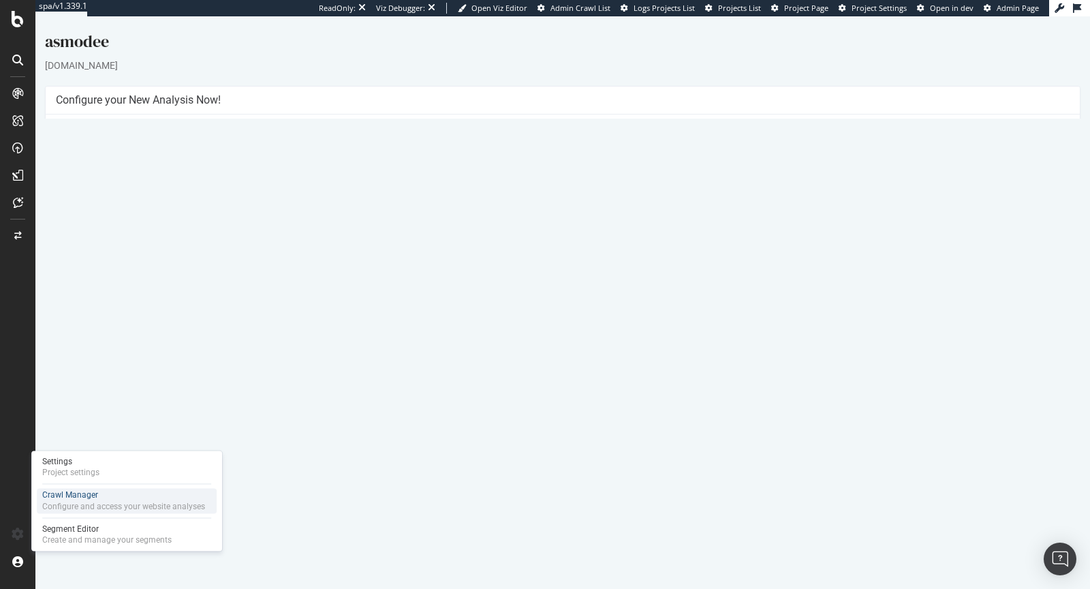
click at [59, 500] on div "Crawl Manager" at bounding box center [123, 495] width 163 height 12
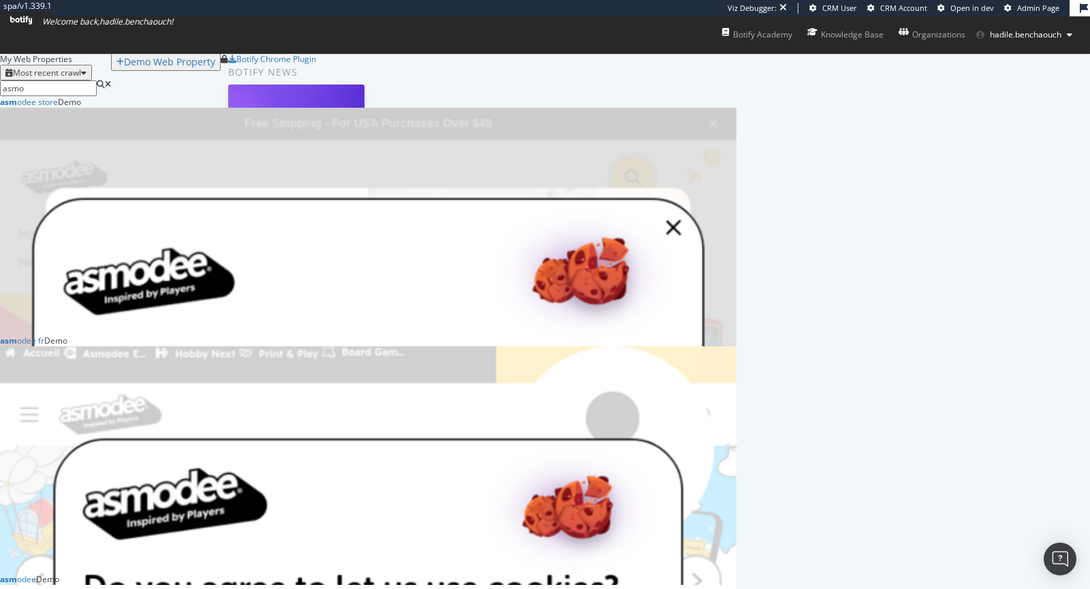
scroll to position [715, 736]
type input "asmo"
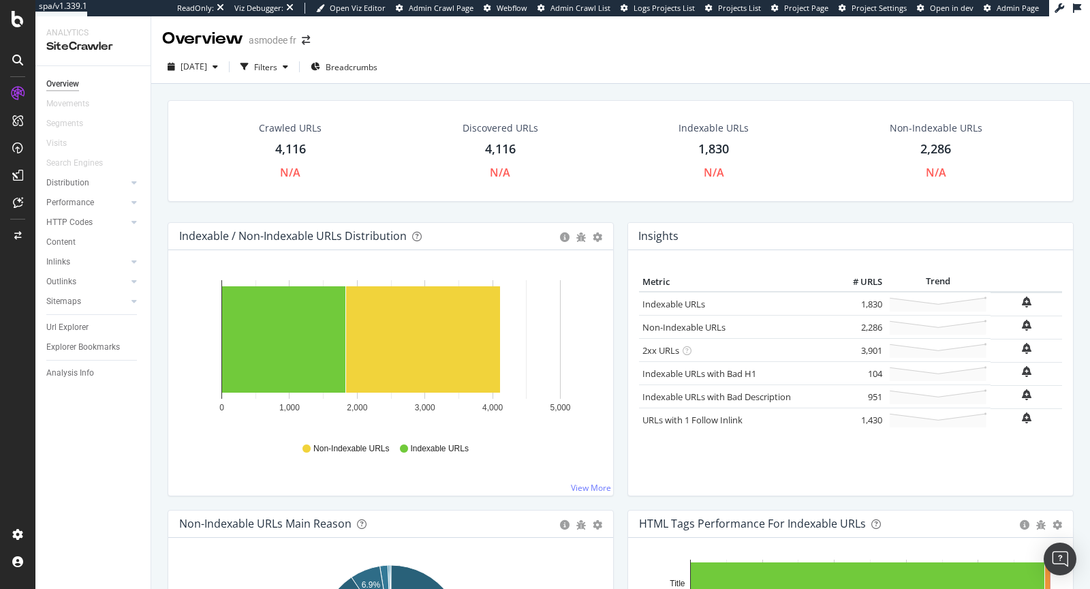
click at [16, 67] on div at bounding box center [18, 60] width 22 height 22
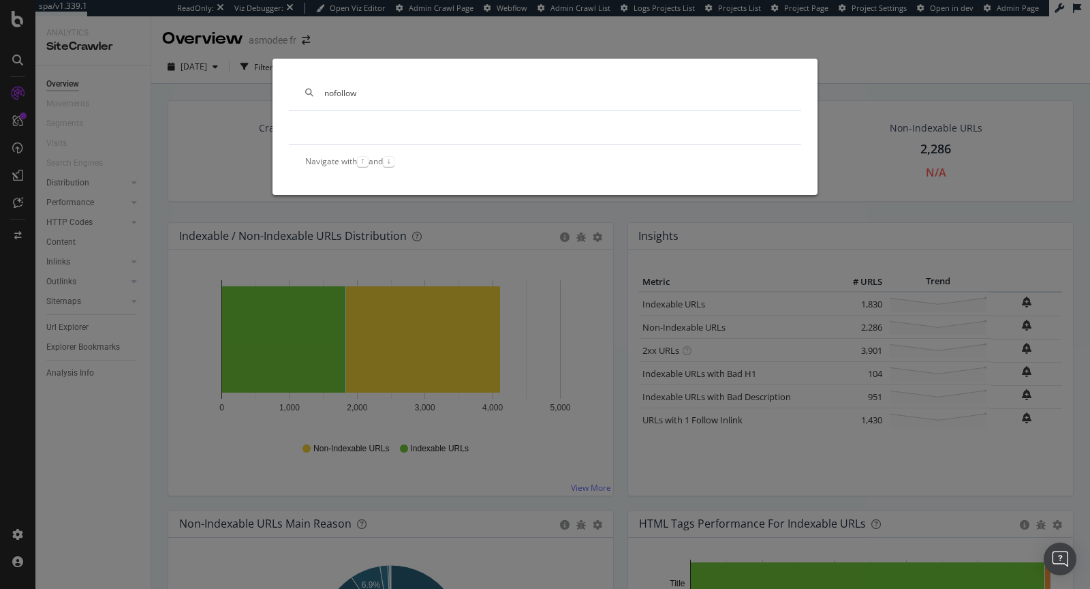
drag, startPoint x: 381, startPoint y: 99, endPoint x: 152, endPoint y: 97, distance: 228.9
click at [152, 97] on div "nofollow Navigate with ↑ and ↓" at bounding box center [545, 294] width 1090 height 589
type input "nofollow"
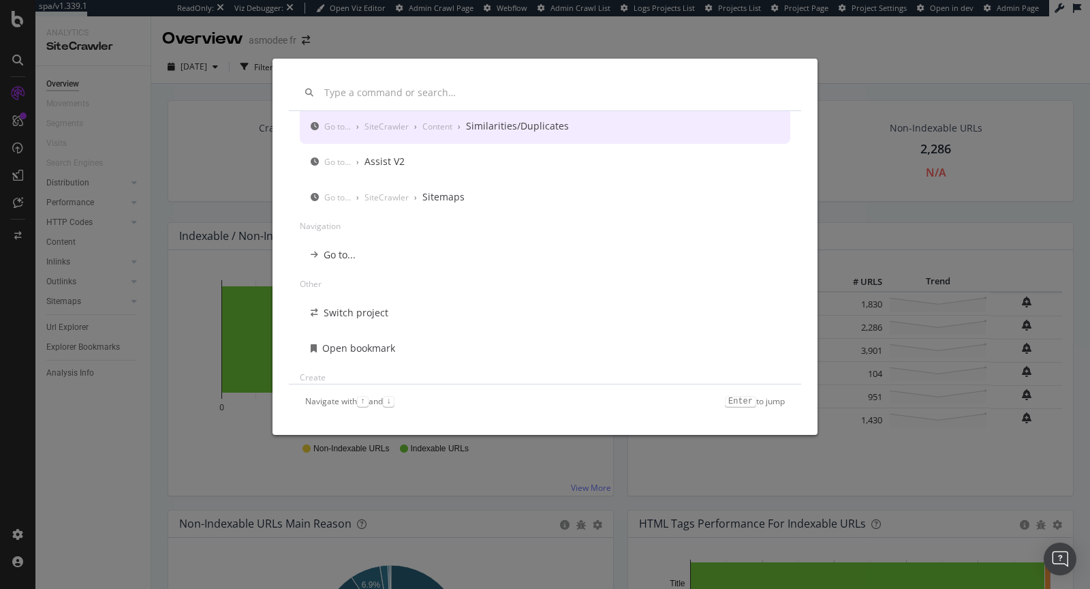
click at [164, 106] on div "Recently used Go to... › SiteCrawler › Content › Similarities/Duplicates Go to.…" at bounding box center [545, 294] width 1090 height 589
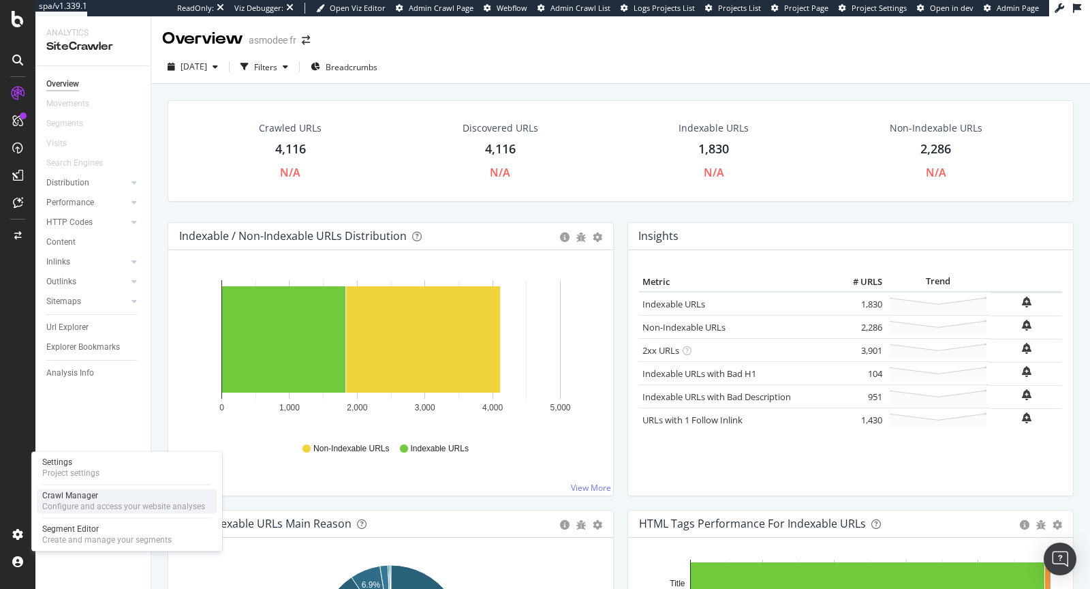
click at [91, 490] on div "Crawl Manager" at bounding box center [123, 495] width 163 height 11
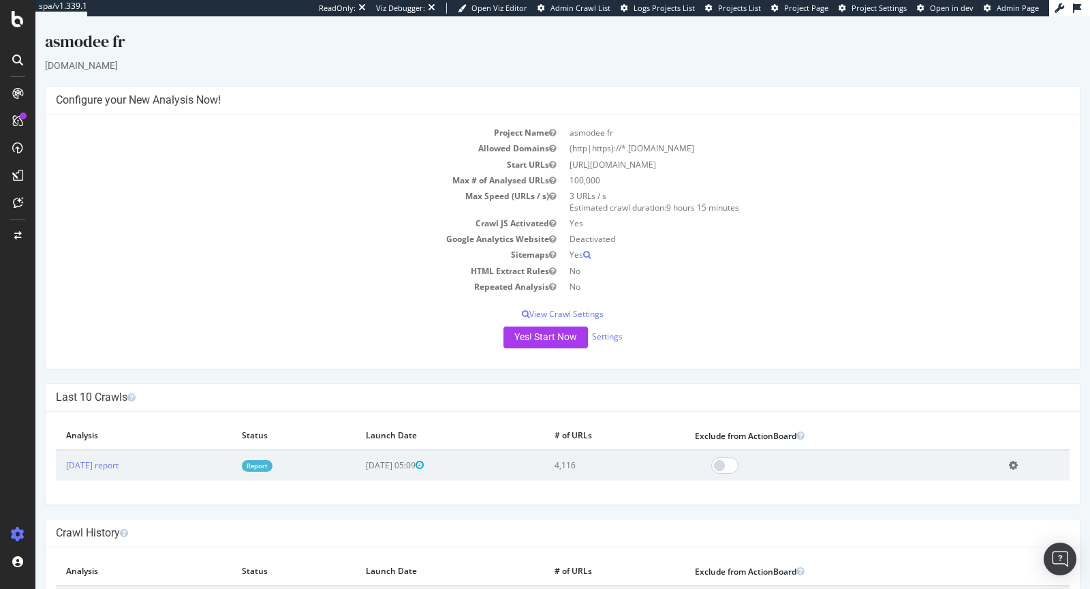
click at [272, 461] on link "Report" at bounding box center [257, 466] width 31 height 12
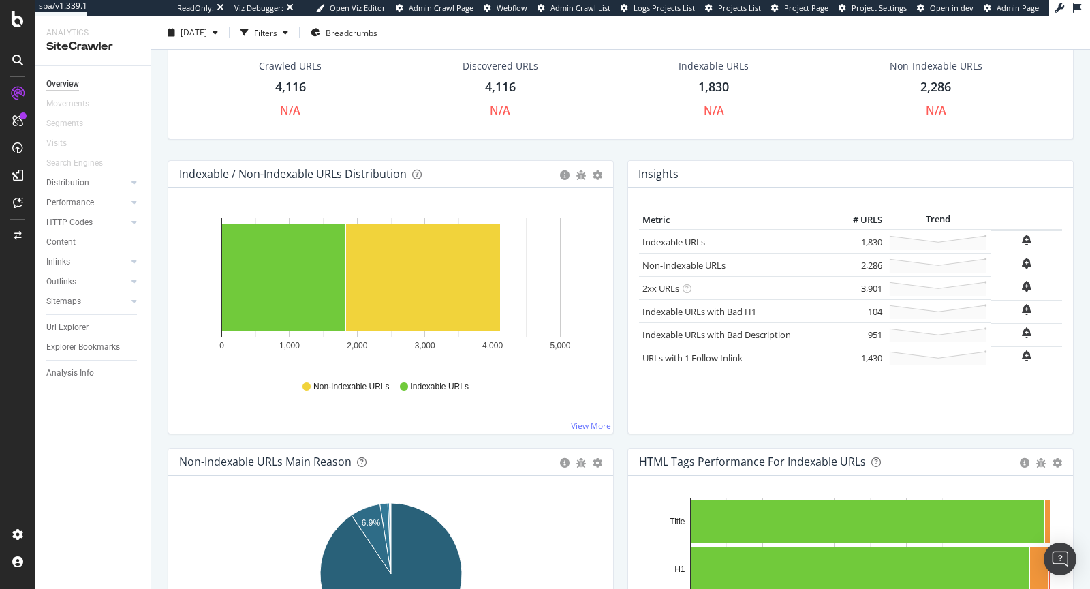
scroll to position [80, 0]
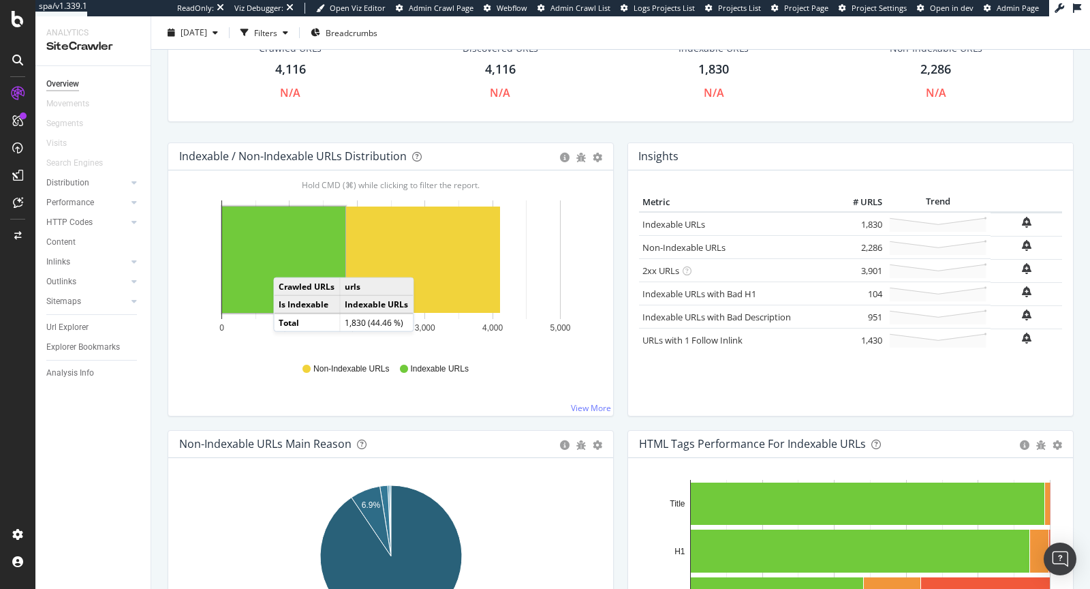
click at [287, 262] on rect "A chart." at bounding box center [283, 259] width 123 height 106
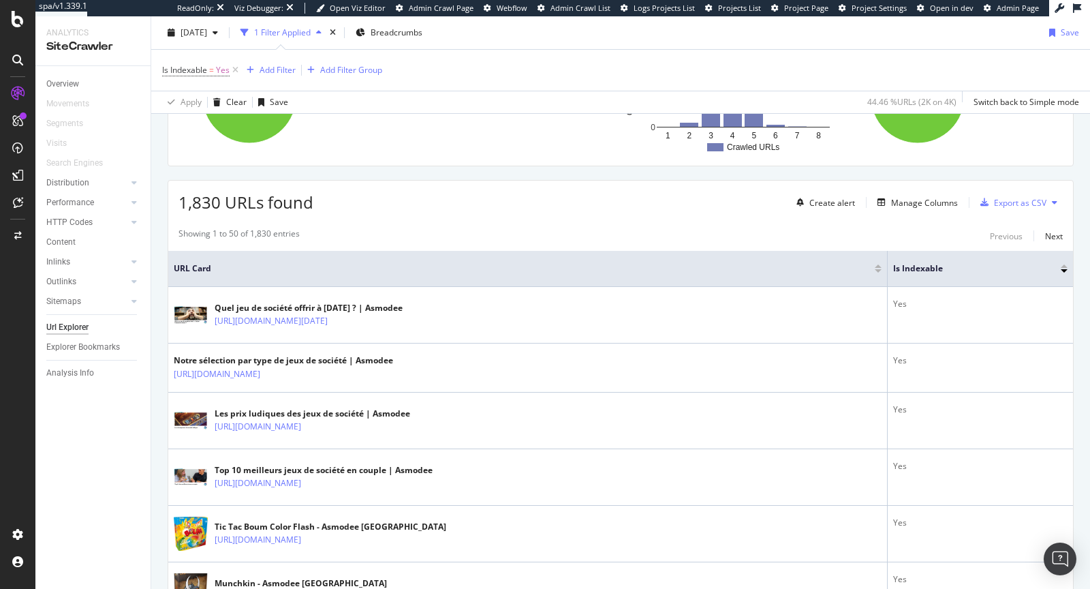
scroll to position [342, 0]
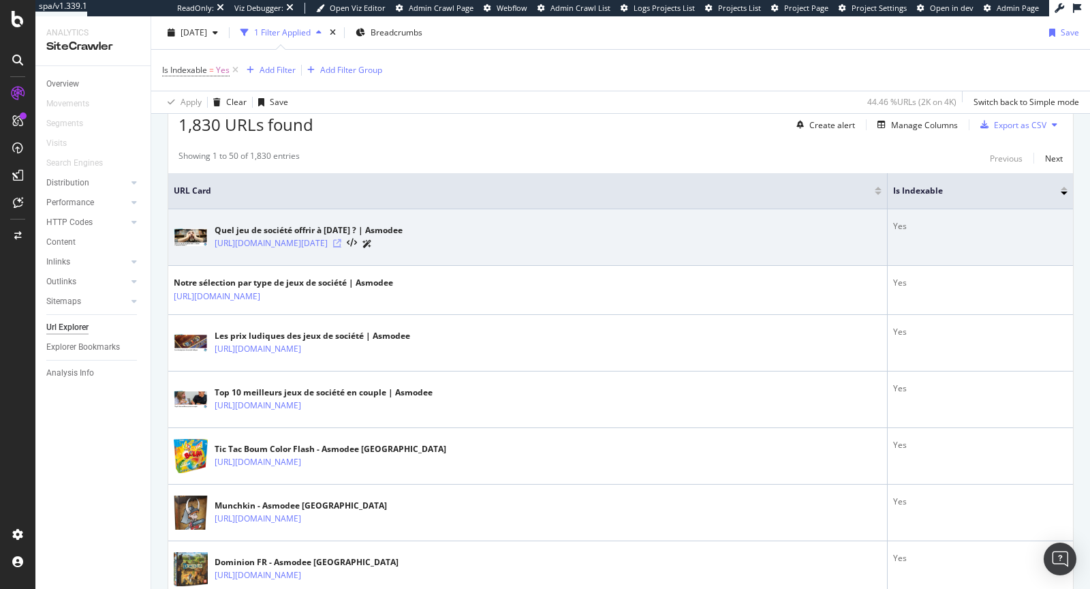
click at [341, 239] on icon at bounding box center [337, 243] width 8 height 8
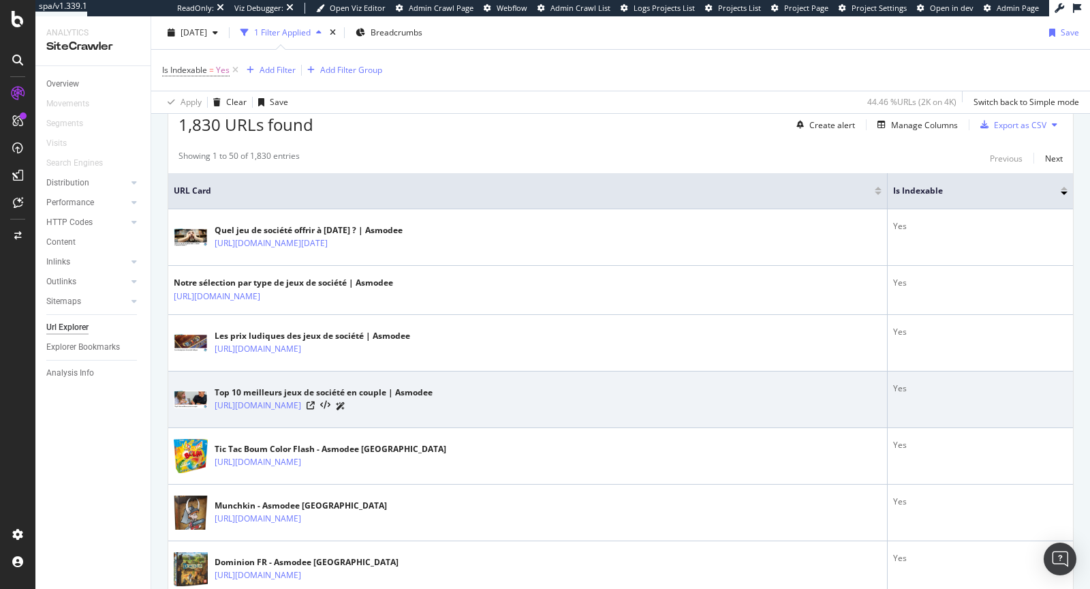
scroll to position [0, 0]
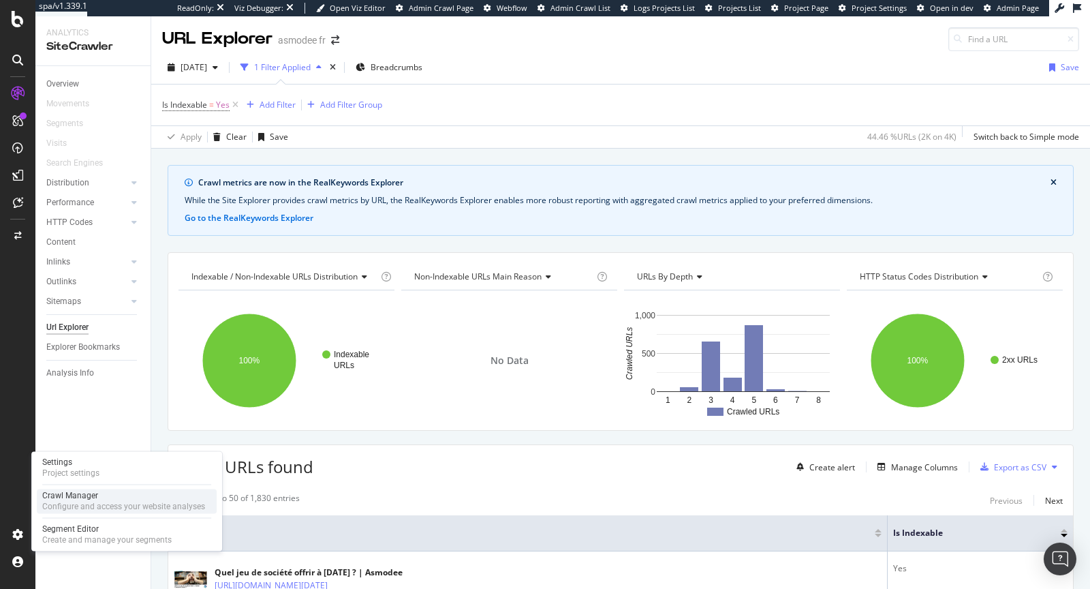
click at [63, 505] on div "Configure and access your website analyses" at bounding box center [123, 506] width 163 height 11
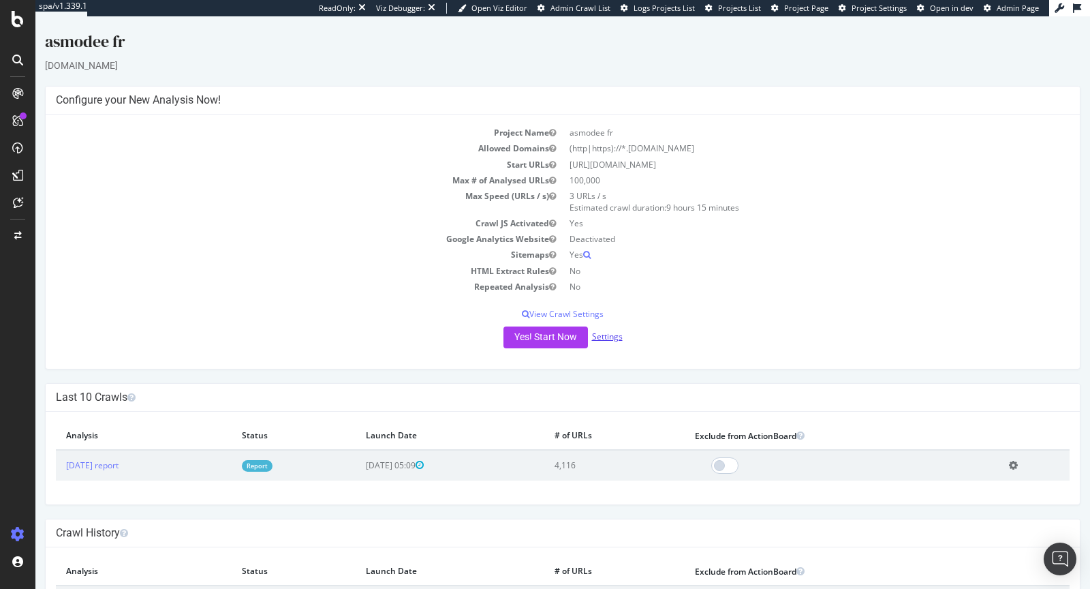
click at [610, 339] on link "Settings" at bounding box center [607, 336] width 31 height 12
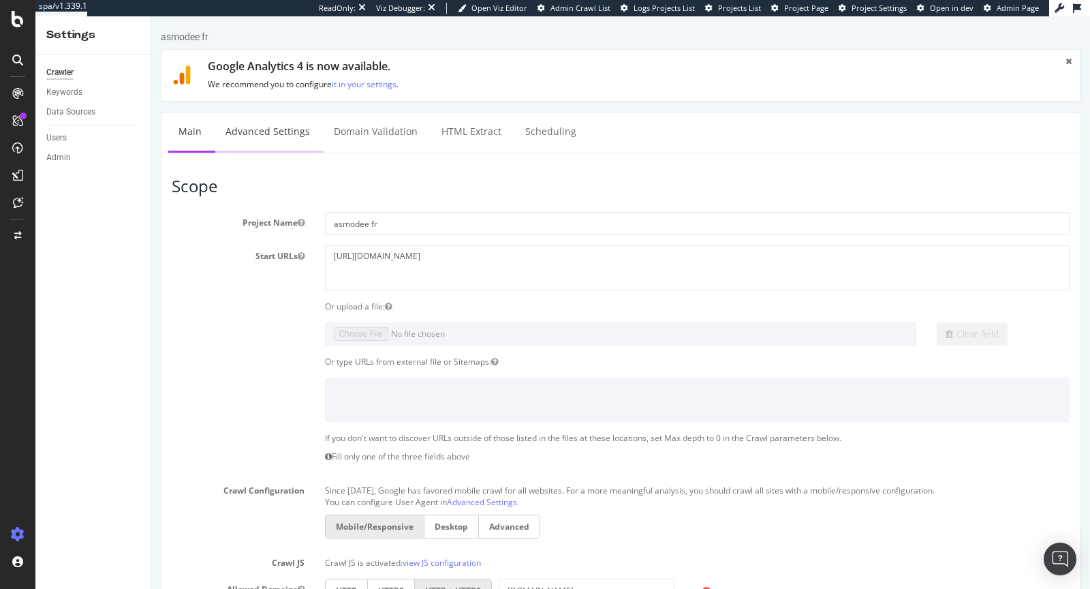
click at [264, 139] on link "Advanced Settings" at bounding box center [267, 131] width 105 height 37
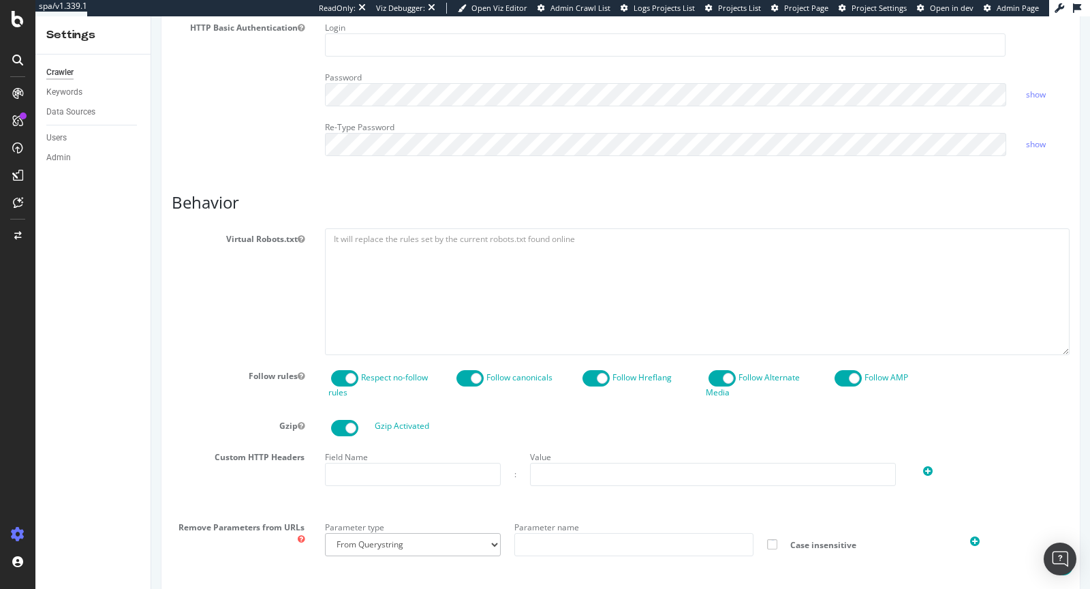
scroll to position [527, 0]
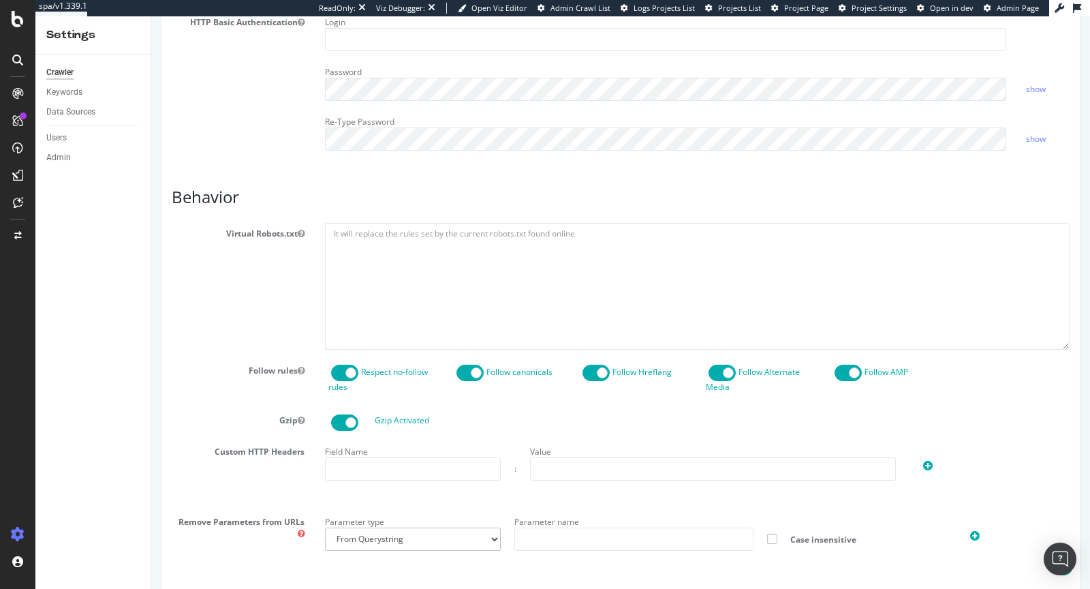
click at [345, 371] on span at bounding box center [344, 372] width 27 height 16
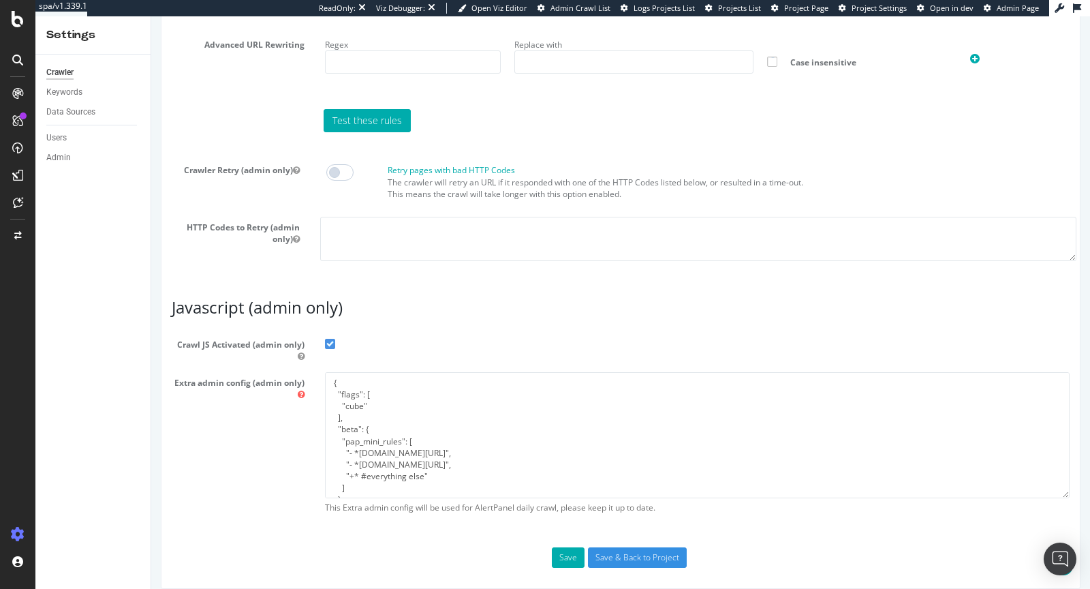
scroll to position [1087, 0]
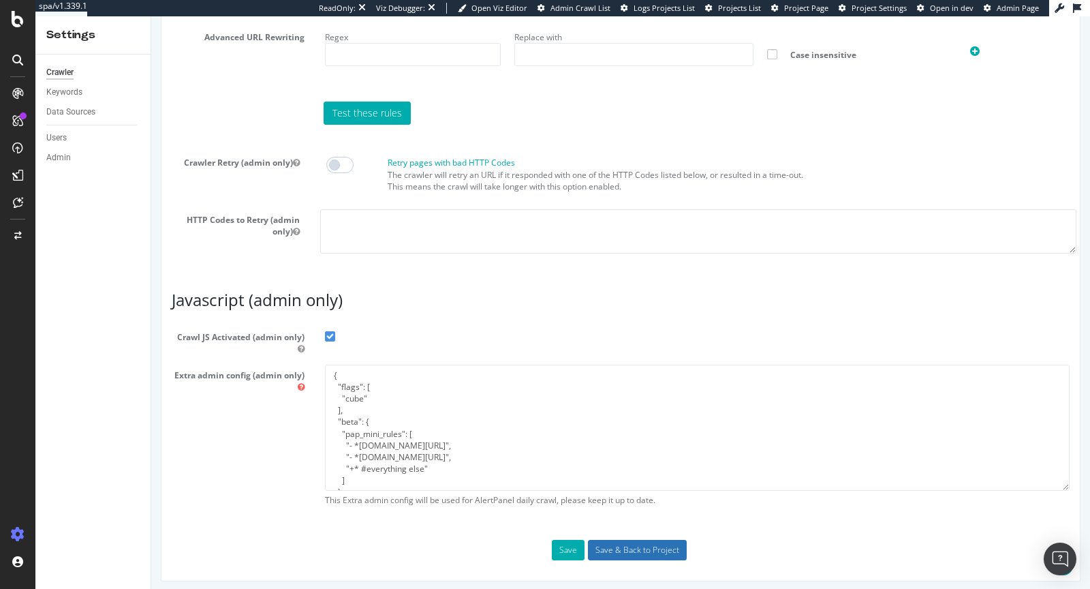
click at [644, 542] on input "Save & Back to Project" at bounding box center [637, 550] width 99 height 20
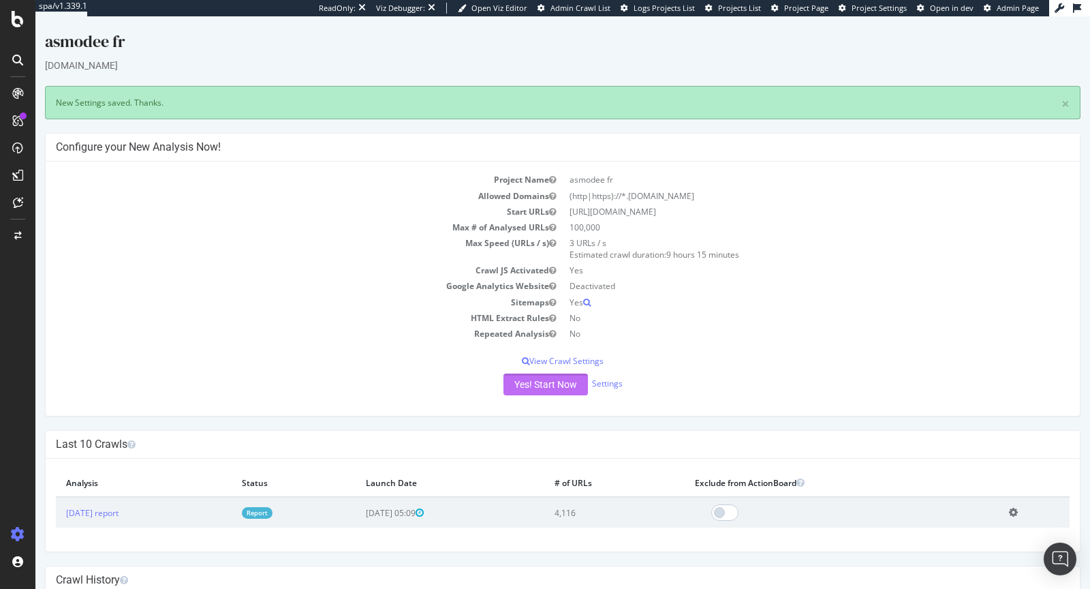
click at [553, 377] on button "Yes! Start Now" at bounding box center [545, 384] width 84 height 22
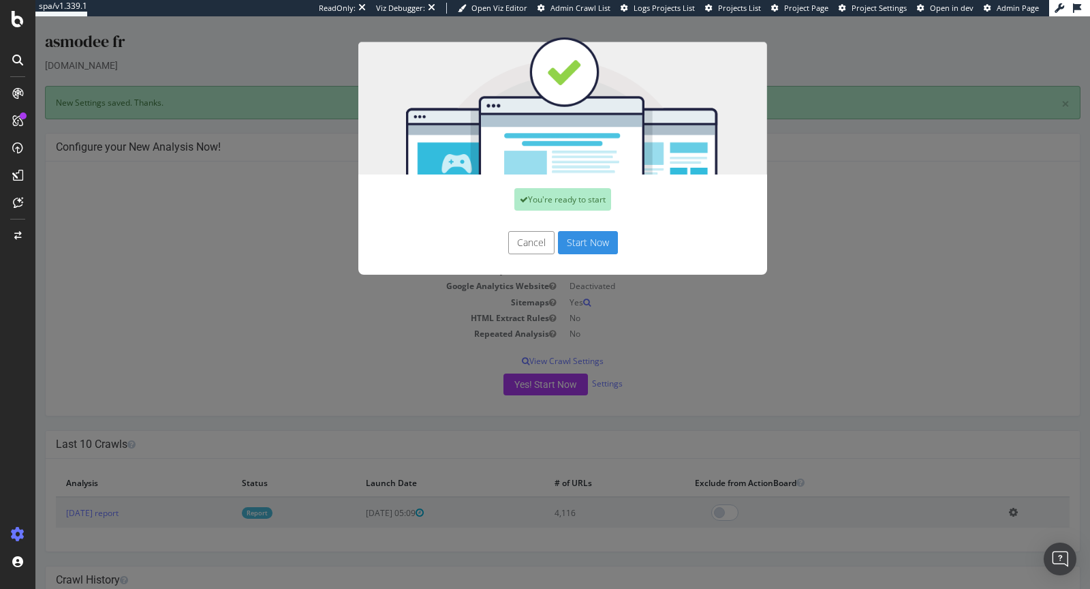
click at [596, 246] on button "Start Now" at bounding box center [588, 242] width 60 height 23
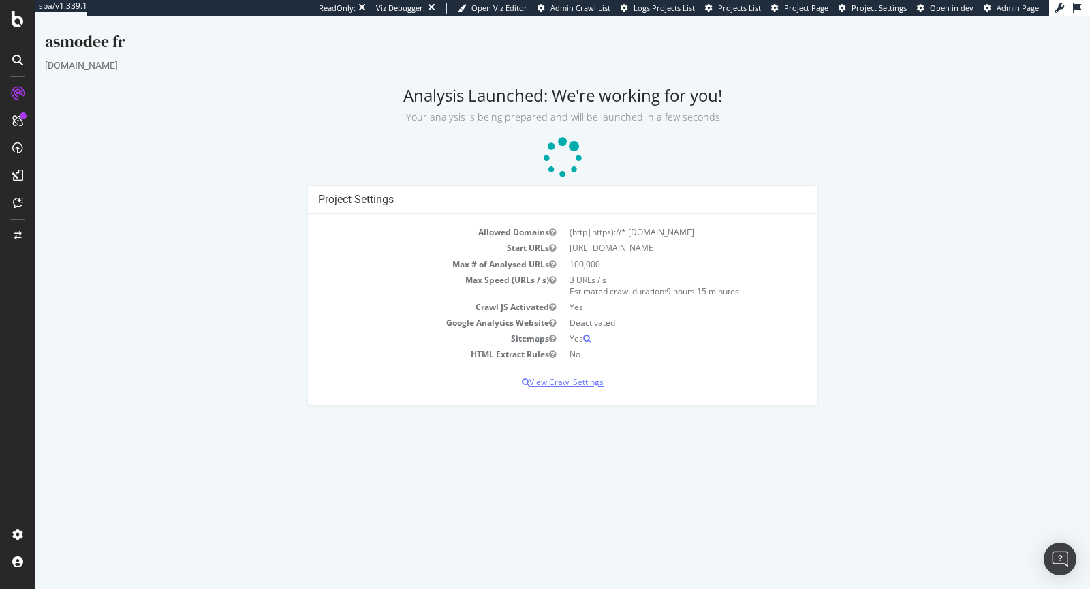
click at [571, 379] on p "View Crawl Settings" at bounding box center [562, 382] width 489 height 12
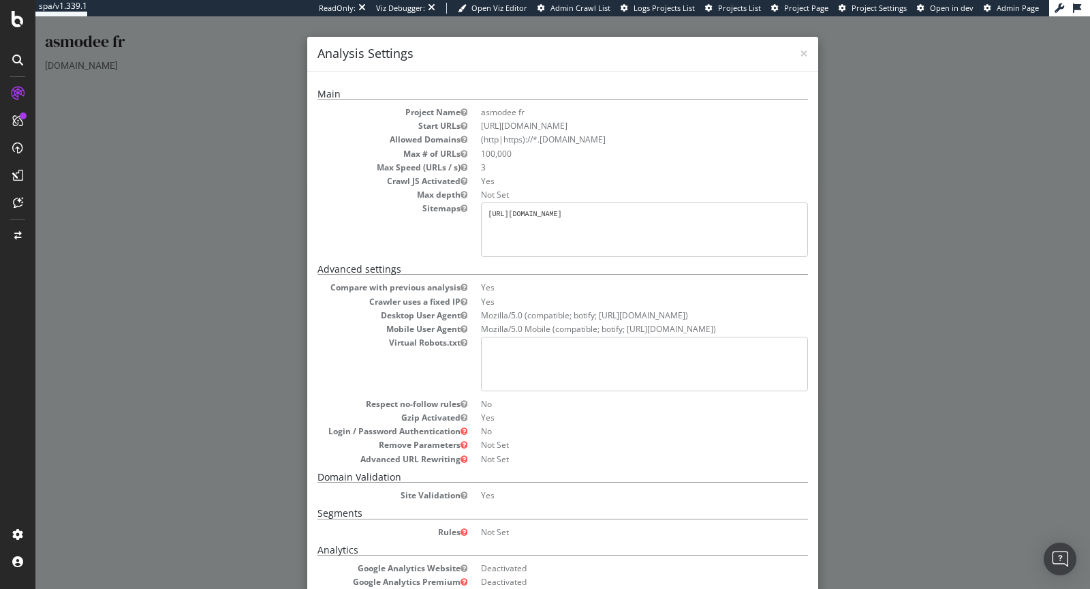
scroll to position [168, 0]
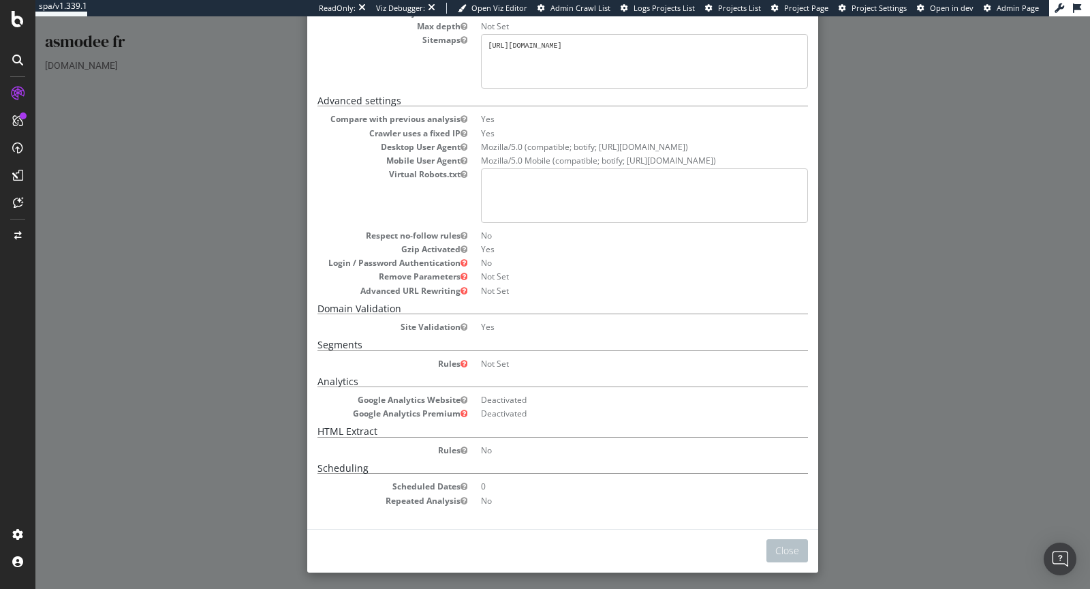
click at [856, 104] on div "× Close Analysis Settings Main Project Name asmodee fr Start URLs https://asmod…" at bounding box center [562, 302] width 1055 height 572
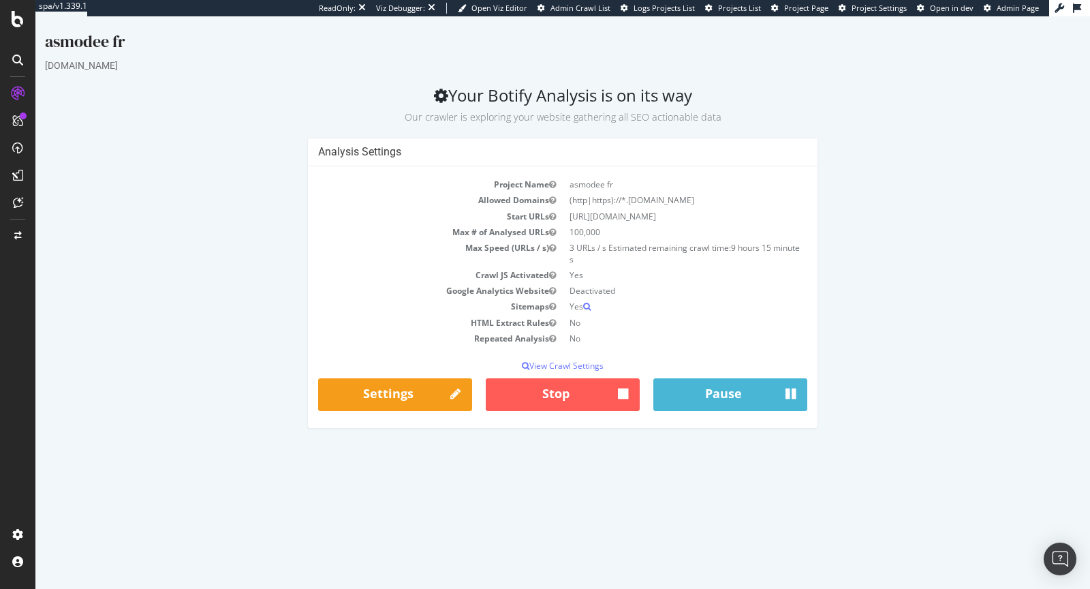
scroll to position [0, 0]
click at [377, 388] on link "Settings" at bounding box center [395, 394] width 154 height 33
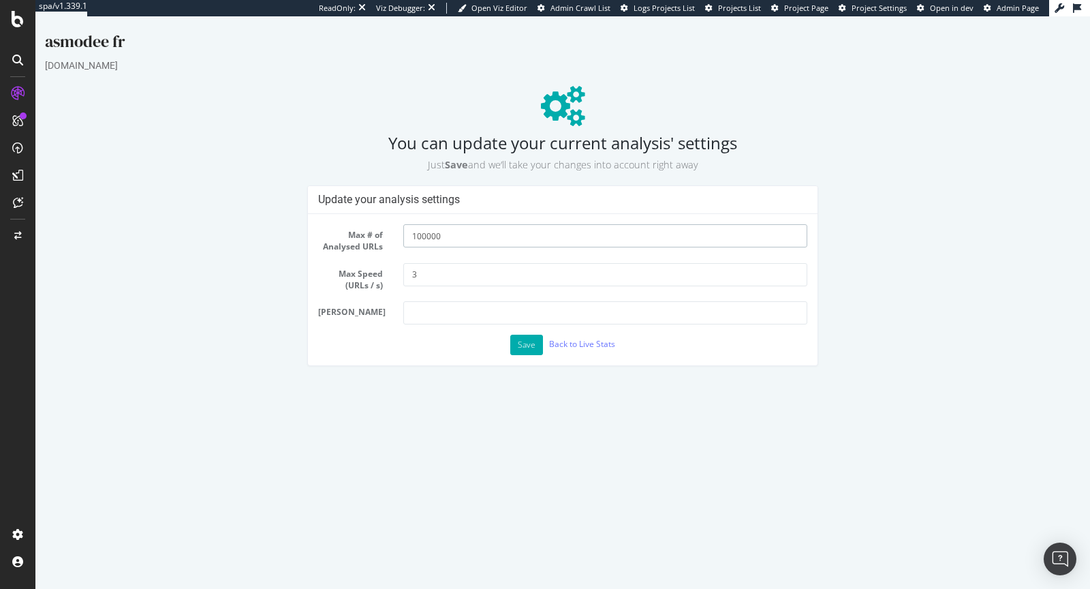
click at [414, 234] on input "100000" at bounding box center [605, 235] width 404 height 23
type input "250000"
click at [536, 341] on button "Save" at bounding box center [526, 344] width 33 height 20
click at [531, 346] on button "Save" at bounding box center [526, 344] width 33 height 20
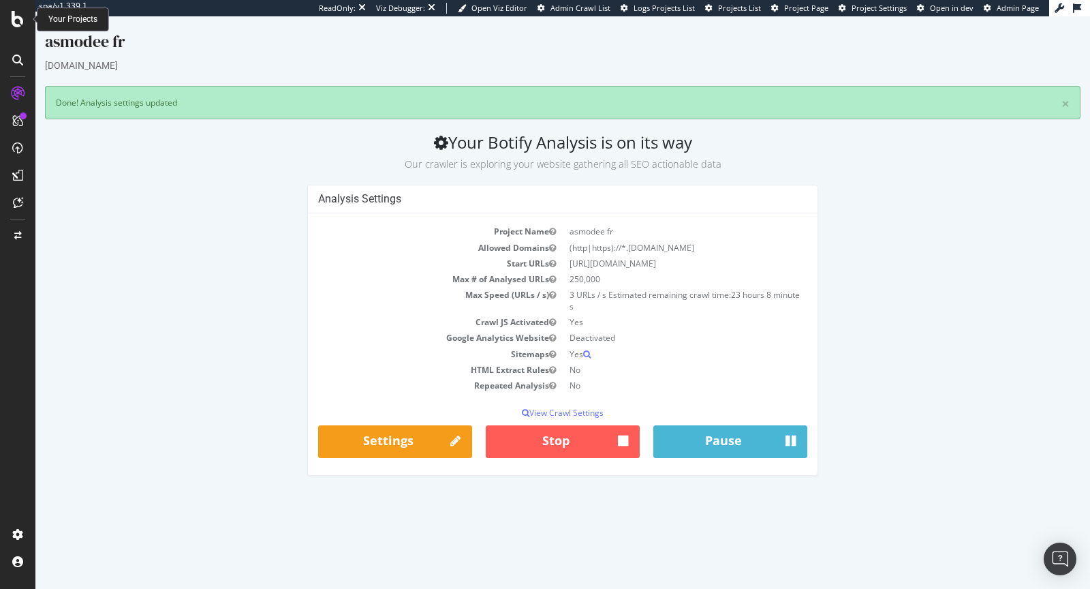
click at [18, 12] on icon at bounding box center [18, 19] width 12 height 16
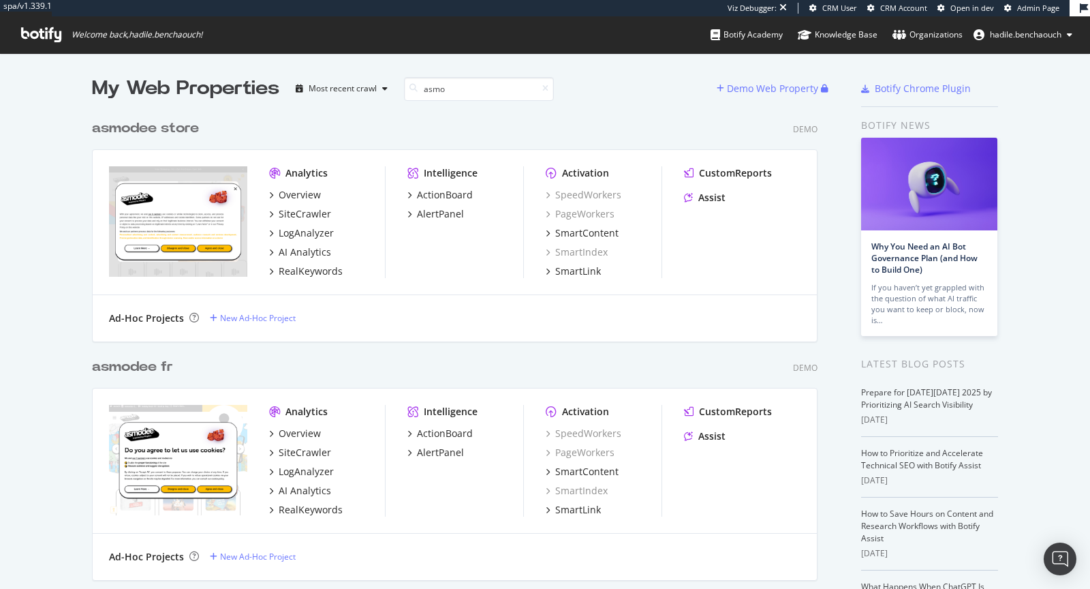
scroll to position [17, 0]
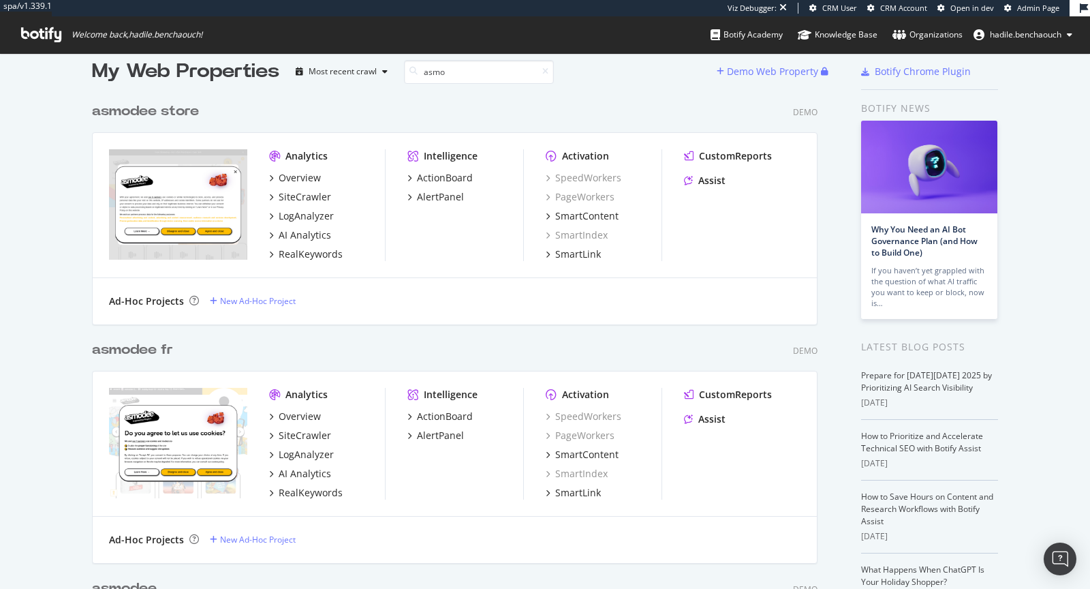
type input "asmo"
click at [187, 108] on div "asmo dee store" at bounding box center [145, 112] width 107 height 20
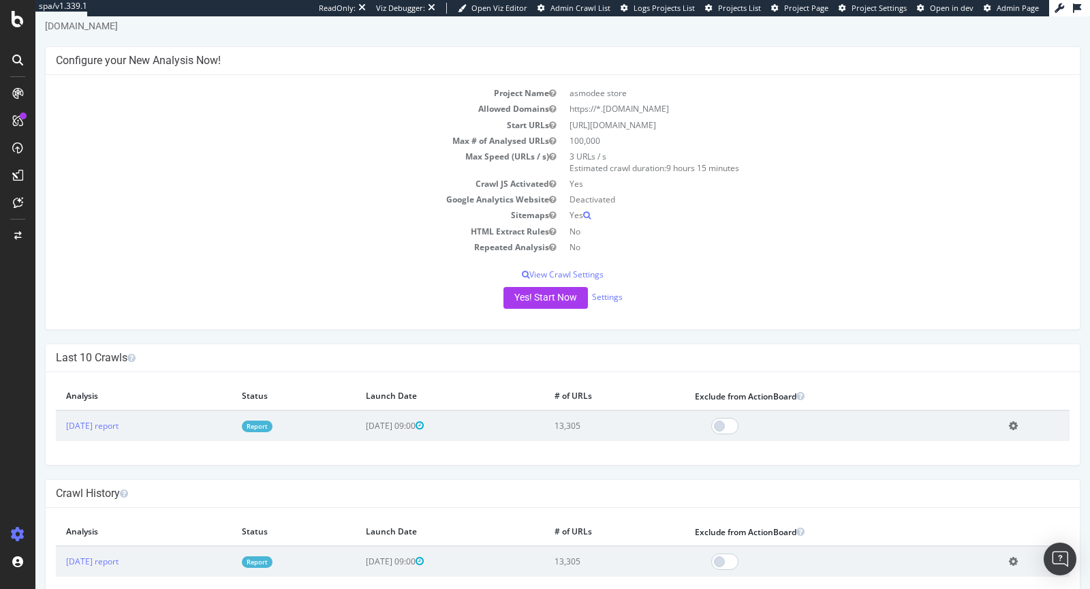
scroll to position [41, 0]
click at [272, 422] on link "Report" at bounding box center [257, 425] width 31 height 12
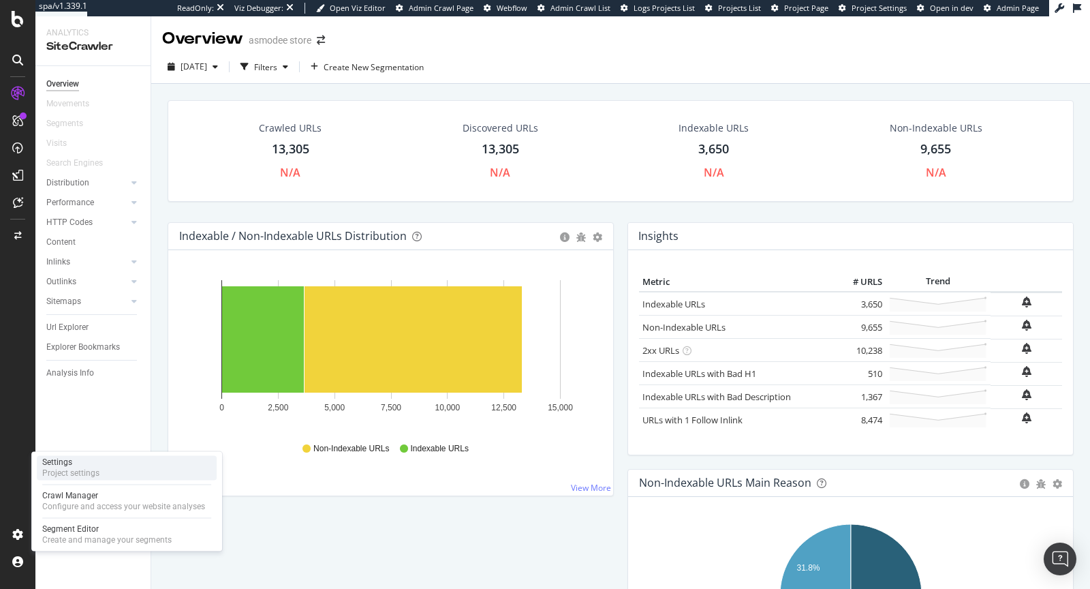
click at [84, 478] on div "Project settings" at bounding box center [70, 472] width 57 height 11
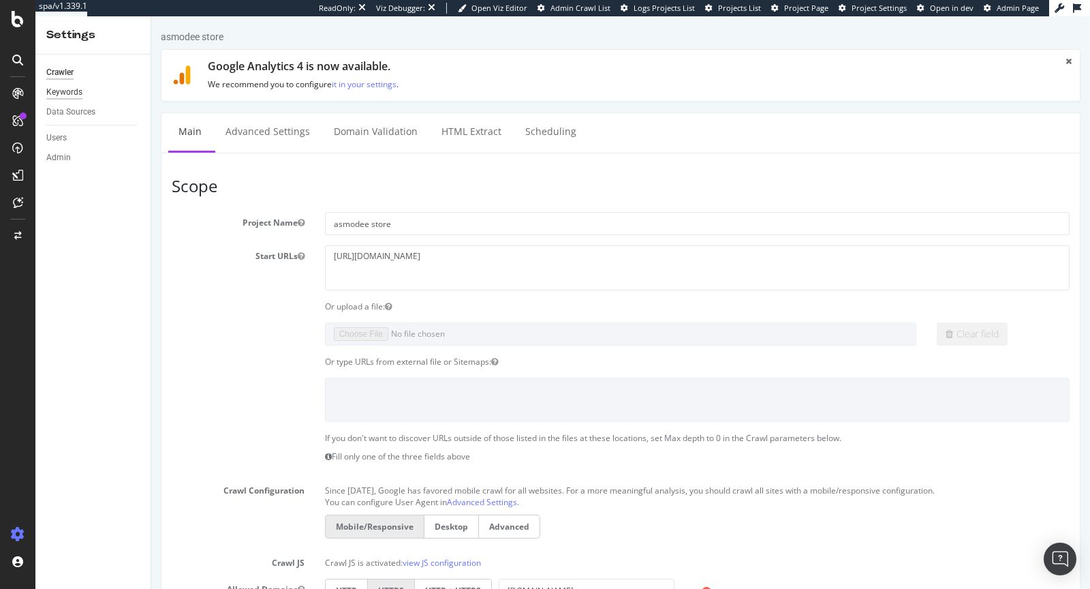
click at [74, 92] on div "Keywords" at bounding box center [64, 92] width 36 height 14
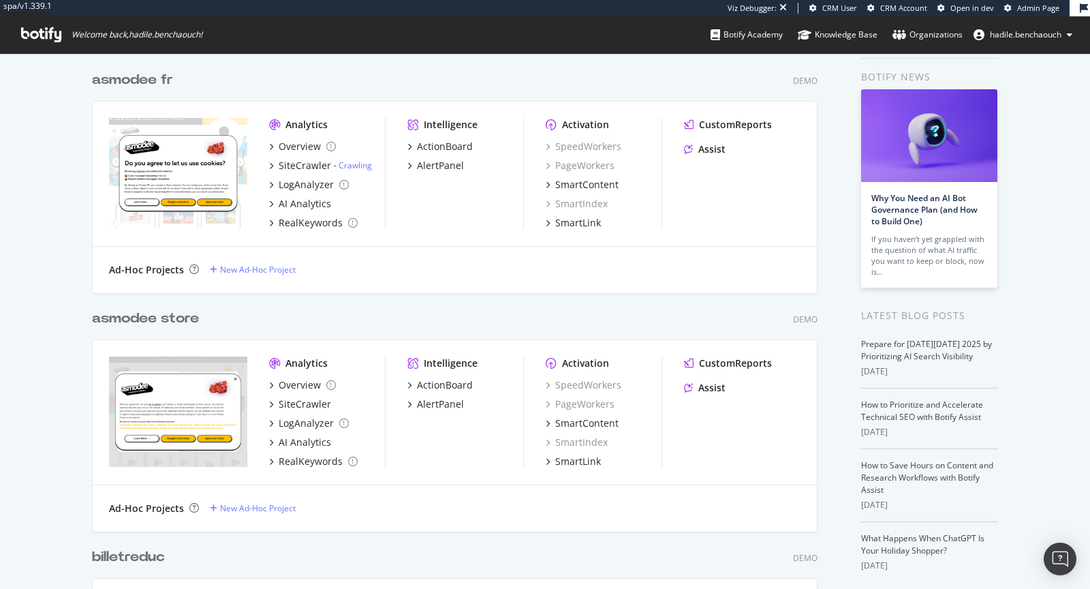
scroll to position [98, 0]
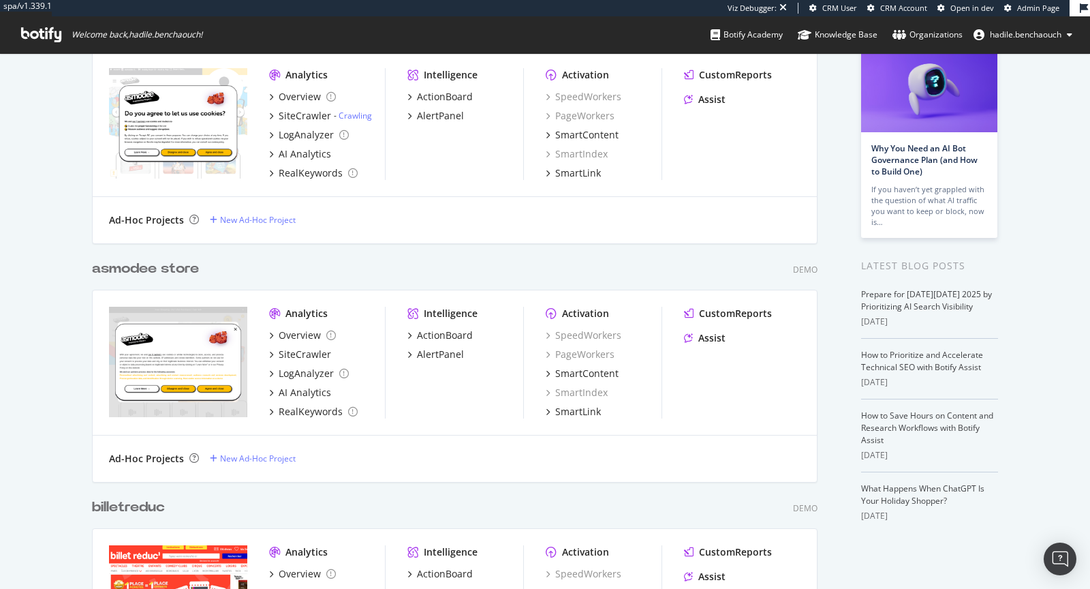
click at [187, 267] on div "asmodee store" at bounding box center [145, 269] width 107 height 20
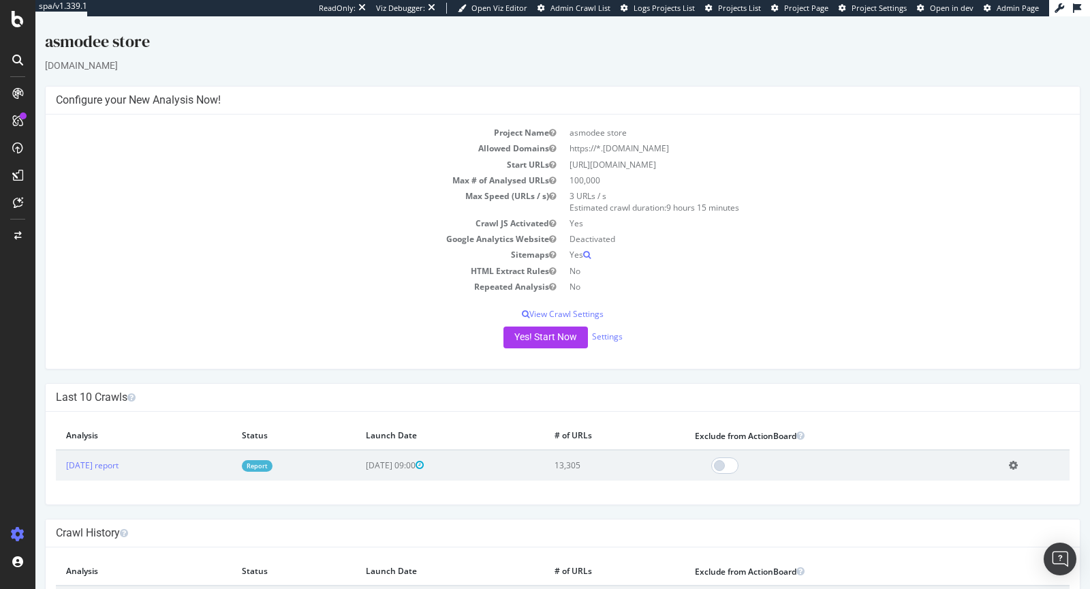
click at [272, 463] on link "Report" at bounding box center [257, 466] width 31 height 12
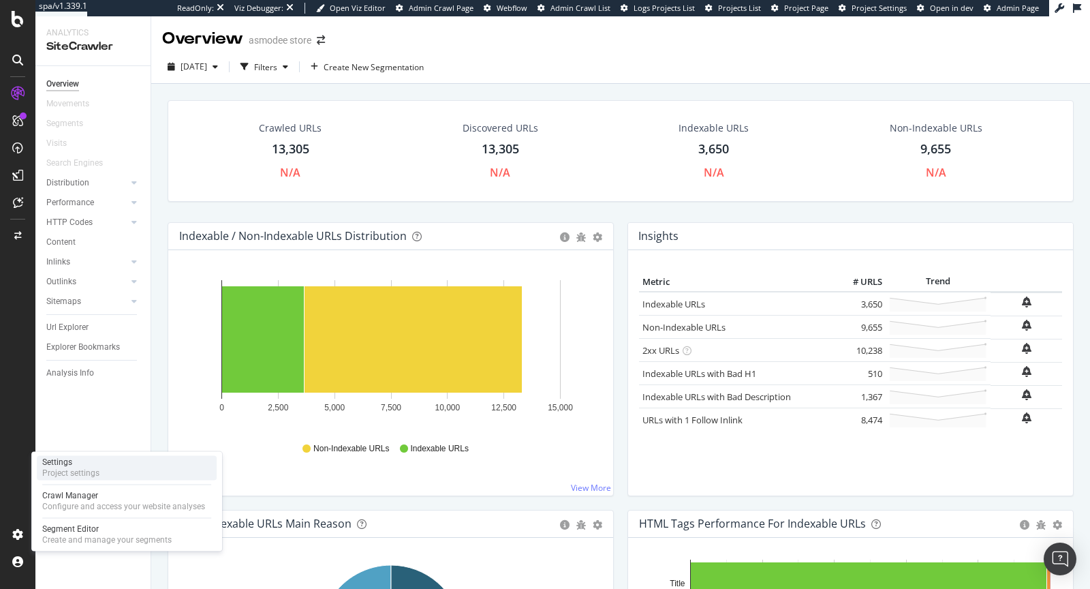
click at [82, 469] on div "Project settings" at bounding box center [70, 472] width 57 height 11
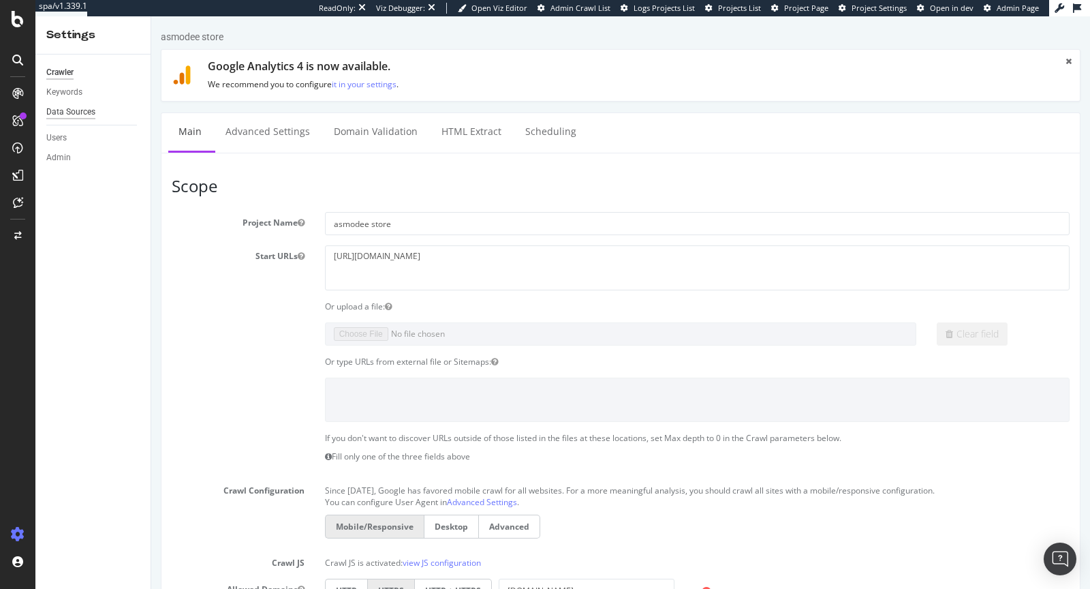
click at [65, 109] on div "Data Sources" at bounding box center [70, 112] width 49 height 14
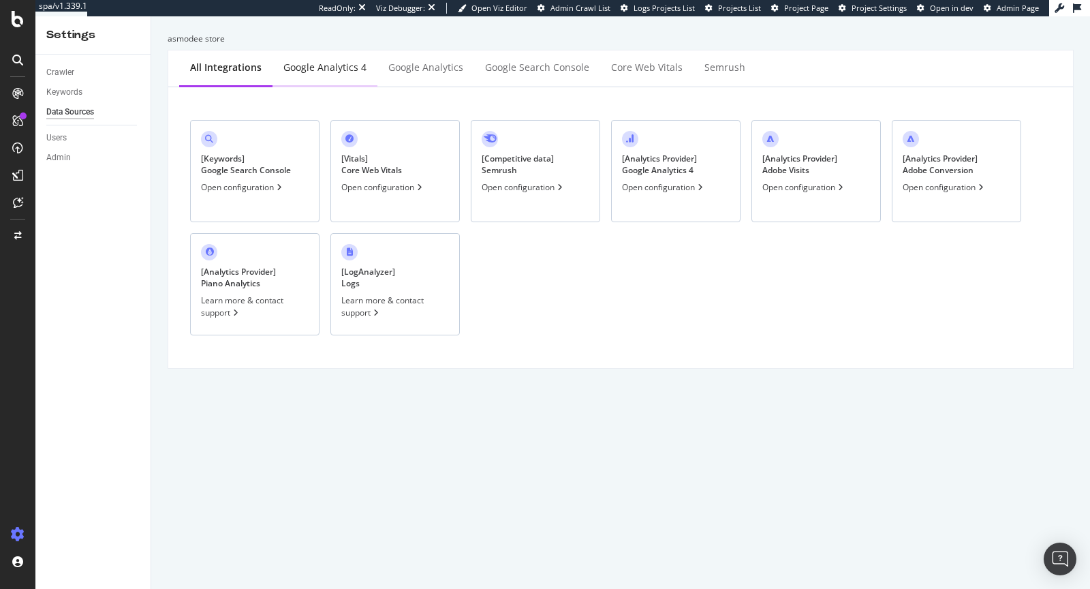
click at [334, 74] on div "Google Analytics 4" at bounding box center [324, 68] width 83 height 14
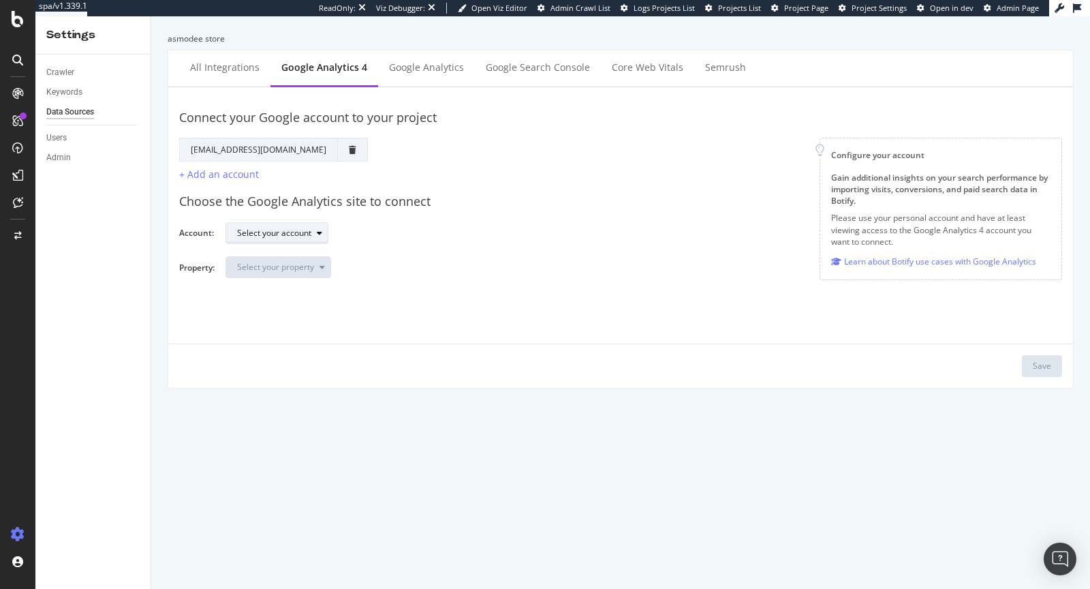
click at [299, 229] on div "Select your account" at bounding box center [274, 233] width 74 height 8
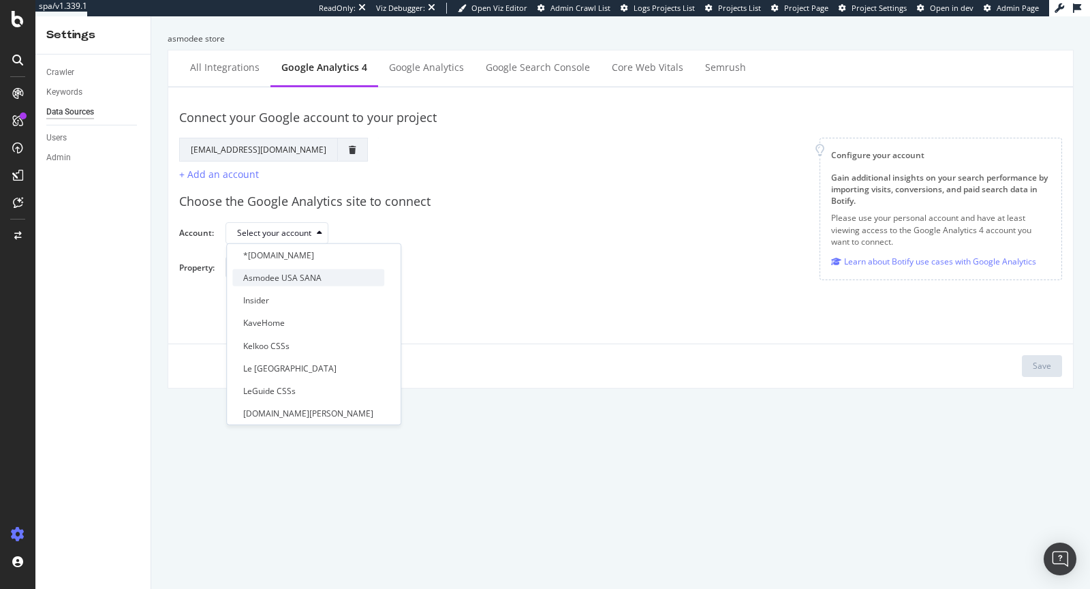
click at [324, 269] on div "Asmodee USA SANA" at bounding box center [308, 277] width 152 height 17
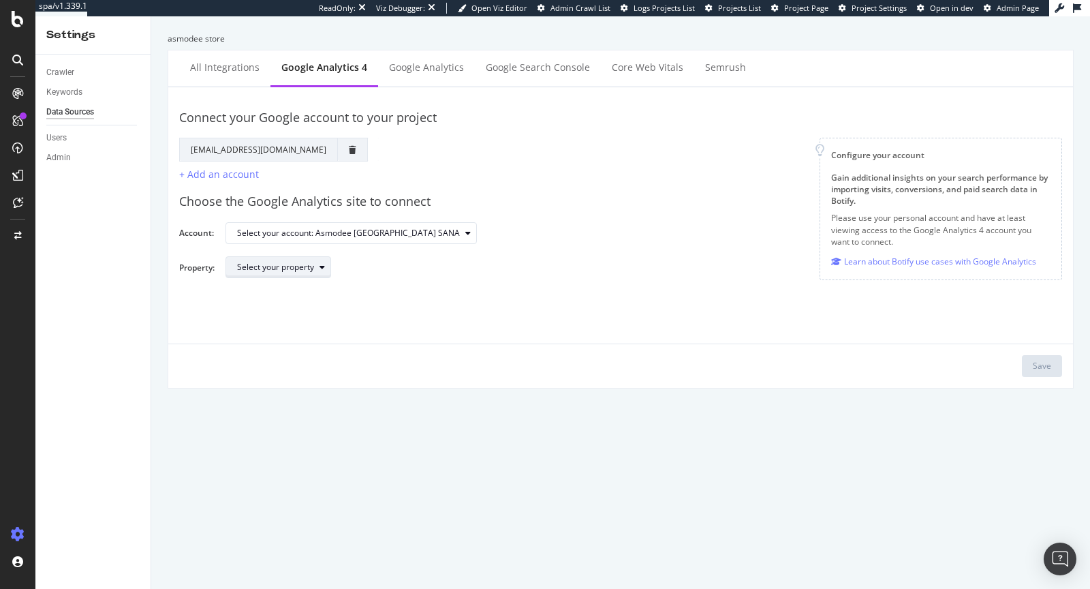
click at [296, 263] on div "Select your property" at bounding box center [275, 267] width 77 height 8
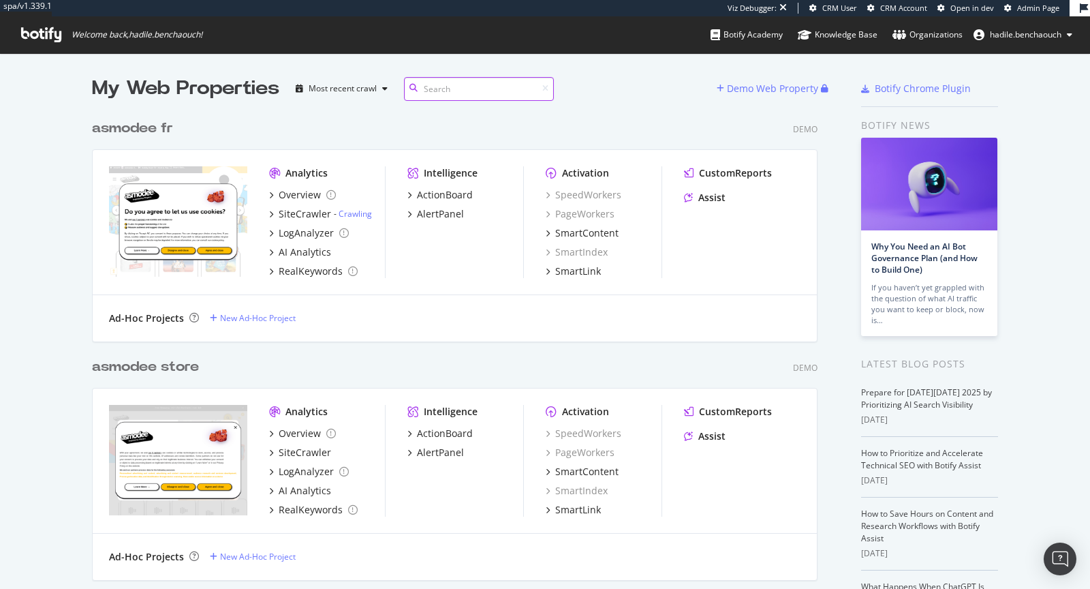
scroll to position [15197, 736]
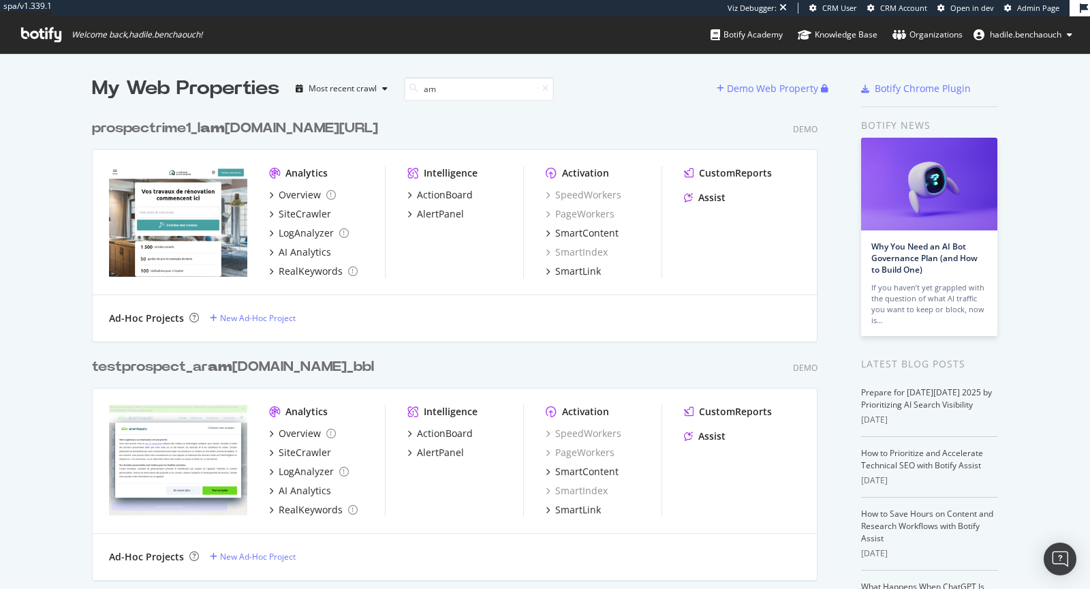
scroll to position [3468, 736]
type input "a"
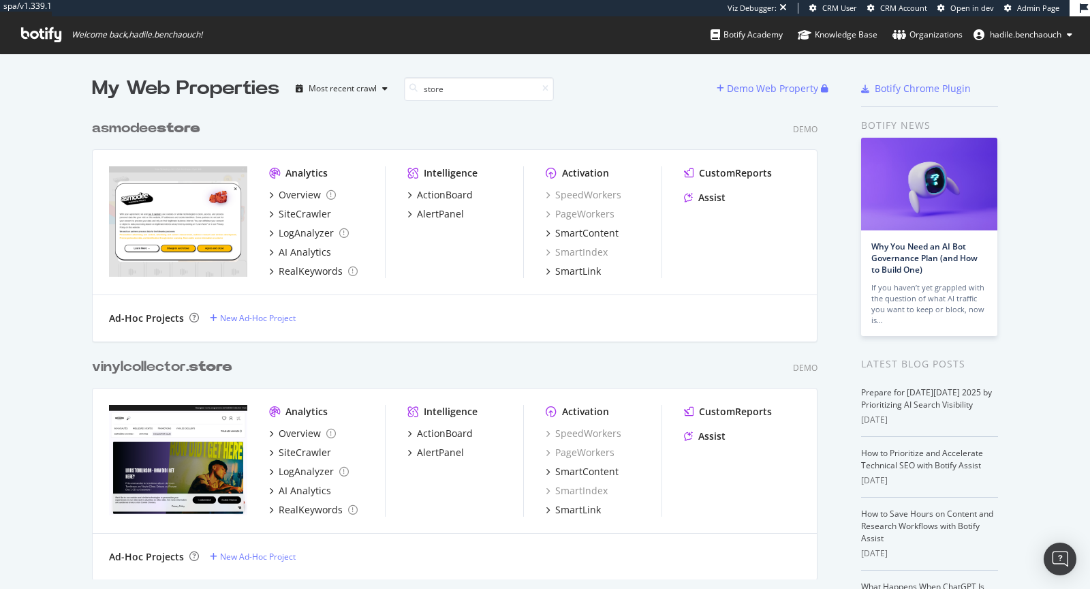
type input "store"
click at [125, 127] on div "asmodee store" at bounding box center [146, 129] width 108 height 20
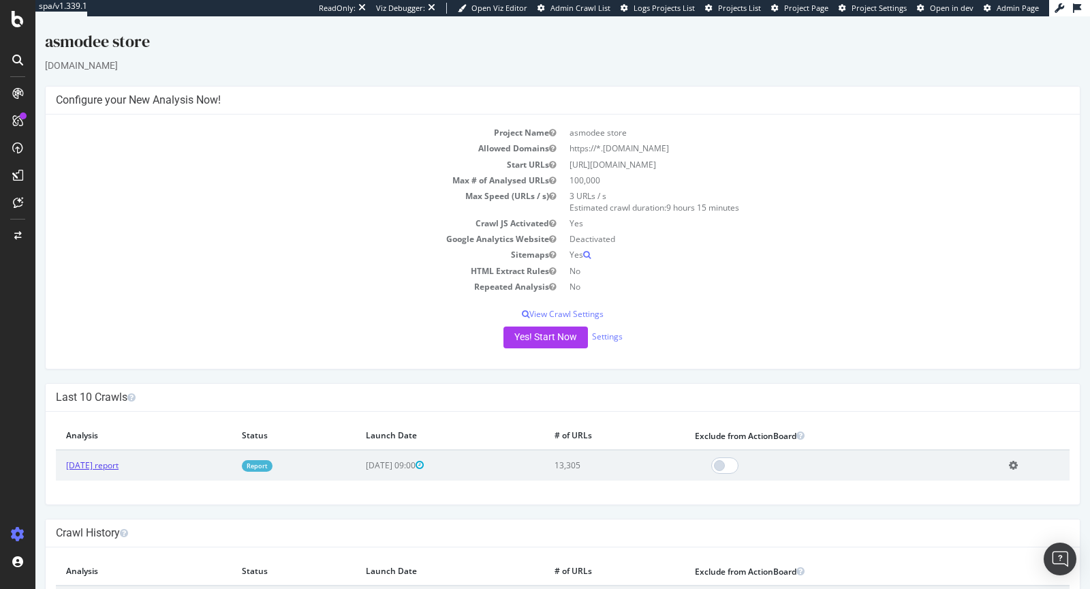
click at [119, 467] on link "[DATE] report" at bounding box center [92, 465] width 52 height 12
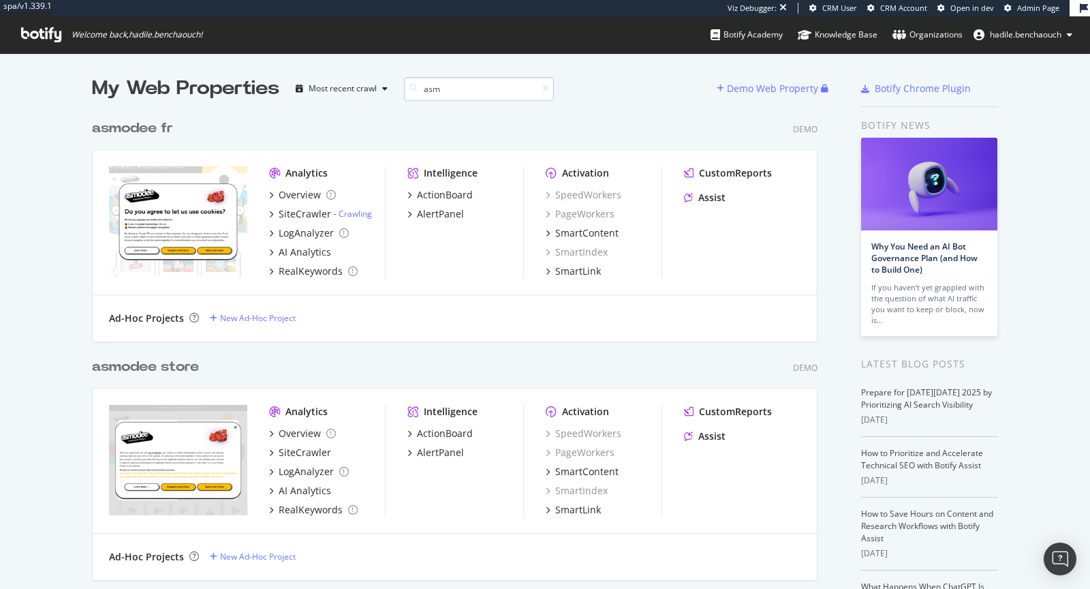
scroll to position [715, 736]
type input "asmodee"
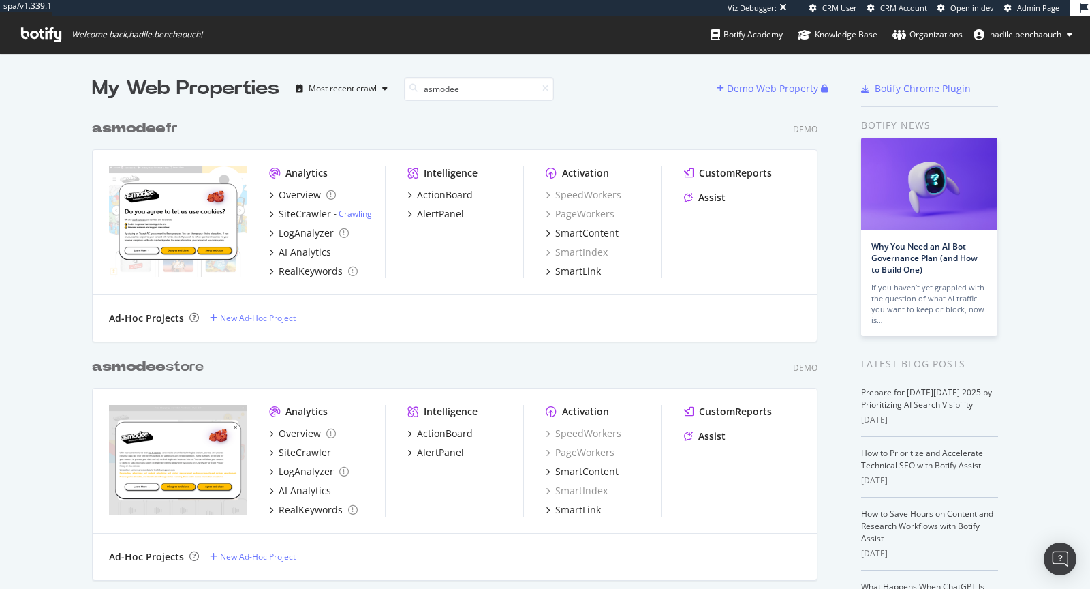
scroll to position [250, 0]
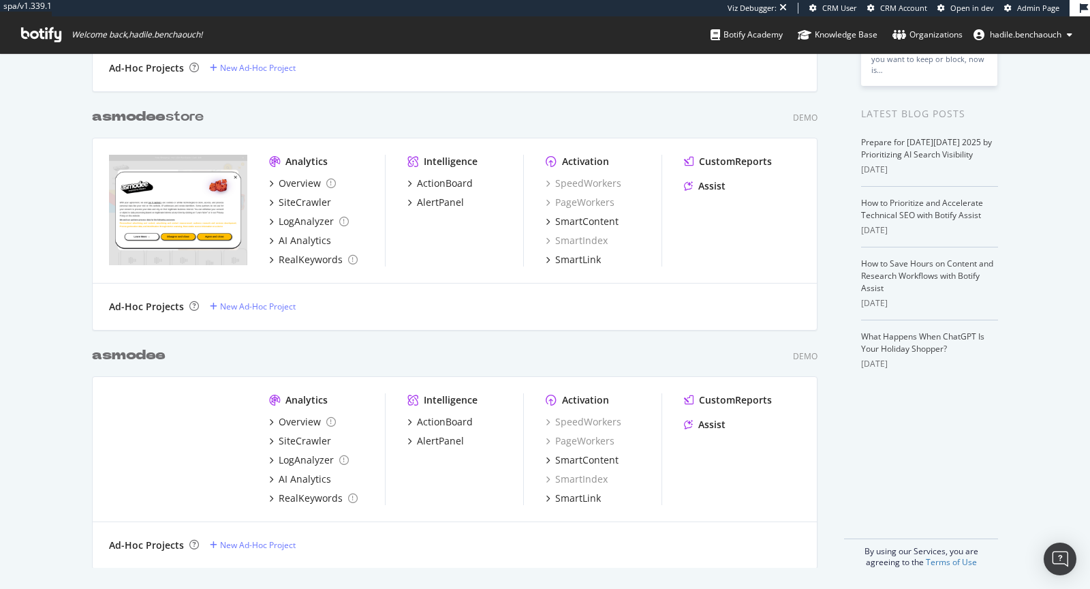
click at [116, 358] on b "asmodee" at bounding box center [129, 355] width 74 height 14
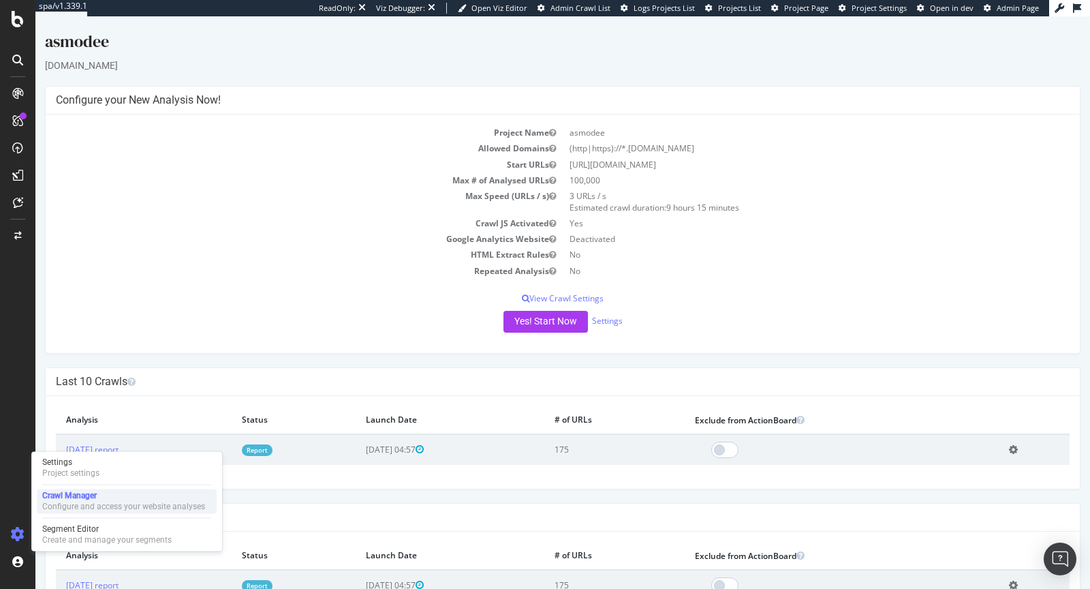
click at [69, 495] on div "Crawl Manager" at bounding box center [123, 495] width 163 height 11
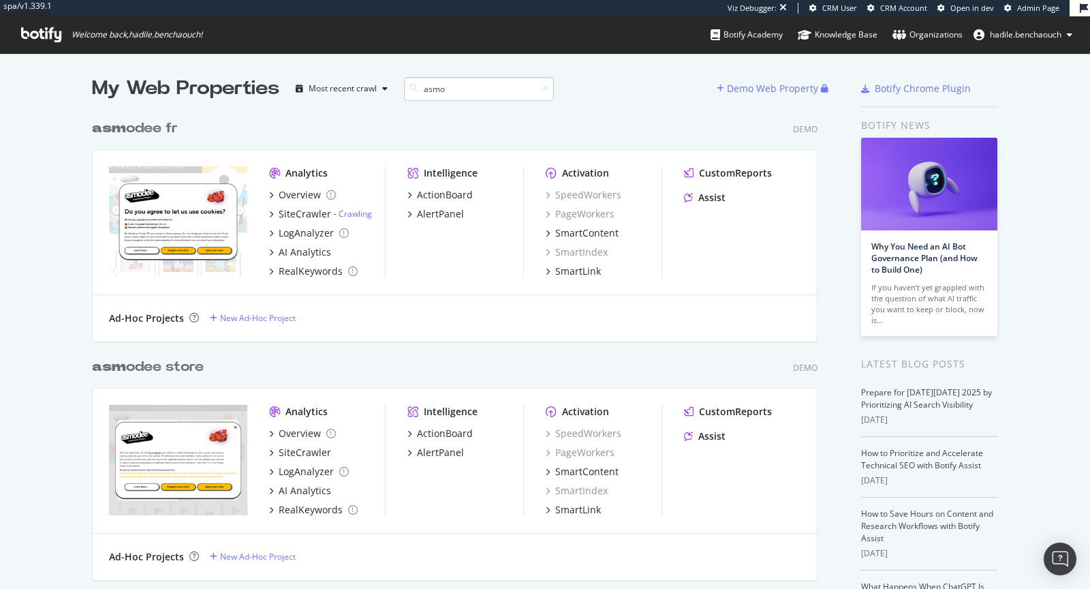
scroll to position [715, 736]
type input "asmo"
click at [121, 127] on b "asmo" at bounding box center [114, 128] width 44 height 14
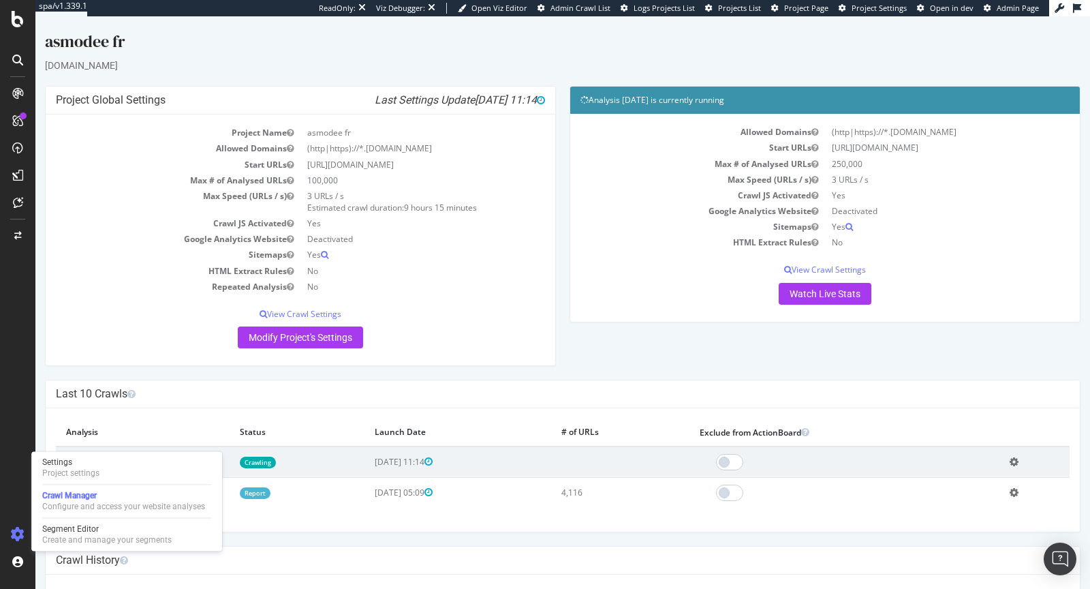
click at [270, 496] on link "Report" at bounding box center [255, 493] width 31 height 12
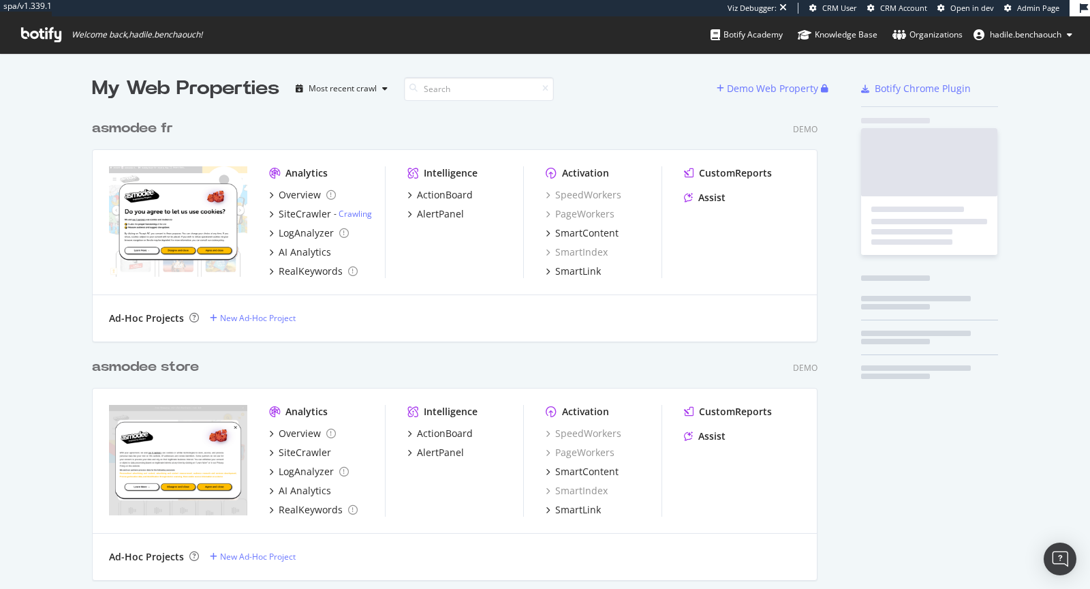
scroll to position [589, 1090]
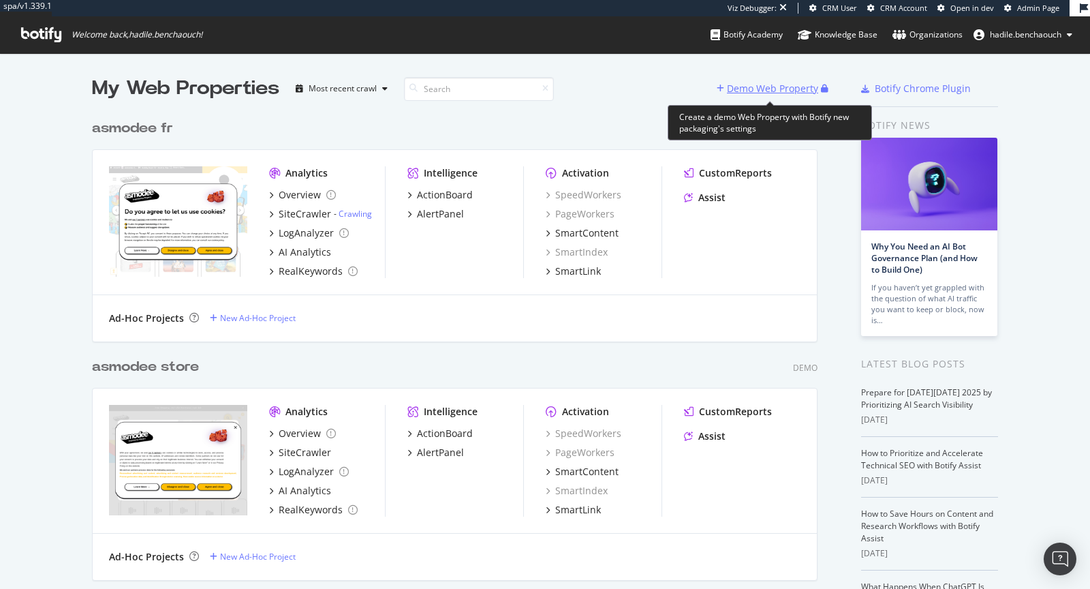
click at [766, 83] on div "Demo Web Property" at bounding box center [772, 89] width 91 height 14
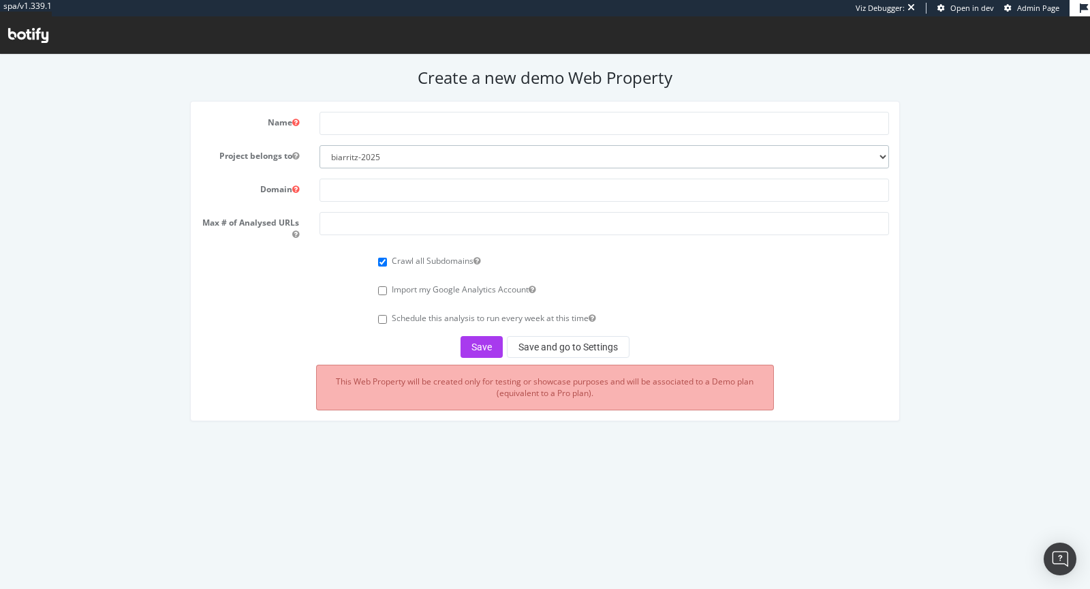
click at [404, 151] on select "biarritz-2025 all4customer beiersdorf superbet nestle esteelauder ennismore tes…" at bounding box center [605, 156] width 570 height 23
select select "45539"
click at [320, 145] on select "biarritz-2025 all4customer beiersdorf superbet nestle esteelauder ennismore tes…" at bounding box center [605, 156] width 570 height 23
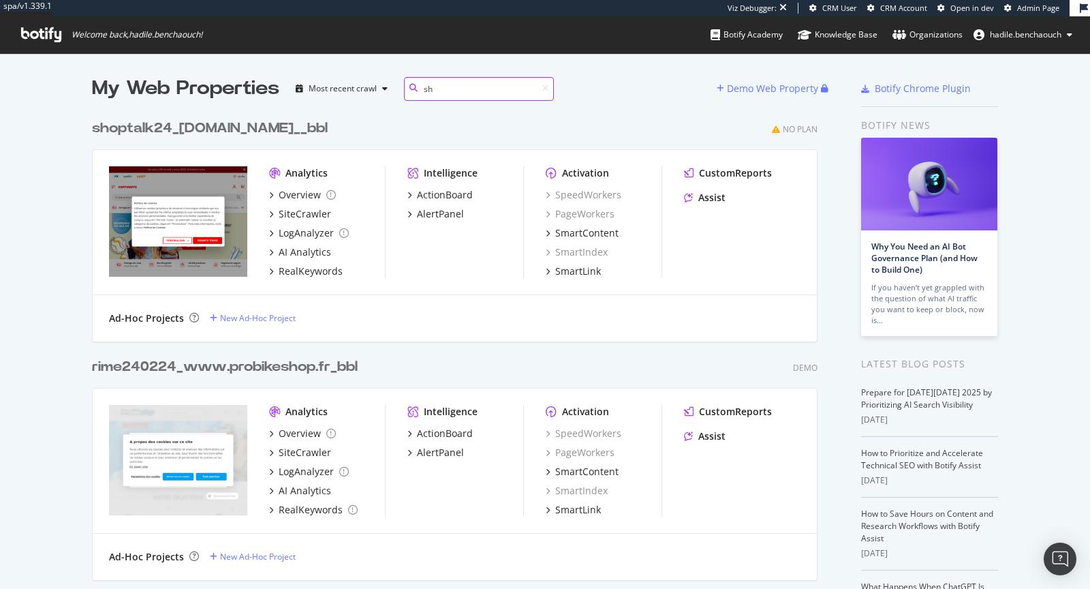
type input "s"
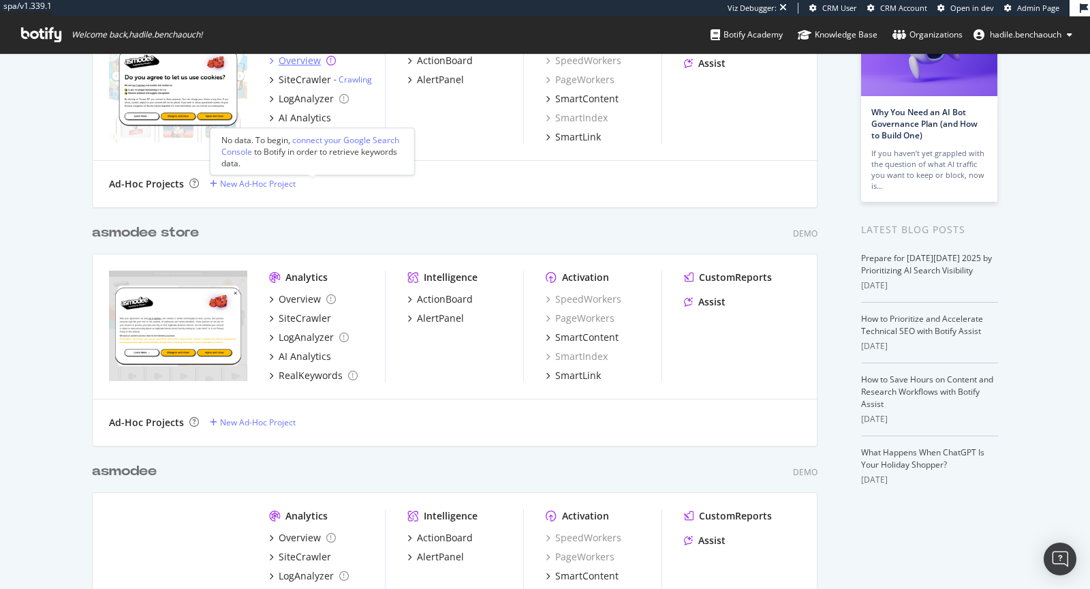
scroll to position [172, 0]
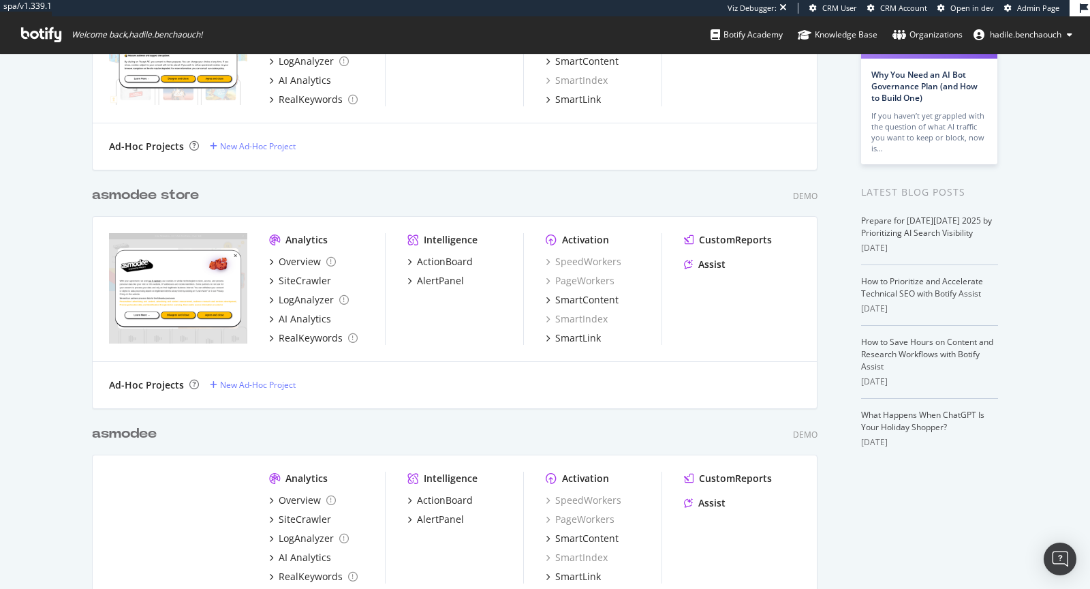
type input "asmo"
click at [137, 433] on div "[PERSON_NAME]" at bounding box center [124, 434] width 65 height 20
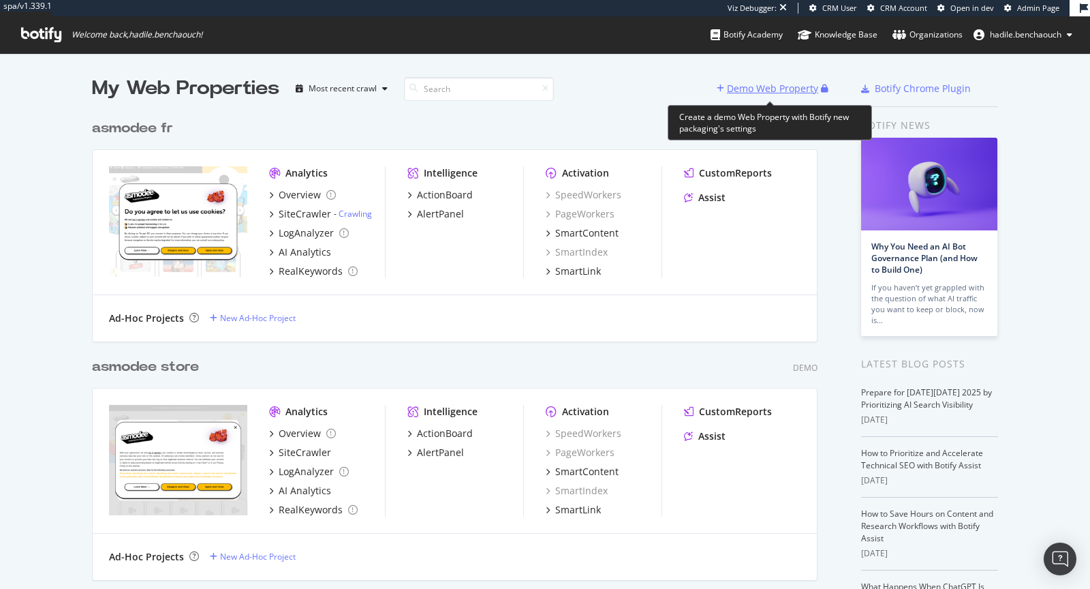
click at [732, 92] on div "Demo Web Property" at bounding box center [772, 89] width 91 height 14
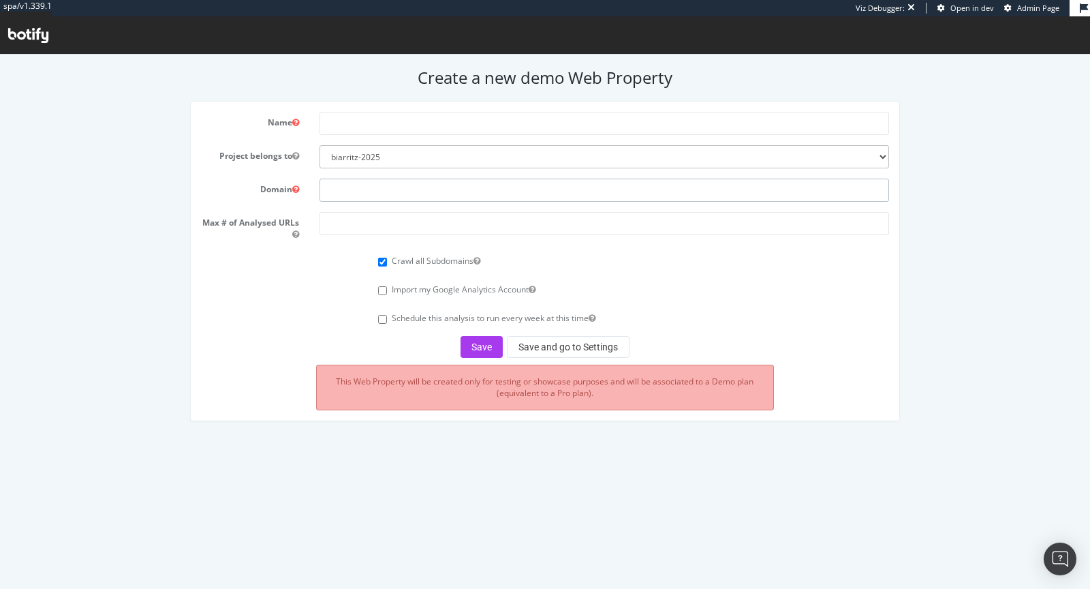
click at [395, 181] on input "text" at bounding box center [605, 189] width 570 height 23
paste input "[URL][DOMAIN_NAME]"
drag, startPoint x: 358, startPoint y: 192, endPoint x: 302, endPoint y: 192, distance: 56.5
click at [302, 192] on div "Domain [URL][DOMAIN_NAME]" at bounding box center [545, 189] width 708 height 23
type input "[DOMAIN_NAME]"
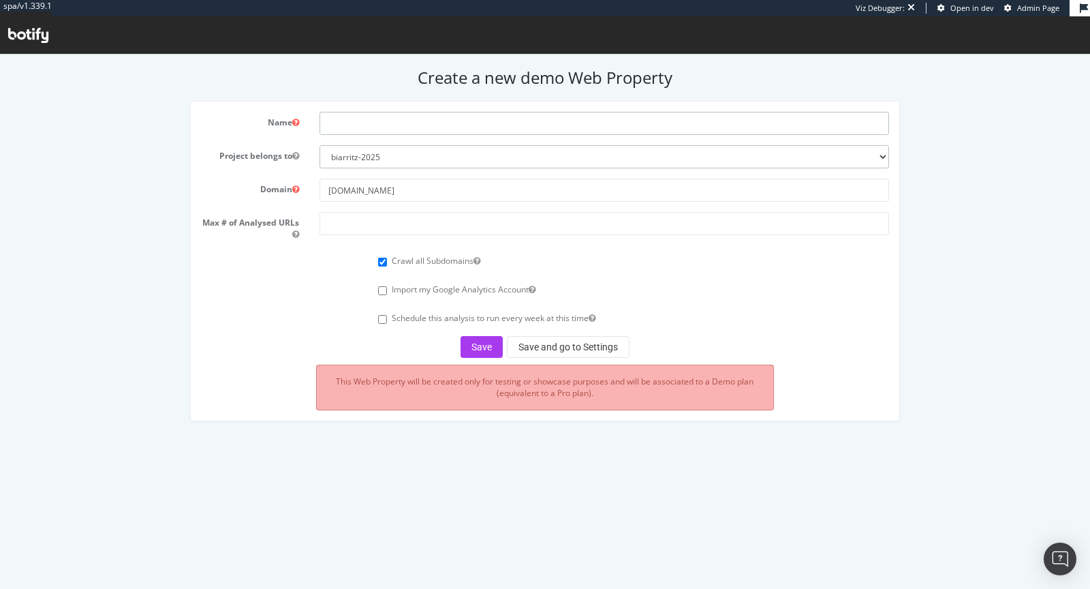
click at [365, 119] on input "text" at bounding box center [605, 123] width 570 height 23
click at [360, 191] on input "[DOMAIN_NAME]" at bounding box center [605, 189] width 570 height 23
click at [379, 121] on input "text" at bounding box center [605, 123] width 570 height 23
type input "s"
paste input "[URL][DOMAIN_NAME]"
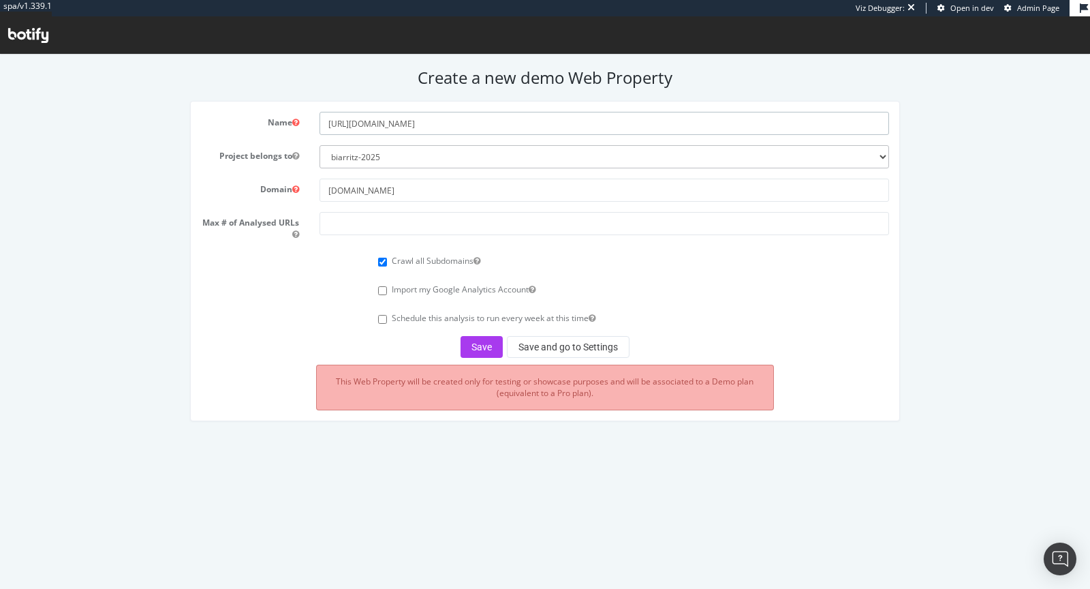
drag, startPoint x: 357, startPoint y: 124, endPoint x: 263, endPoint y: 124, distance: 94.0
click at [263, 124] on div "Name [URL][DOMAIN_NAME]" at bounding box center [545, 123] width 708 height 23
type input "[DOMAIN_NAME]"
click at [345, 230] on input "number" at bounding box center [605, 223] width 570 height 23
type input "100000"
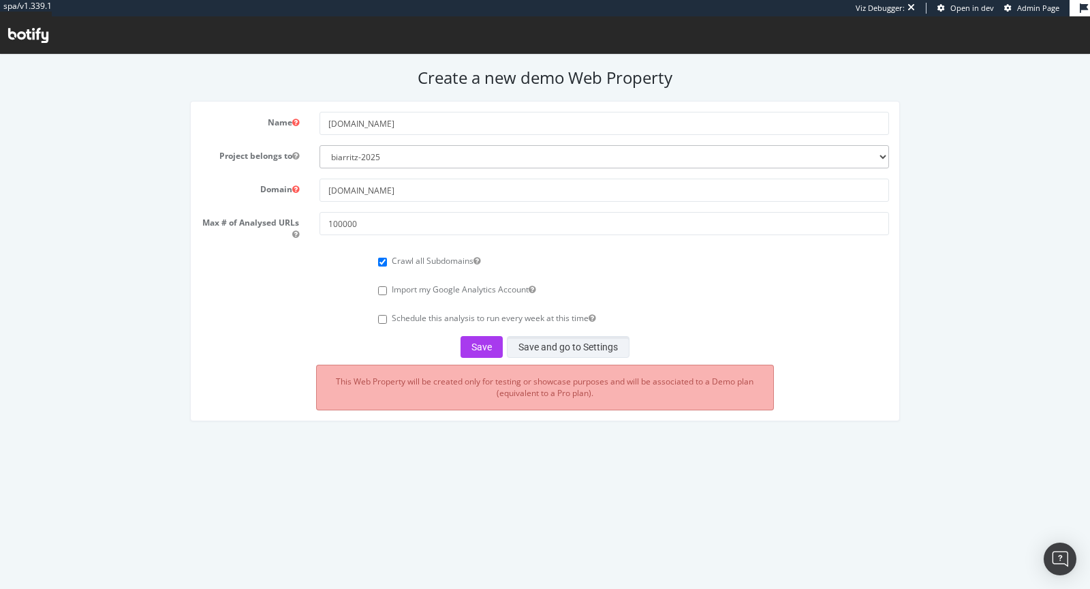
click at [591, 342] on button "Save and go to Settings" at bounding box center [568, 347] width 123 height 22
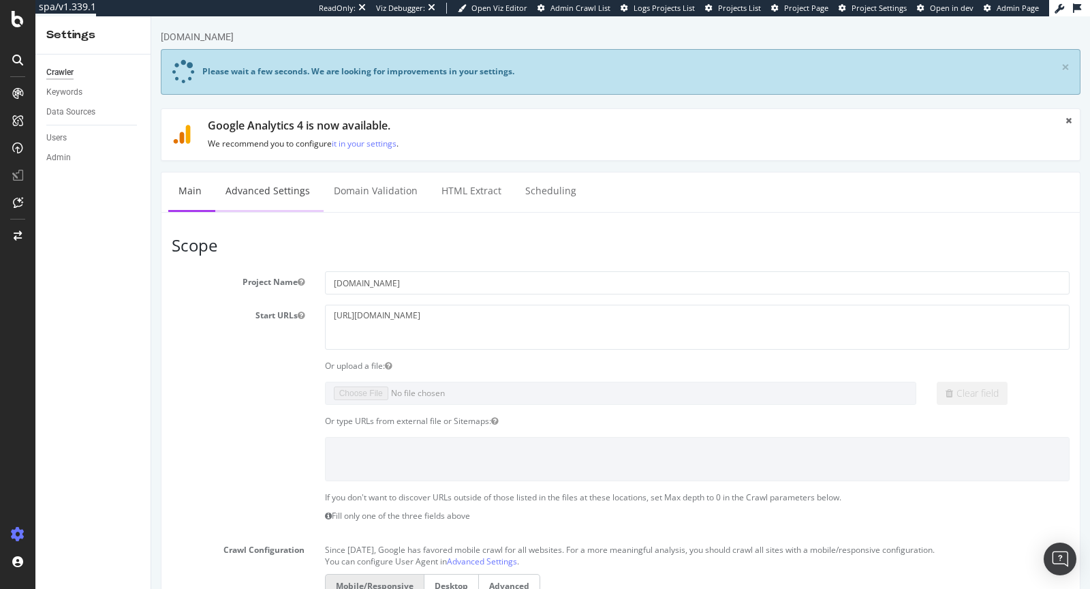
click at [271, 182] on link "Advanced Settings" at bounding box center [267, 190] width 105 height 37
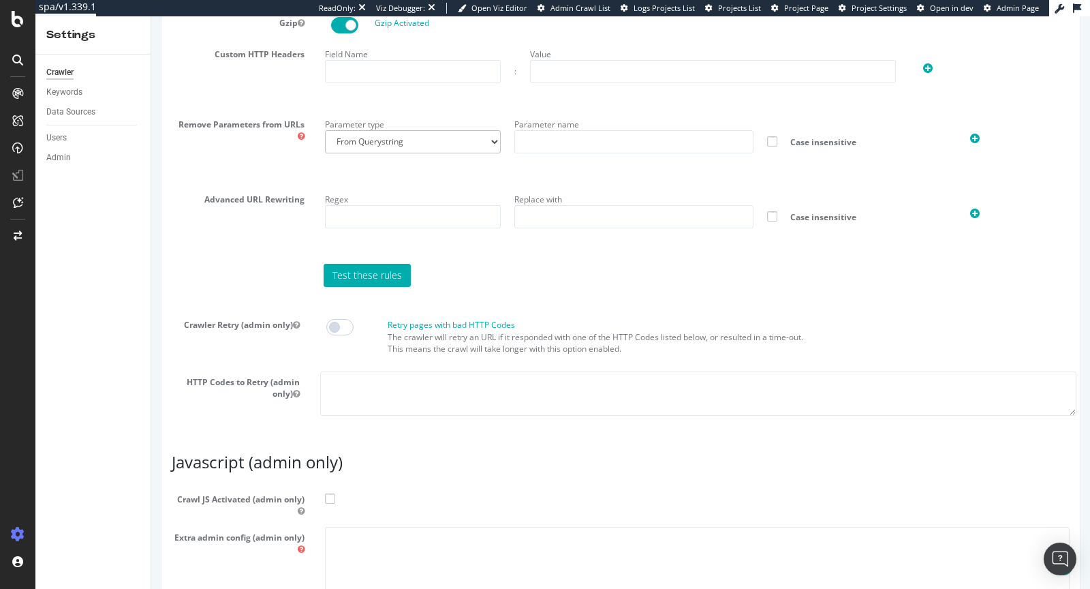
scroll to position [1025, 0]
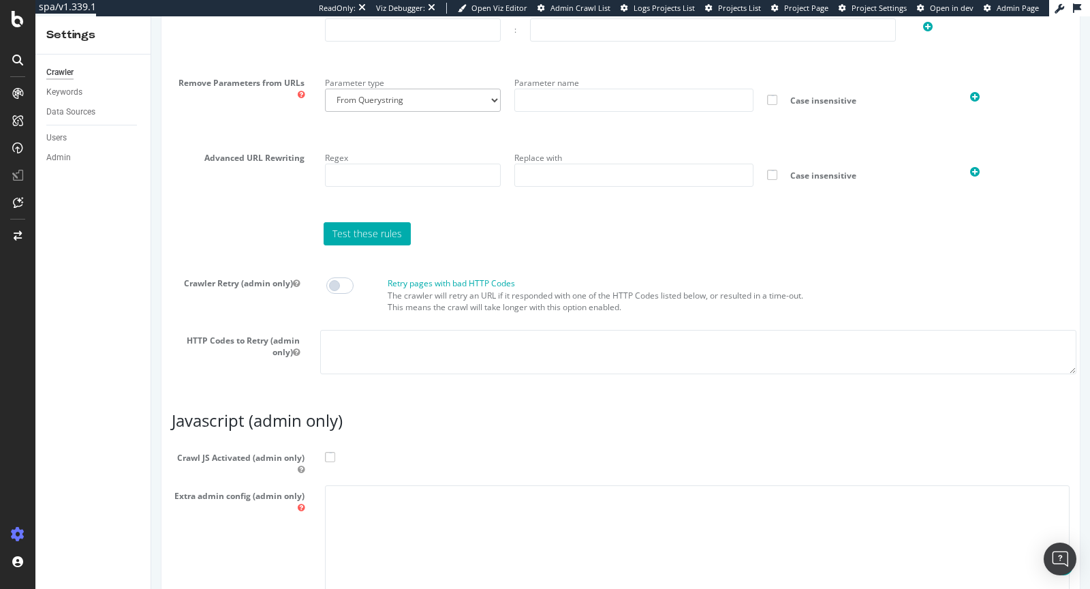
drag, startPoint x: 332, startPoint y: 451, endPoint x: 368, endPoint y: 519, distance: 77.1
click at [332, 452] on span at bounding box center [330, 457] width 10 height 10
click at [151, 16] on input "Crawl JS Activated (admin only)" at bounding box center [151, 16] width 0 height 0
click at [368, 519] on textarea at bounding box center [697, 548] width 745 height 126
paste textarea "{ "flags": [ "cube" ], "beta": { "pap_mini_rules": [ "+* #everything else" ] } }"
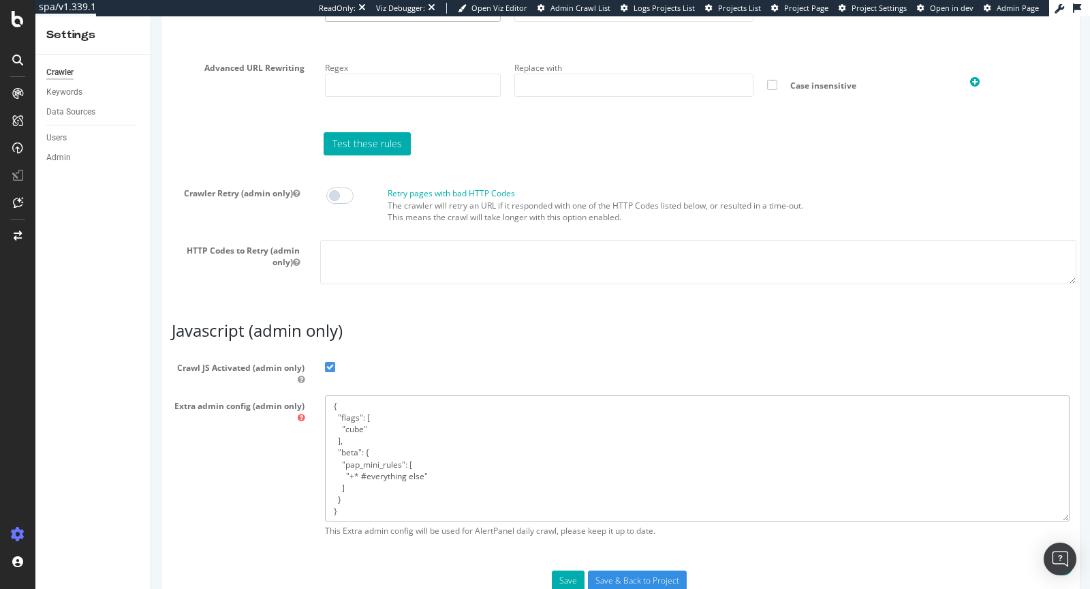
scroll to position [1145, 0]
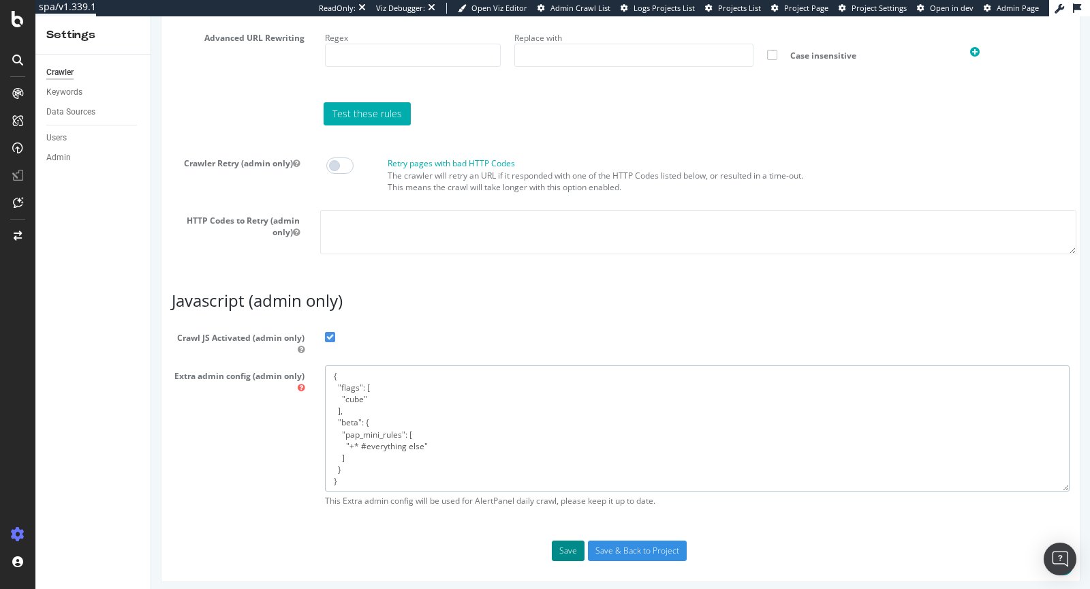
type textarea "{ "flags": [ "cube" ], "beta": { "pap_mini_rules": [ "+* #everything else" ] } }"
click at [566, 544] on button "Save" at bounding box center [568, 550] width 33 height 20
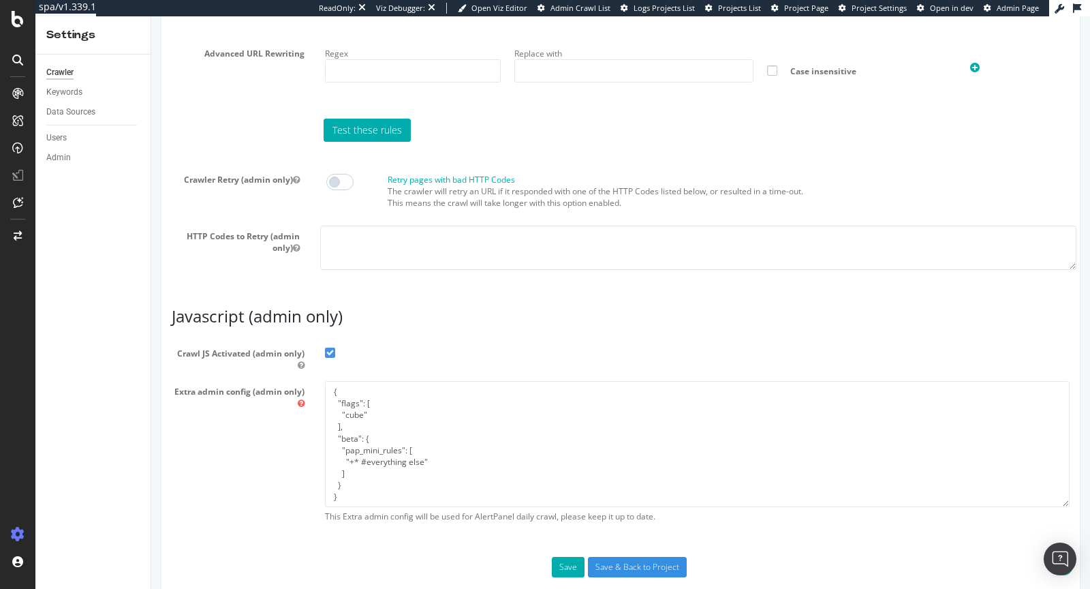
scroll to position [1191, 0]
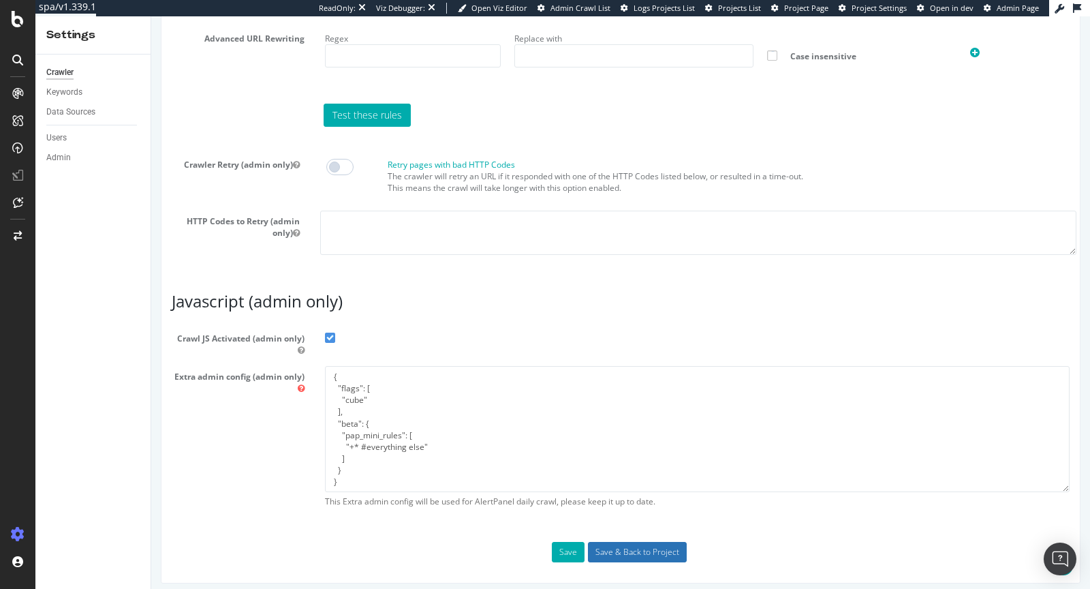
click at [640, 542] on input "Save & Back to Project" at bounding box center [637, 552] width 99 height 20
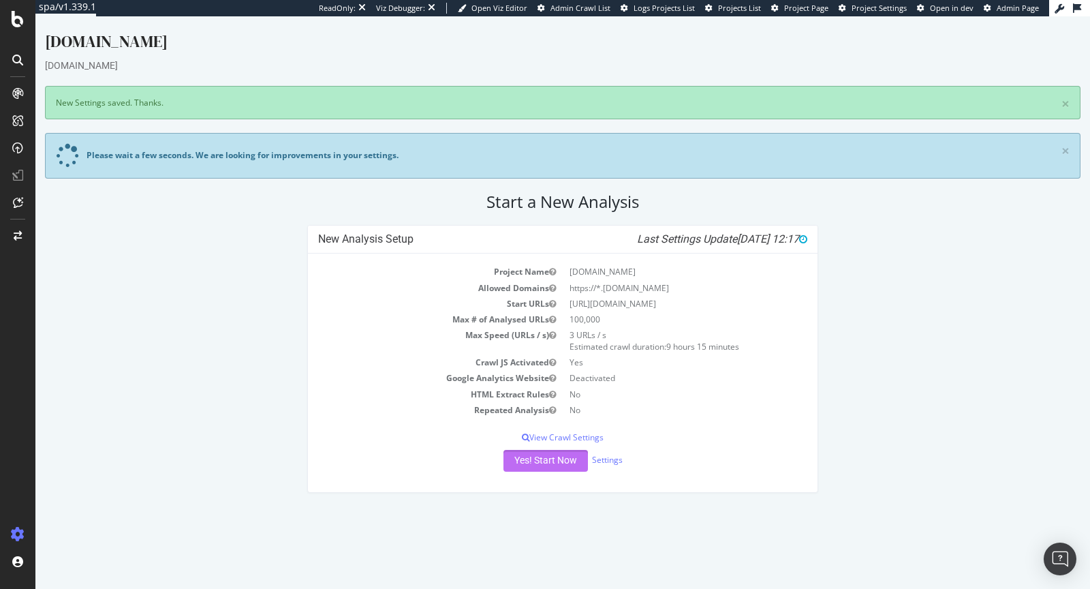
click at [557, 460] on button "Yes! Start Now" at bounding box center [545, 461] width 84 height 22
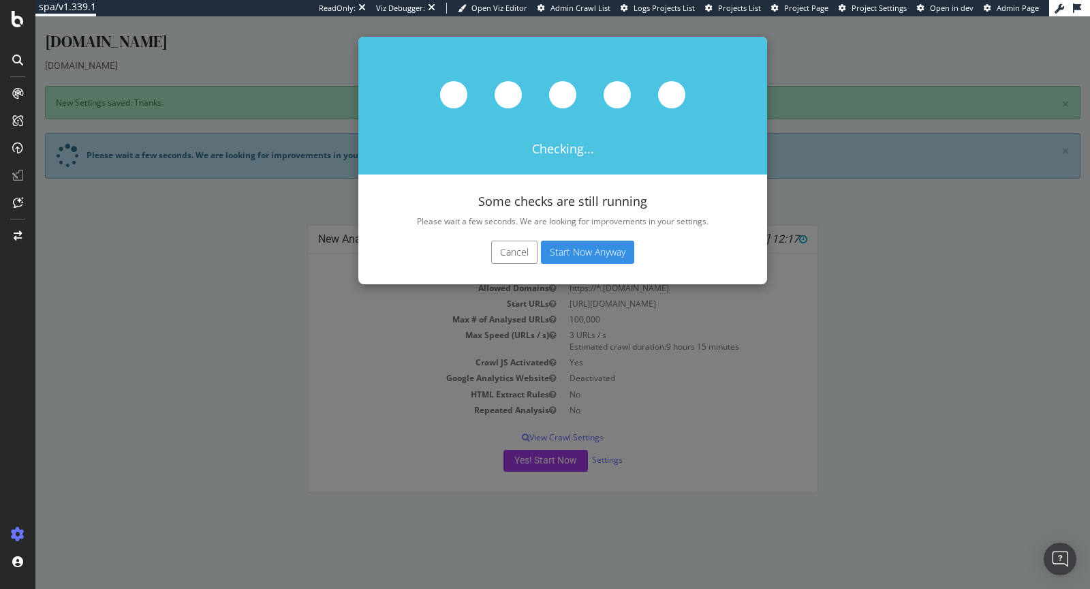
click at [612, 251] on button "Start Now Anyway" at bounding box center [587, 251] width 93 height 23
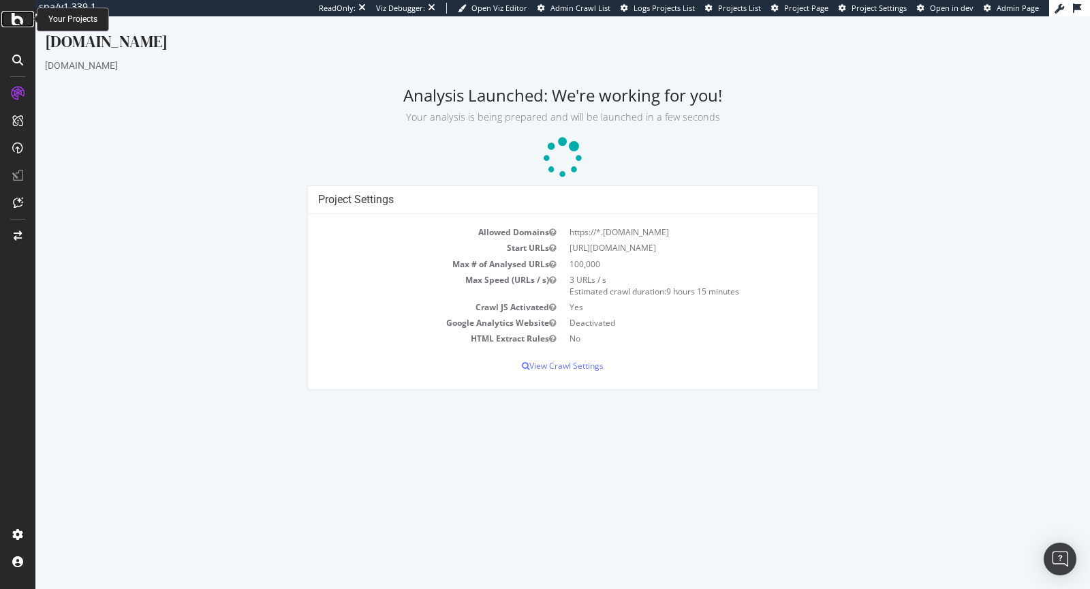
click at [18, 25] on icon at bounding box center [18, 19] width 12 height 16
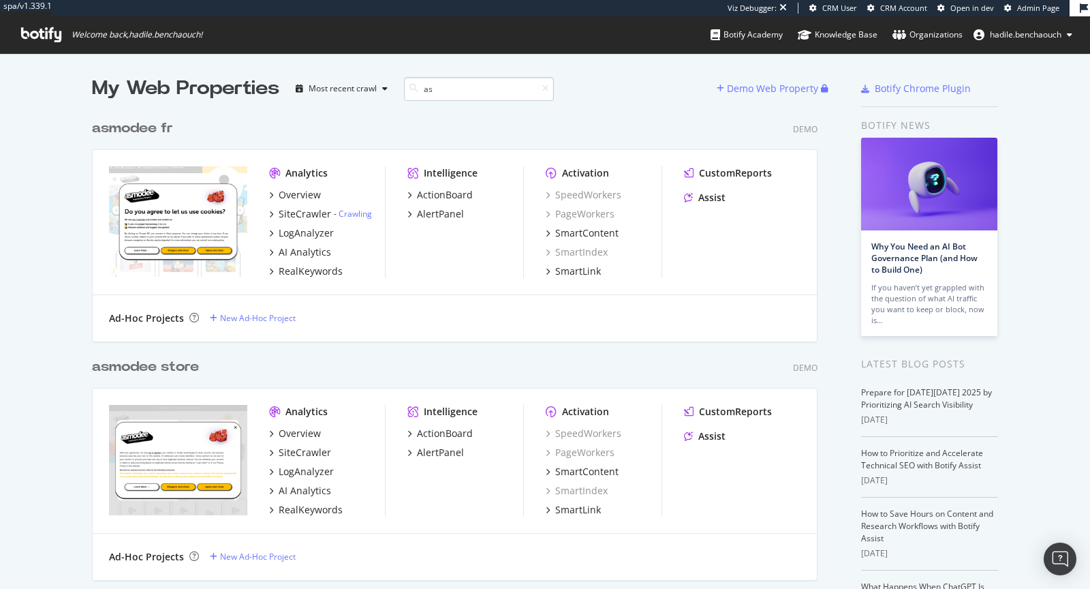
scroll to position [3365, 736]
type input "as"
click at [155, 127] on div "as modee fr" at bounding box center [134, 129] width 84 height 20
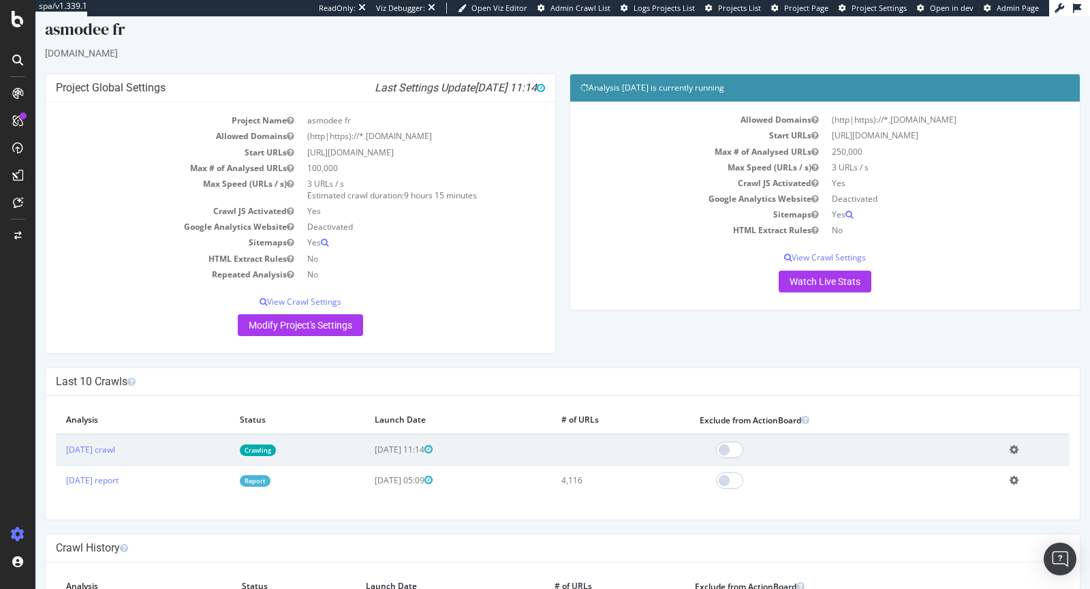
scroll to position [12, 0]
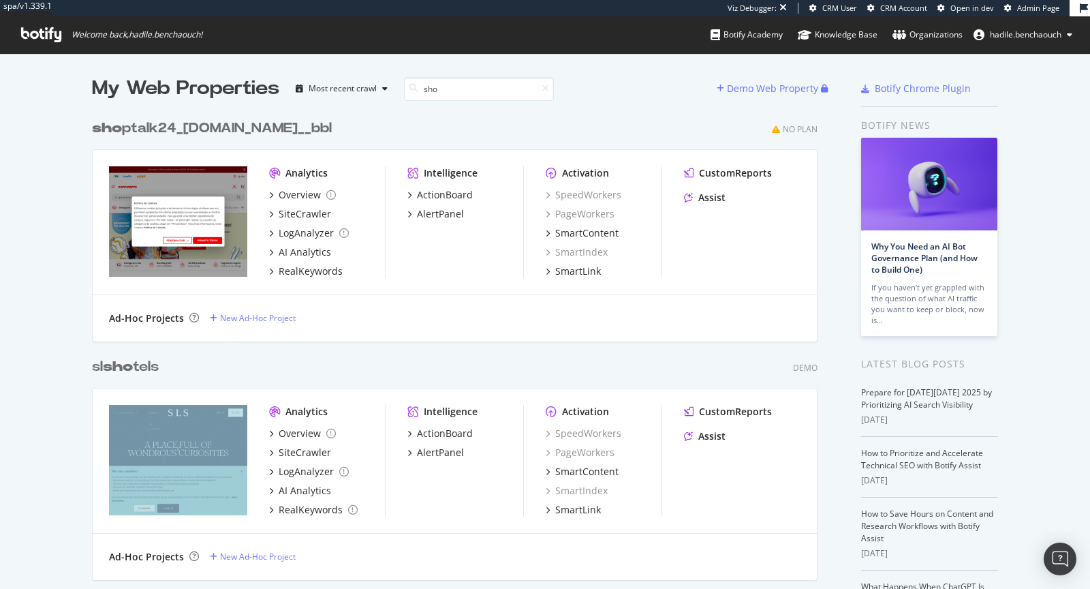
scroll to position [4837, 736]
type input "s"
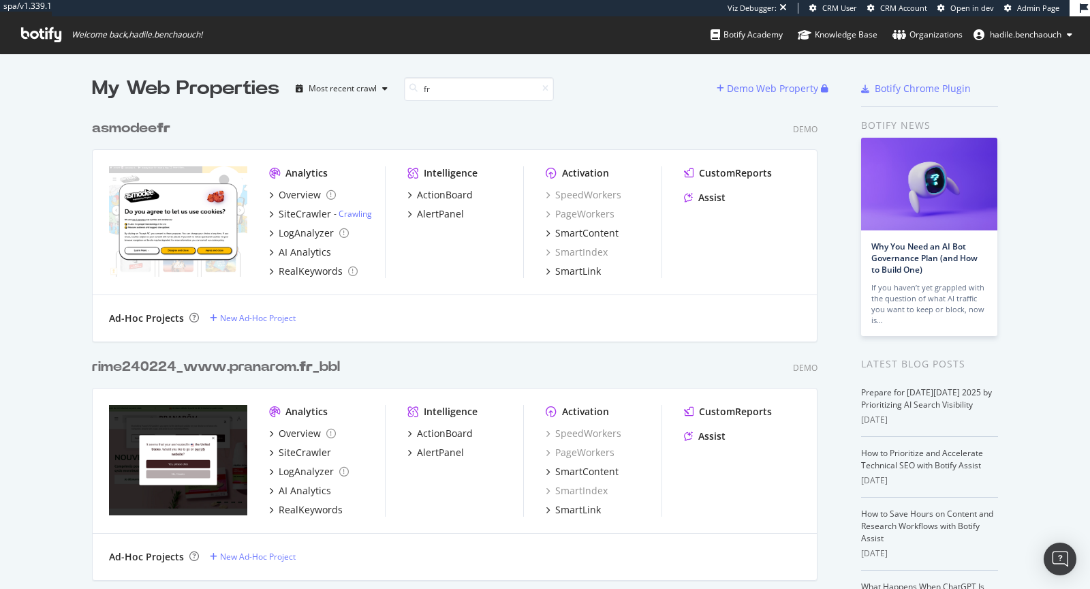
scroll to position [5593, 736]
type input "f"
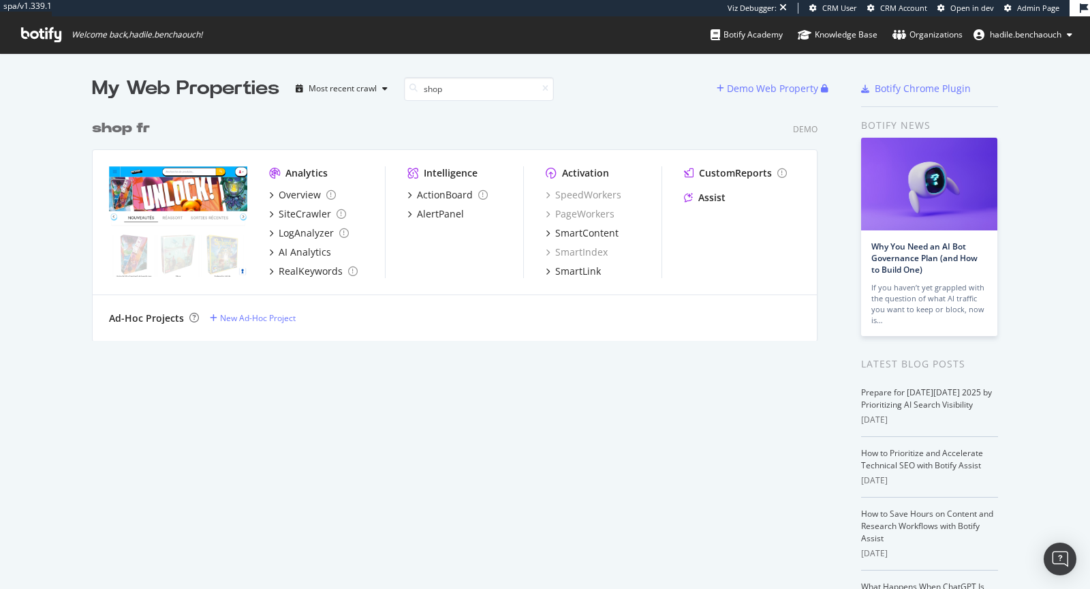
scroll to position [238, 736]
type input "shop fr"
click at [127, 122] on b "shop fr" at bounding box center [121, 128] width 58 height 14
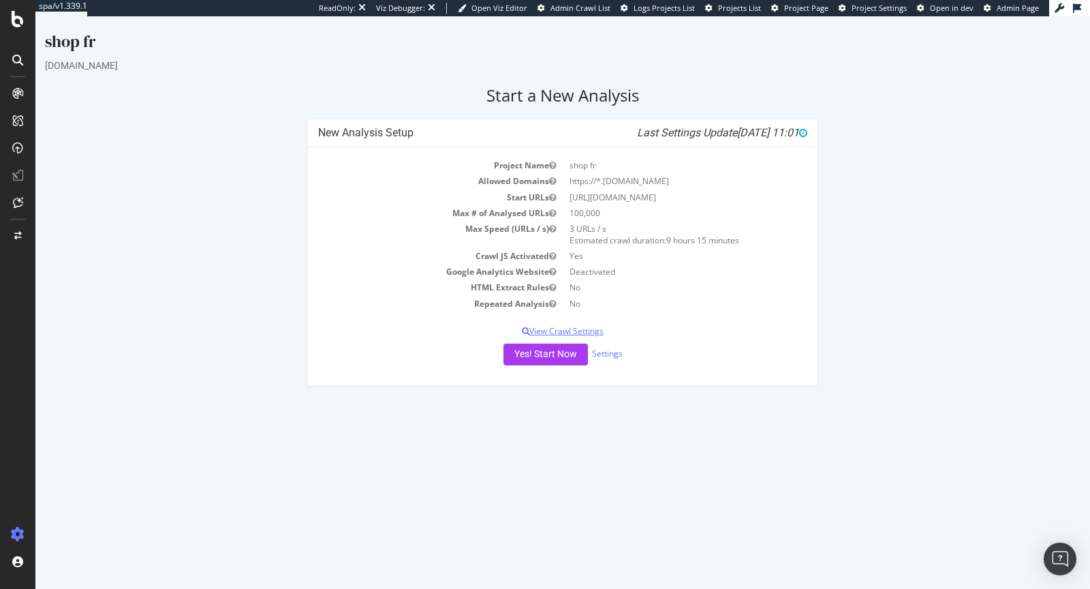
click at [574, 332] on p "View Crawl Settings" at bounding box center [562, 331] width 489 height 12
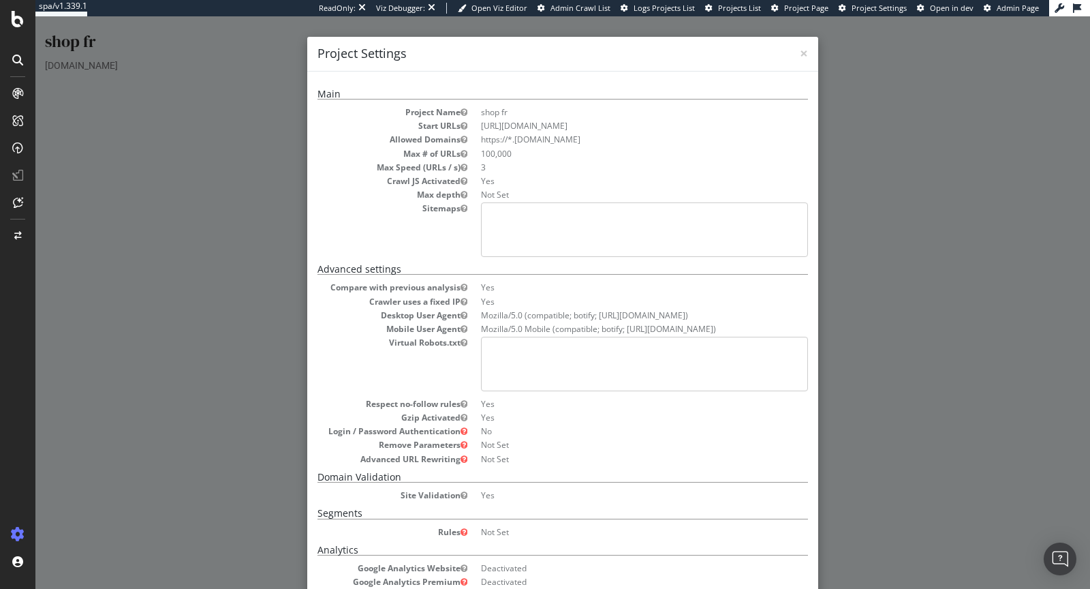
click at [808, 54] on div "× Close Project Settings" at bounding box center [562, 54] width 511 height 35
click at [794, 54] on h4 "Project Settings" at bounding box center [562, 54] width 490 height 18
click at [803, 54] on span "×" at bounding box center [804, 53] width 8 height 19
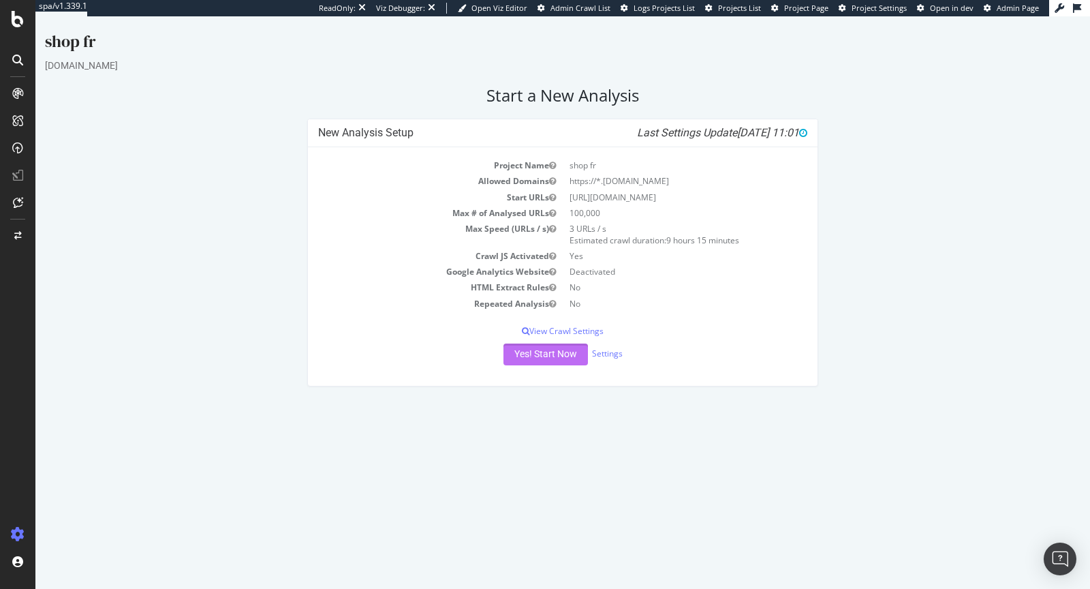
click at [515, 352] on button "Yes! Start Now" at bounding box center [545, 354] width 84 height 22
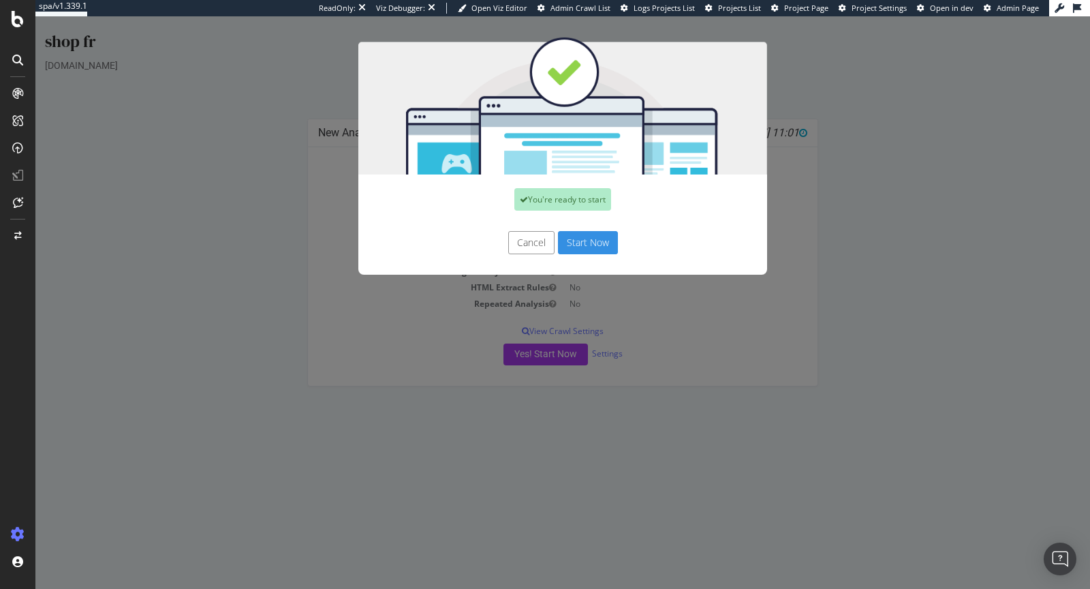
click at [594, 236] on button "Start Now" at bounding box center [588, 242] width 60 height 23
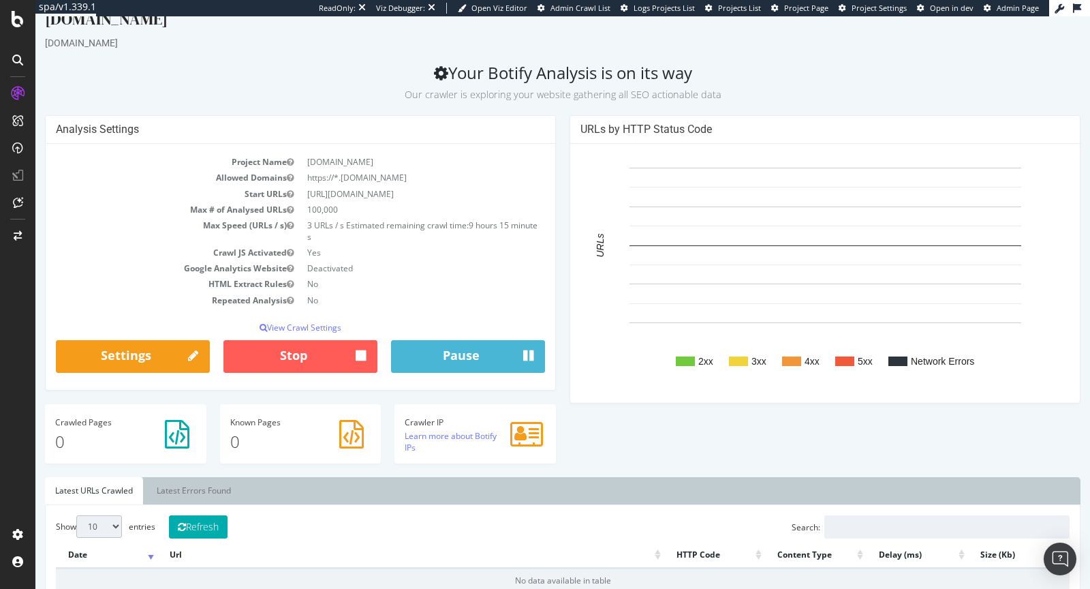
scroll to position [76, 0]
